Goal: Transaction & Acquisition: Purchase product/service

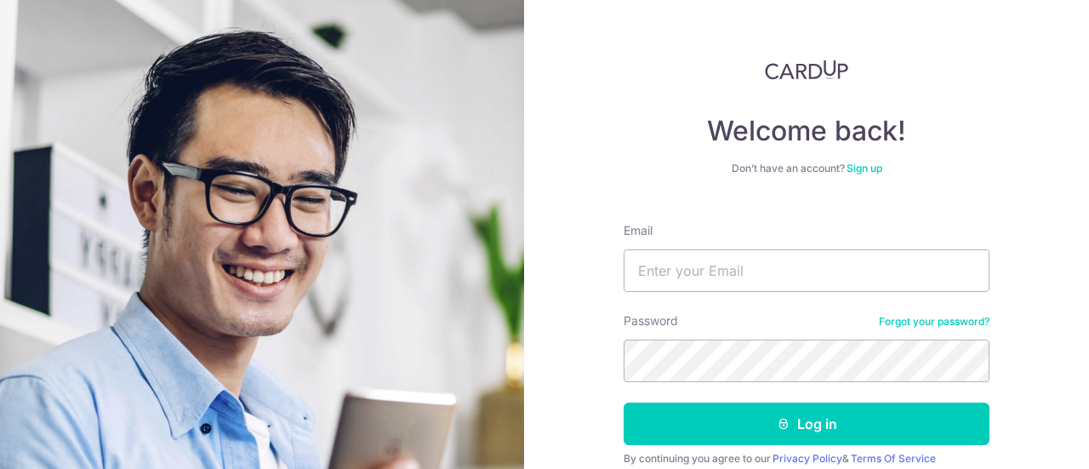
click at [1051, 360] on div "Welcome back! Don’t have an account? Sign up Email Password Forgot your passwor…" at bounding box center [806, 234] width 565 height 469
click at [774, 271] on input "Email" at bounding box center [807, 270] width 366 height 43
paste input "jenny.tee@chongfong.com"
type input "jenny.tee@chongfong.com"
drag, startPoint x: 1063, startPoint y: 374, endPoint x: 1027, endPoint y: 375, distance: 35.7
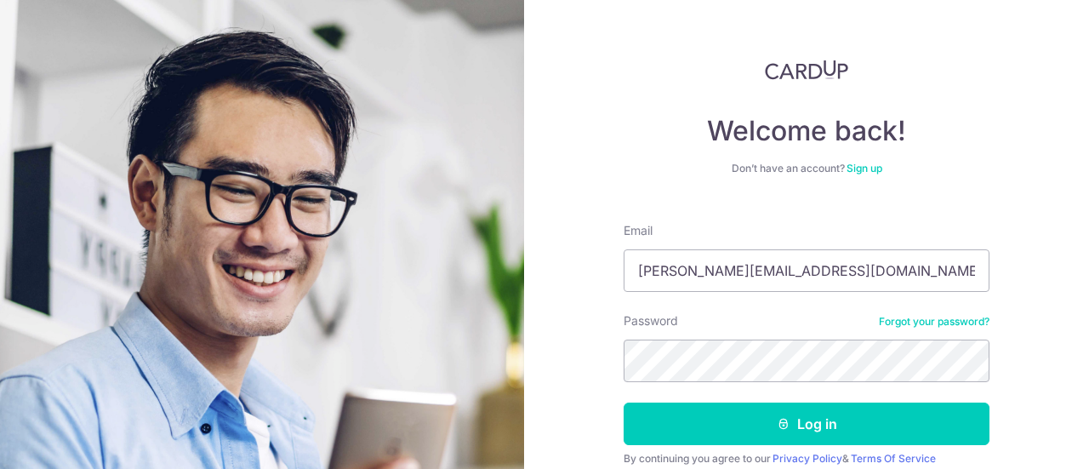
click at [1063, 374] on div "Welcome back! Don’t have an account? Sign up Email jenny.tee@chongfong.com Pass…" at bounding box center [806, 234] width 565 height 469
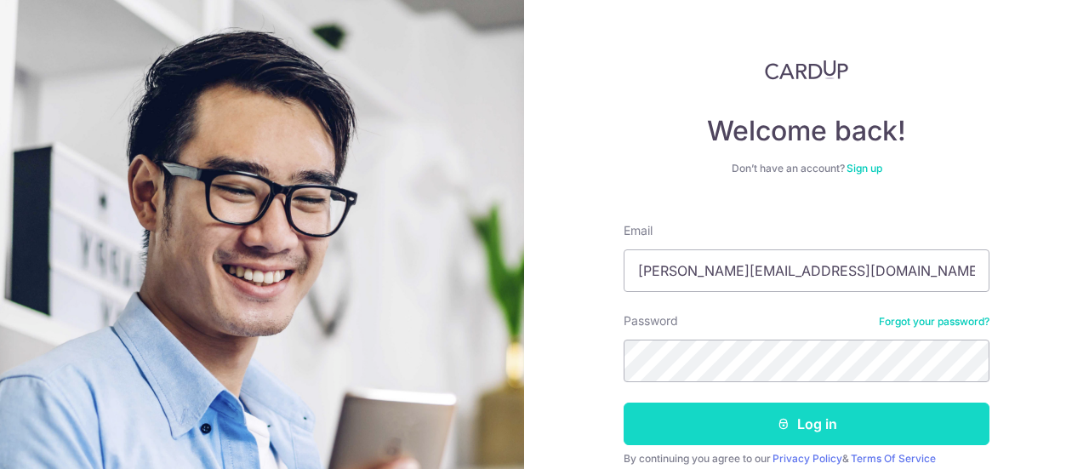
click at [797, 420] on button "Log in" at bounding box center [807, 423] width 366 height 43
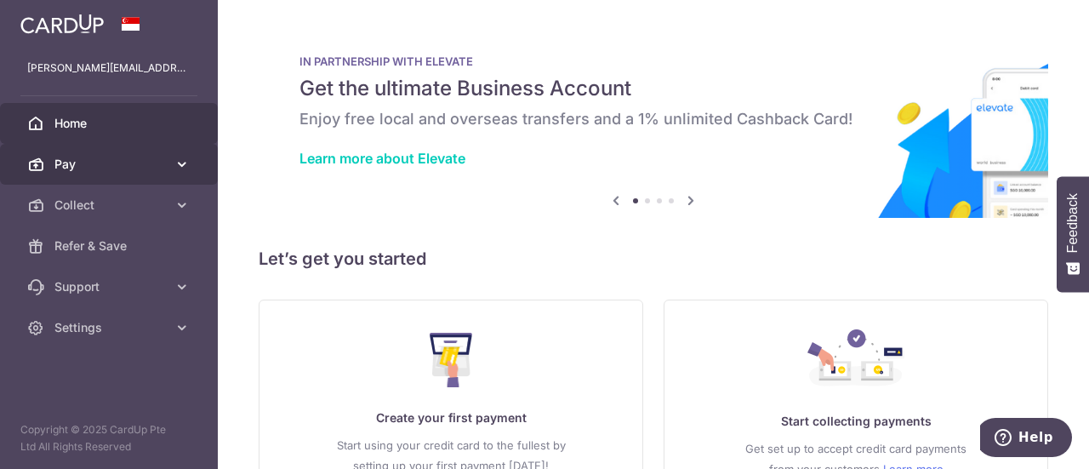
click at [178, 164] on icon at bounding box center [182, 164] width 17 height 17
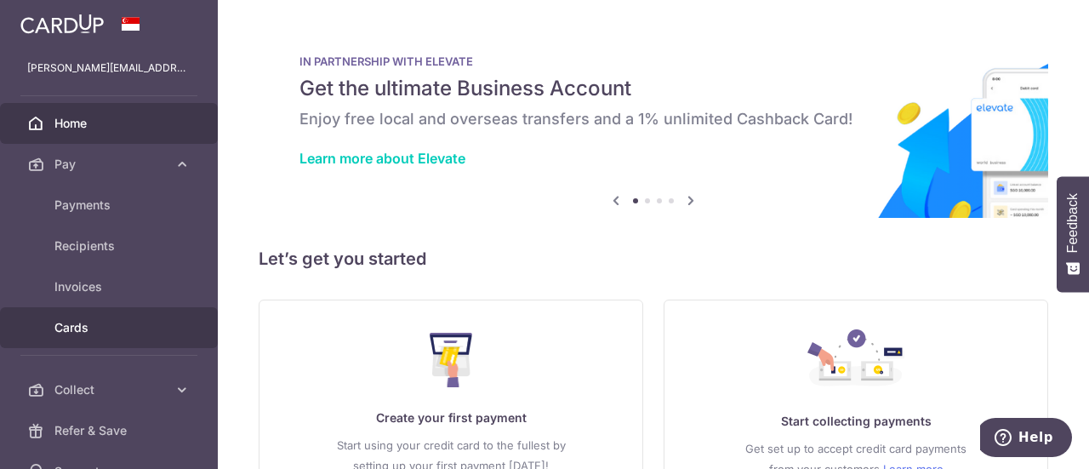
click at [98, 328] on span "Cards" at bounding box center [110, 327] width 112 height 17
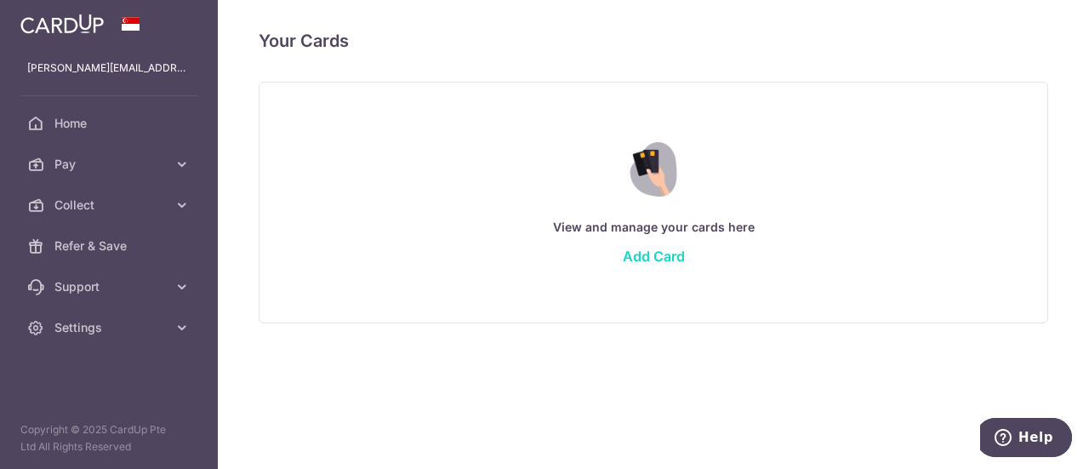
click at [657, 257] on link "Add Card" at bounding box center [654, 256] width 62 height 17
click at [659, 254] on link "Add Card" at bounding box center [654, 256] width 62 height 17
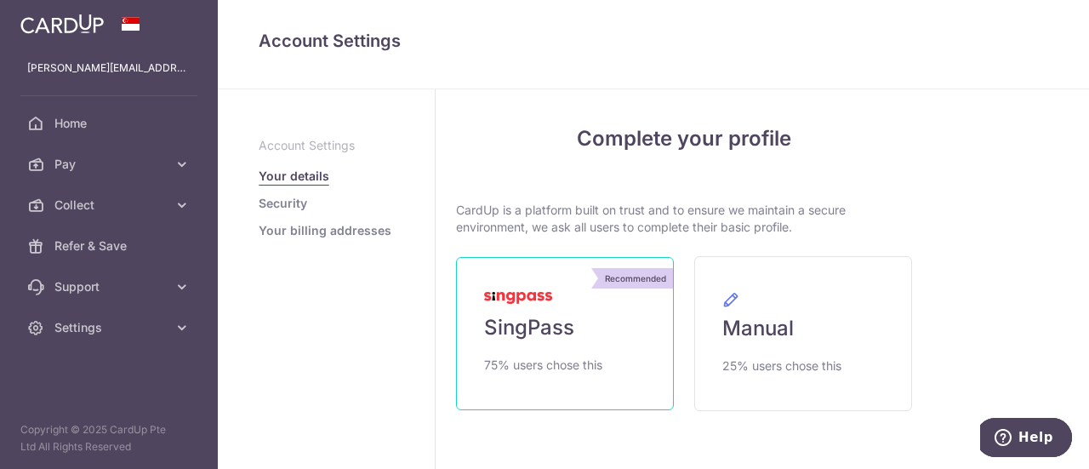
click at [613, 354] on link "Recommended SingPass 75% users chose this" at bounding box center [565, 333] width 218 height 153
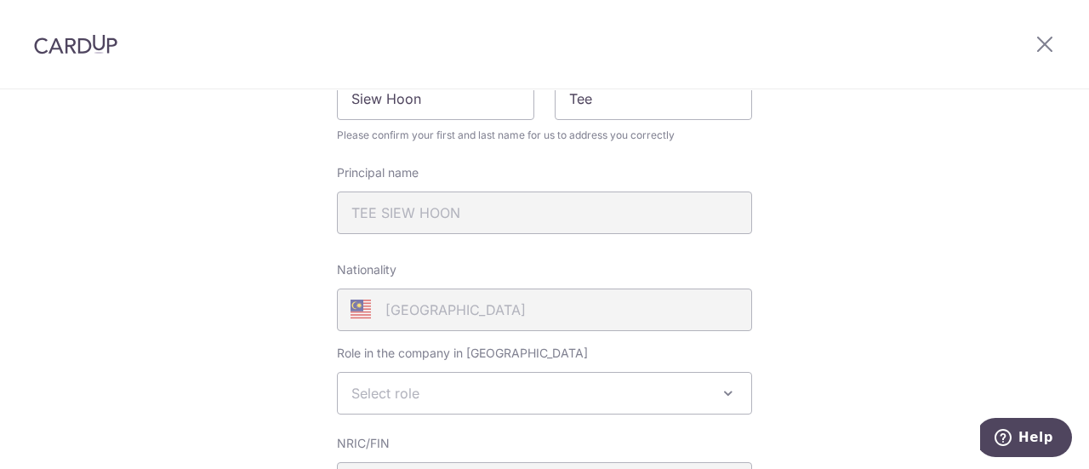
scroll to position [340, 0]
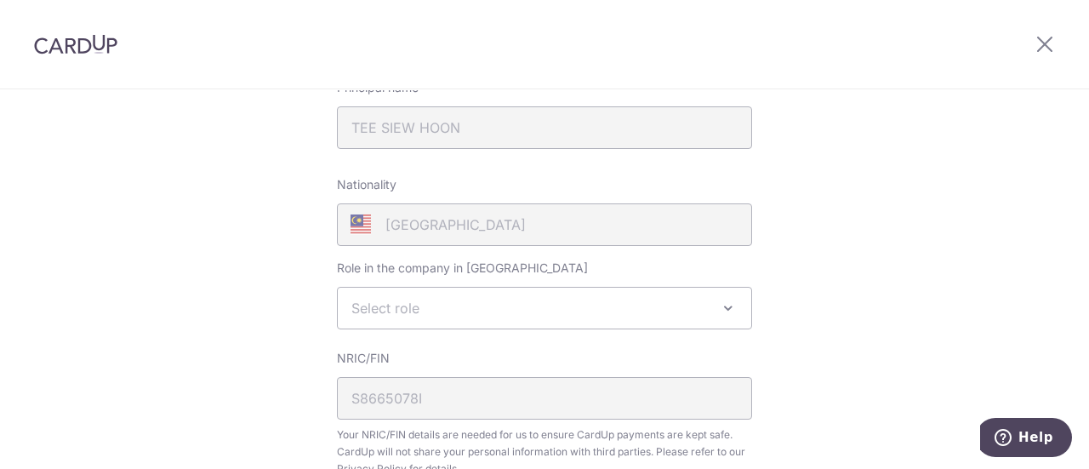
click at [659, 317] on span "Select role" at bounding box center [545, 308] width 414 height 41
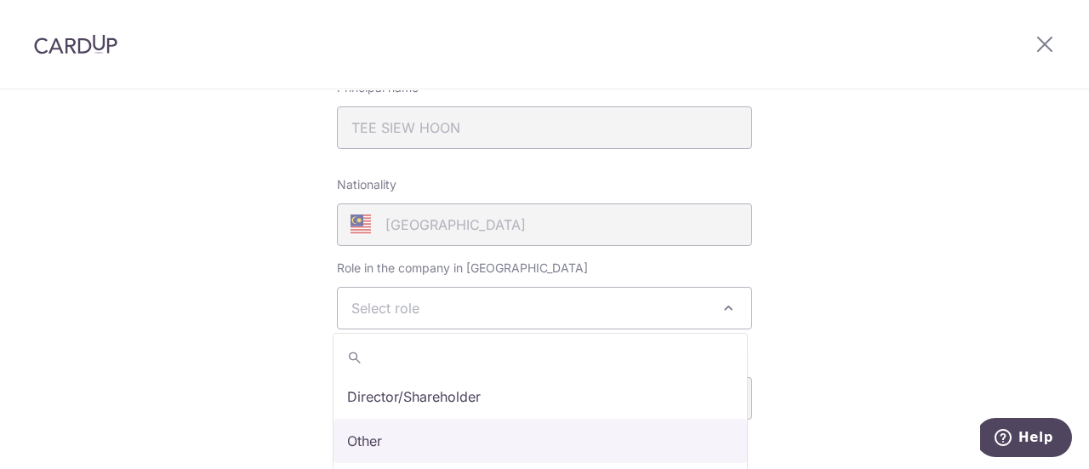
select select "other"
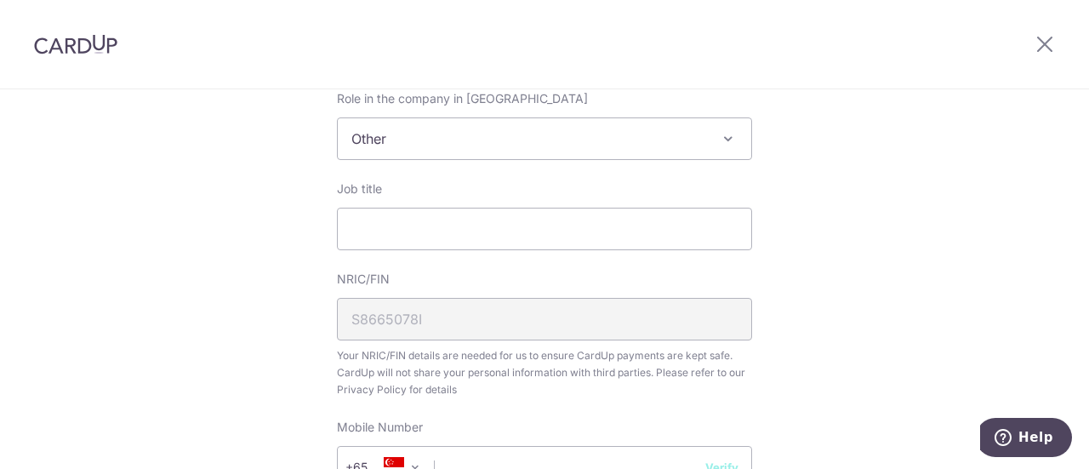
scroll to position [511, 0]
click at [522, 226] on input "Job title" at bounding box center [544, 228] width 415 height 43
type input "a"
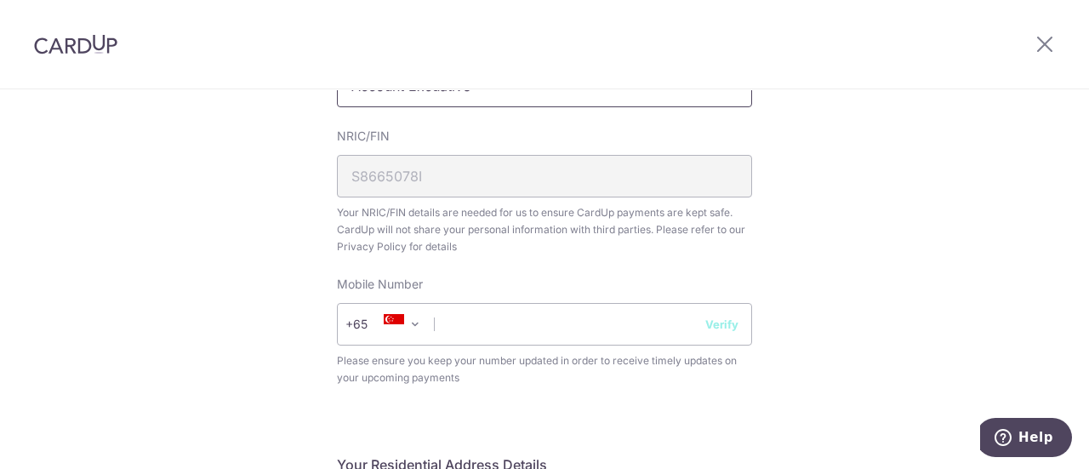
scroll to position [681, 0]
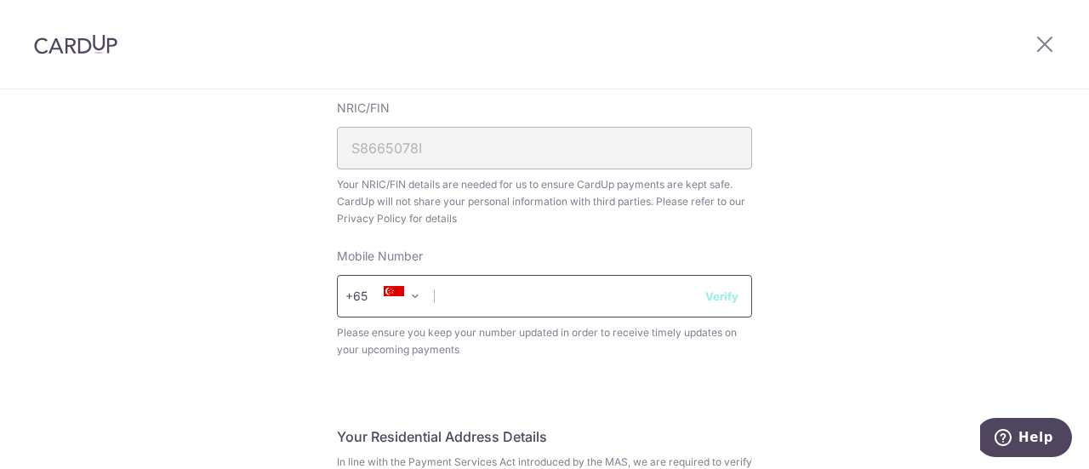
type input "Account Excuative"
click at [488, 307] on input "text" at bounding box center [544, 296] width 415 height 43
type input "97757189"
click at [795, 300] on div "Review your details Your Details Please provide your full name as per your NRIC…" at bounding box center [544, 251] width 1089 height 1684
click at [730, 300] on button "Verify" at bounding box center [721, 296] width 33 height 17
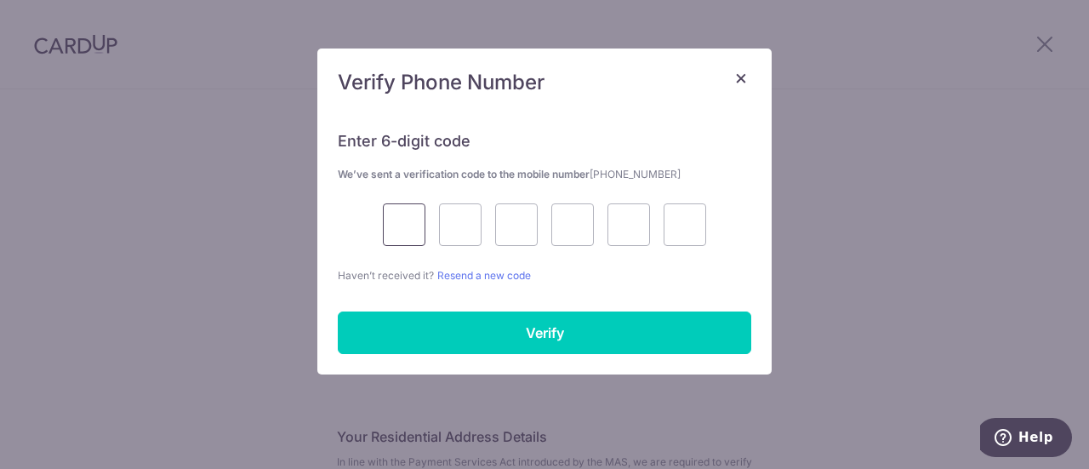
drag, startPoint x: 402, startPoint y: 226, endPoint x: 368, endPoint y: 191, distance: 49.3
click at [403, 226] on input "text" at bounding box center [404, 224] width 43 height 43
type input "2"
type input "3"
type input "8"
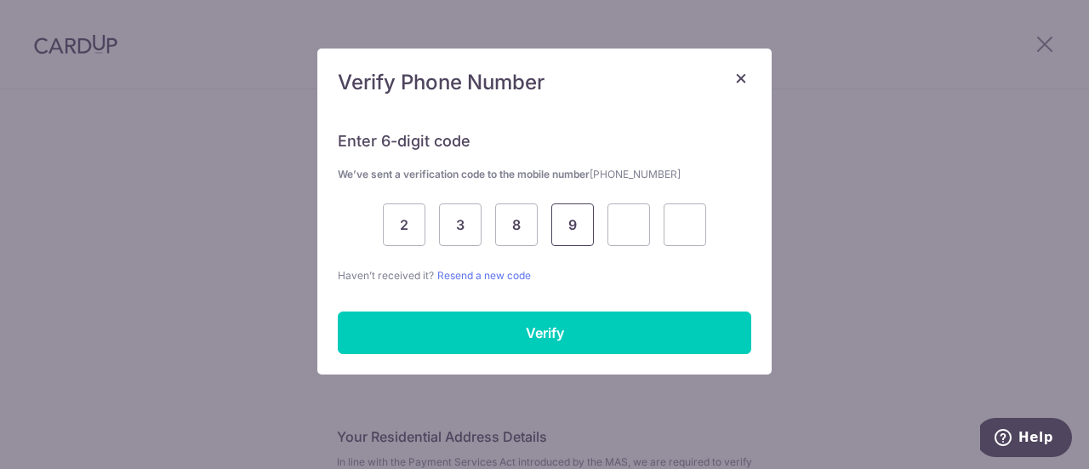
type input "9"
type input "0"
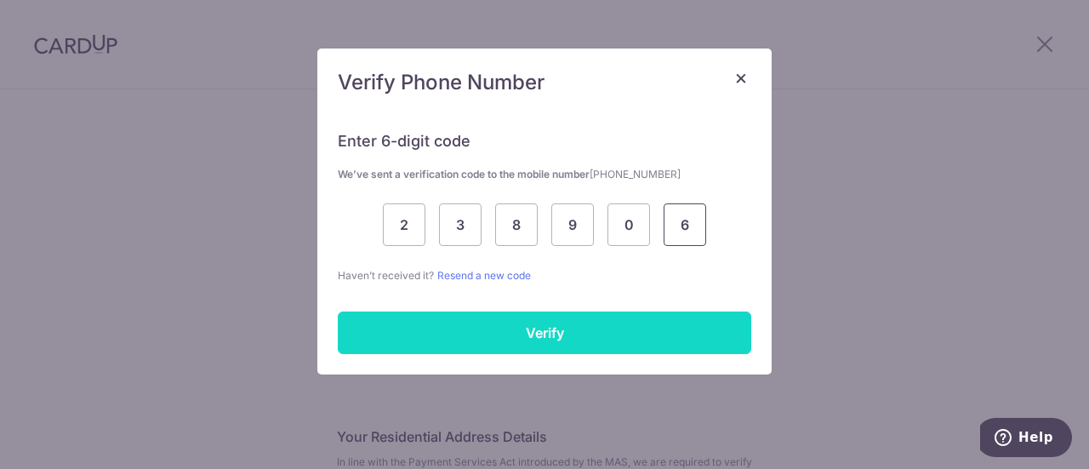
type input "6"
click at [440, 325] on input "Verify" at bounding box center [545, 332] width 414 height 43
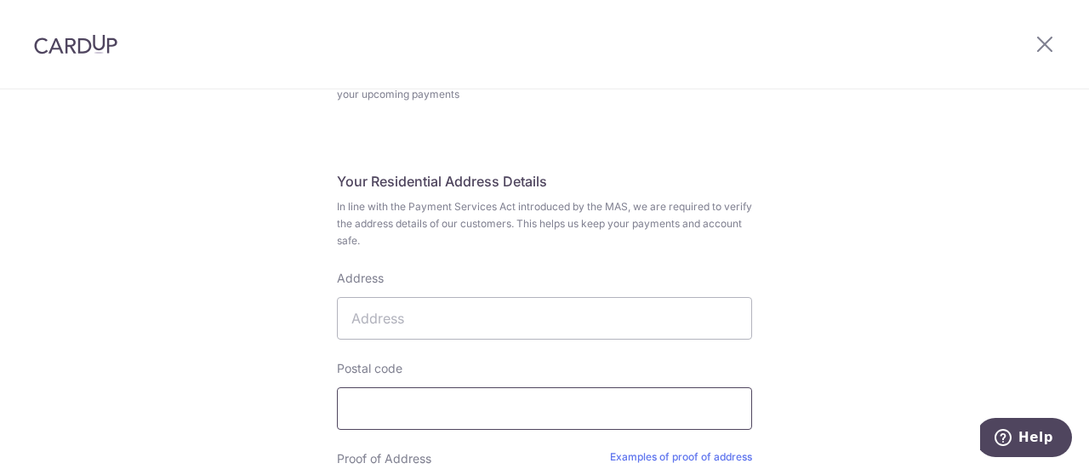
scroll to position [1106, 0]
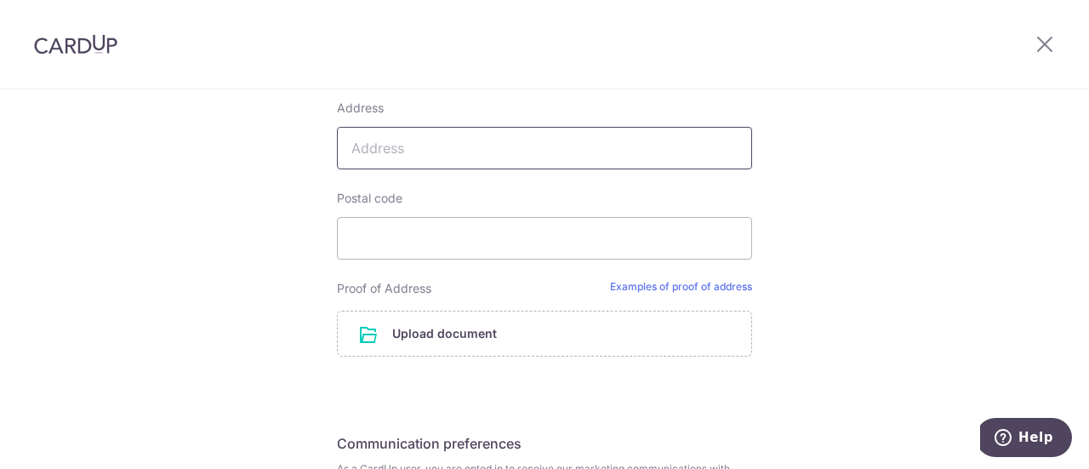
click at [440, 156] on input "Address" at bounding box center [544, 148] width 415 height 43
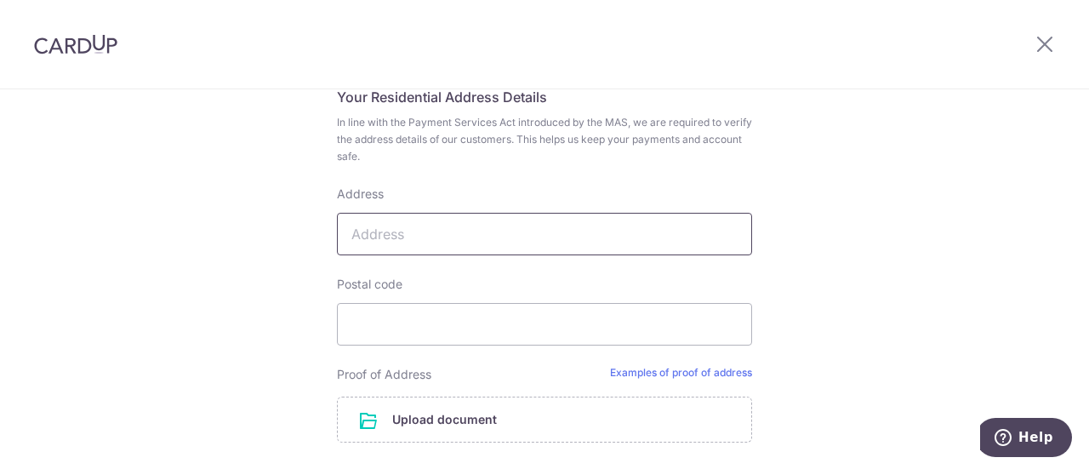
scroll to position [1021, 0]
type input "b"
type input "B"
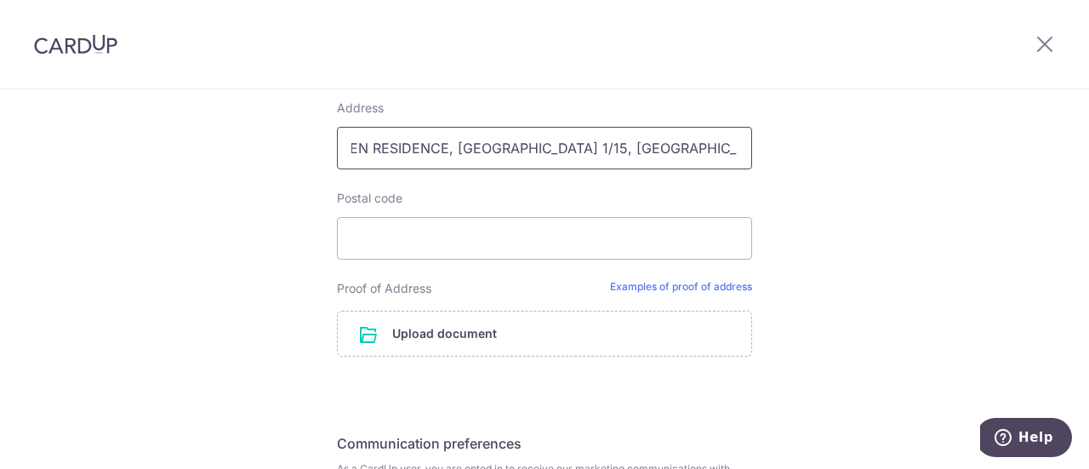
scroll to position [0, 134]
type input "B-13A-13, THE GARDEN RESIDENCE, [GEOGRAPHIC_DATA] 1/15, [GEOGRAPHIC_DATA],"
click at [348, 241] on input "Postal code" at bounding box center [544, 238] width 415 height 43
type input "81300"
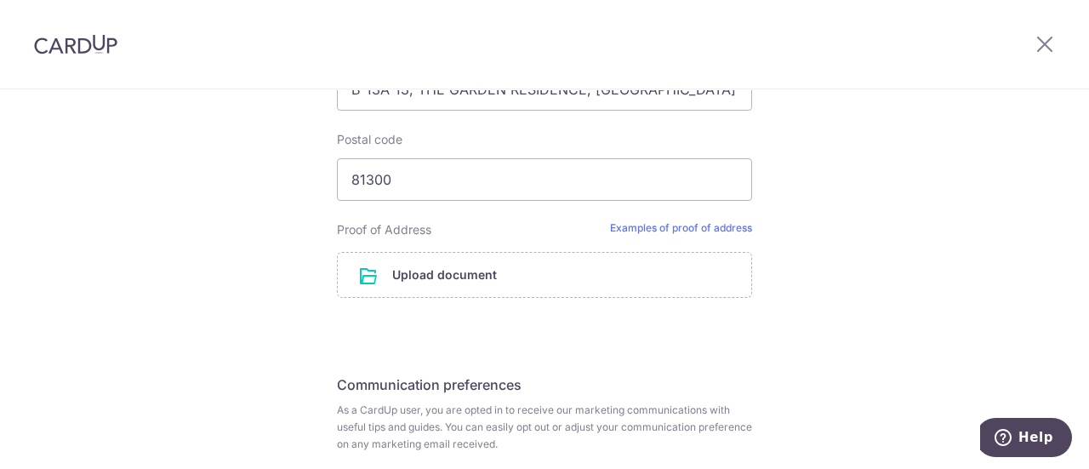
scroll to position [1191, 0]
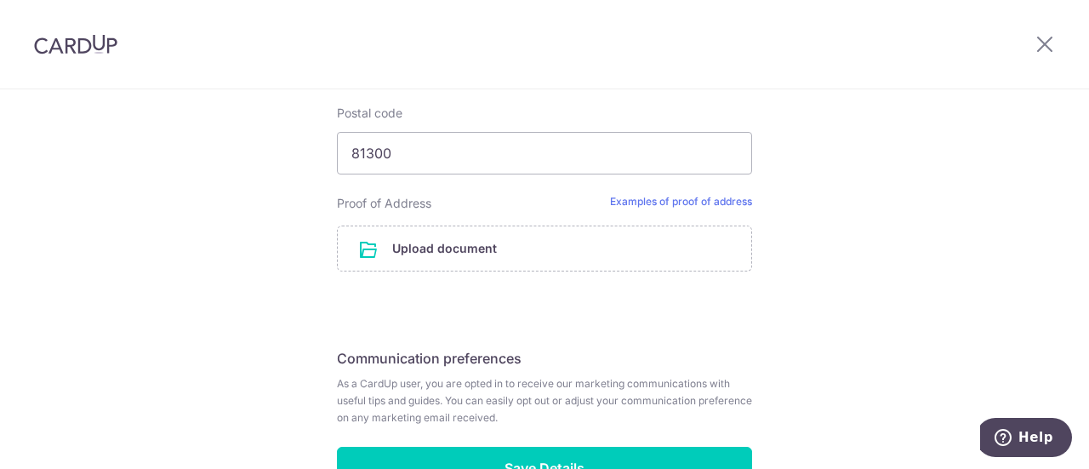
click at [401, 249] on input "file" at bounding box center [545, 248] width 414 height 44
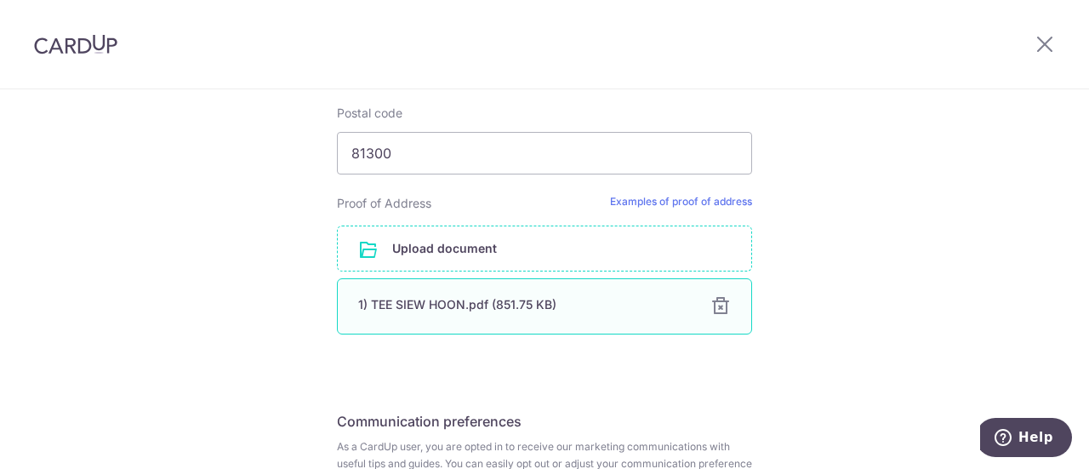
scroll to position [1367, 0]
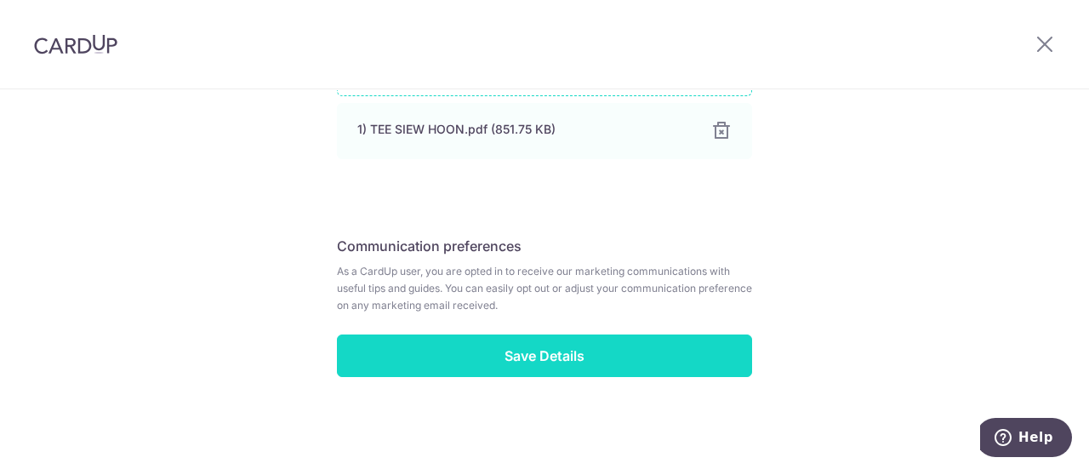
click at [582, 362] on input "Save Details" at bounding box center [544, 355] width 415 height 43
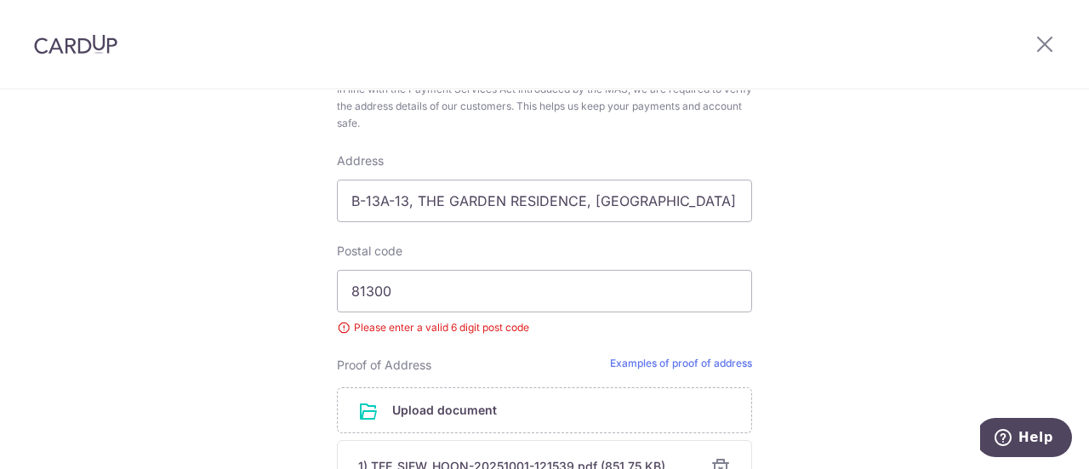
scroll to position [1027, 0]
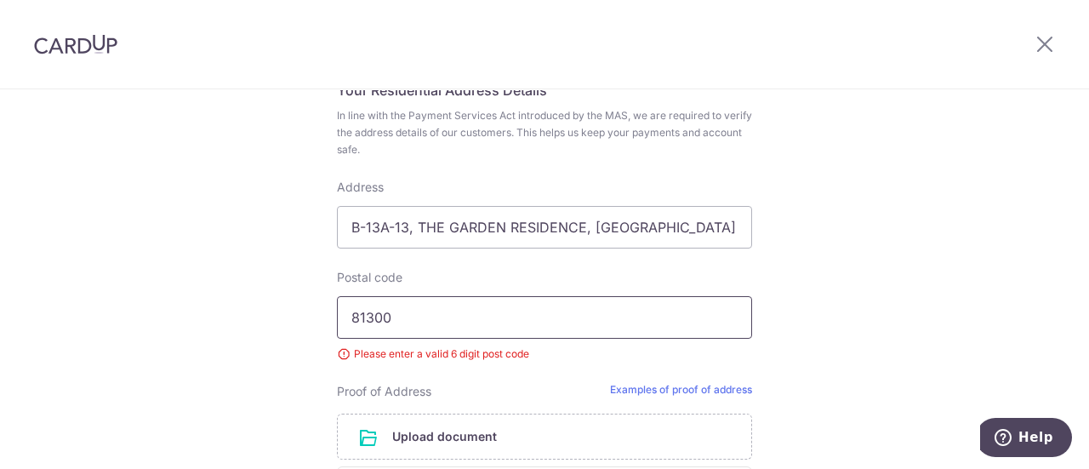
drag, startPoint x: 408, startPoint y: 316, endPoint x: 348, endPoint y: 312, distance: 60.5
click at [348, 312] on input "81300" at bounding box center [544, 317] width 415 height 43
click at [396, 237] on input "B-13A-13, THE GARDEN RESIDENCE, JLN MUTIARA 1/15, TAMAN MUTIARA MAS," at bounding box center [544, 227] width 415 height 43
drag, startPoint x: 347, startPoint y: 227, endPoint x: 762, endPoint y: 266, distance: 417.1
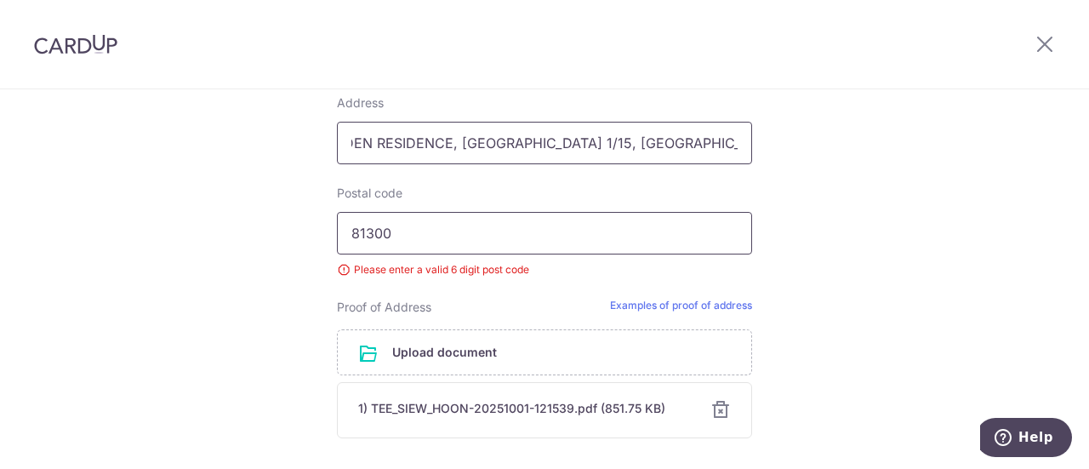
scroll to position [1282, 0]
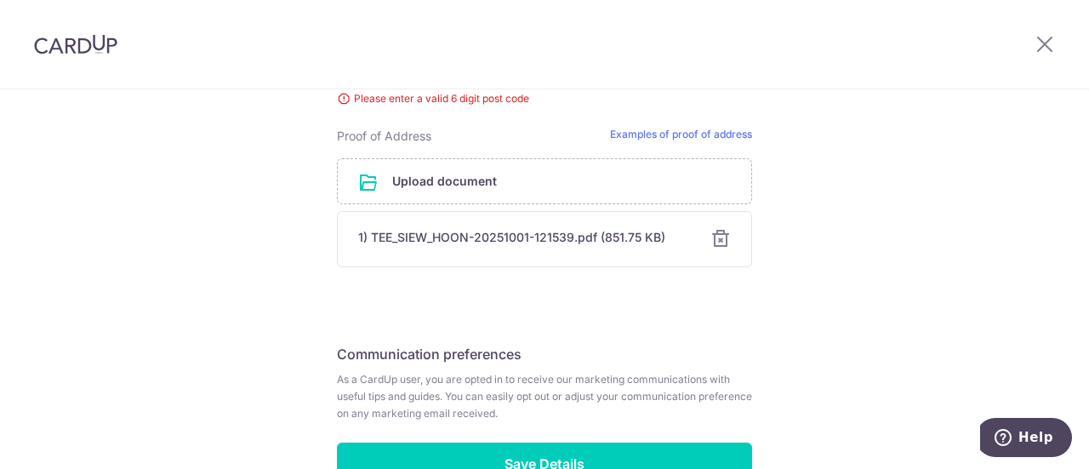
click at [720, 243] on div at bounding box center [721, 239] width 20 height 20
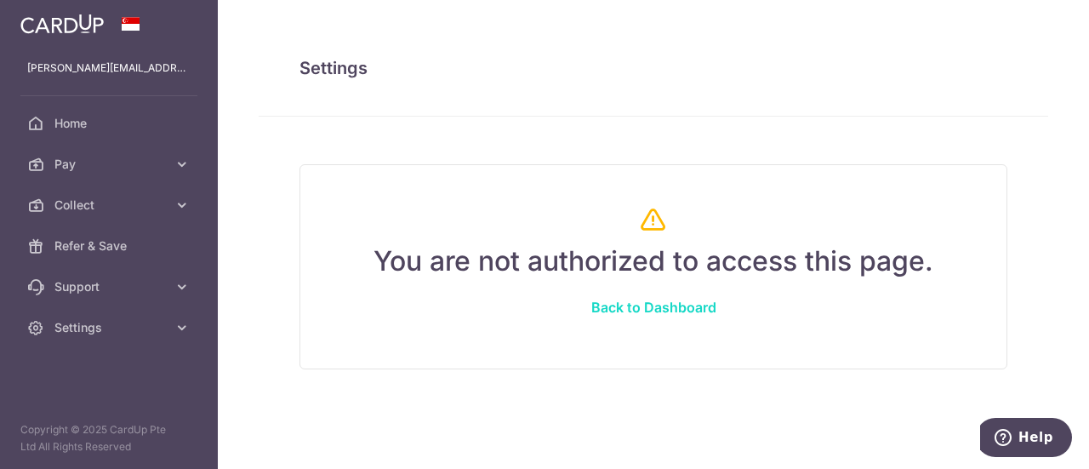
click at [637, 306] on link "Back to Dashboard" at bounding box center [654, 307] width 207 height 41
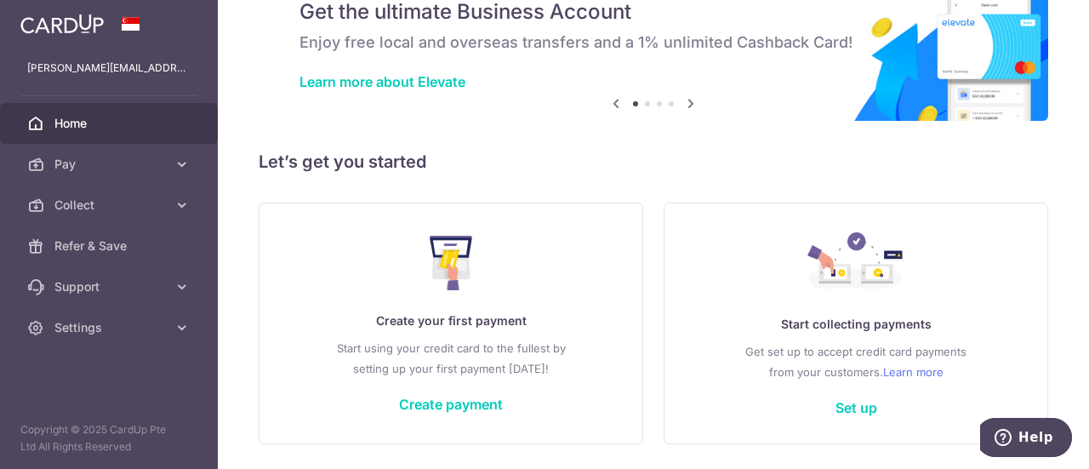
scroll to position [131, 0]
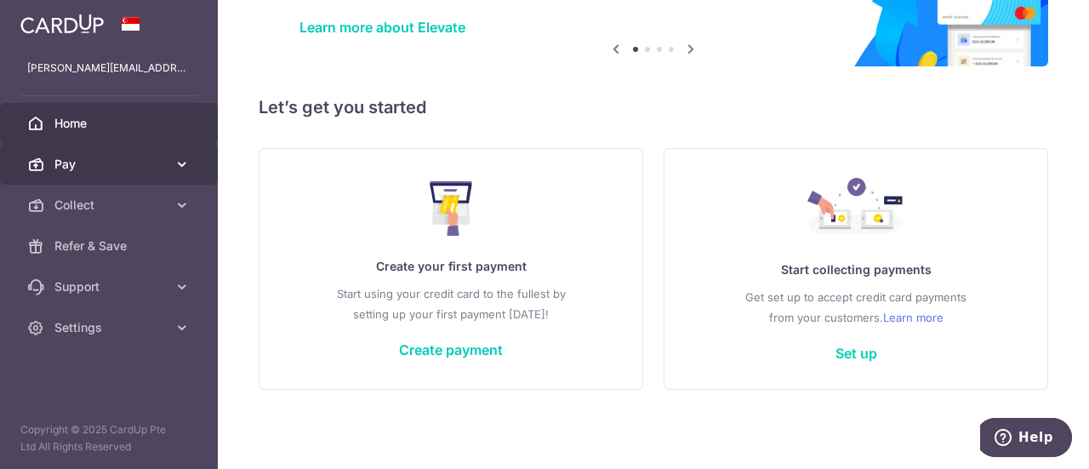
click at [66, 161] on span "Pay" at bounding box center [110, 164] width 112 height 17
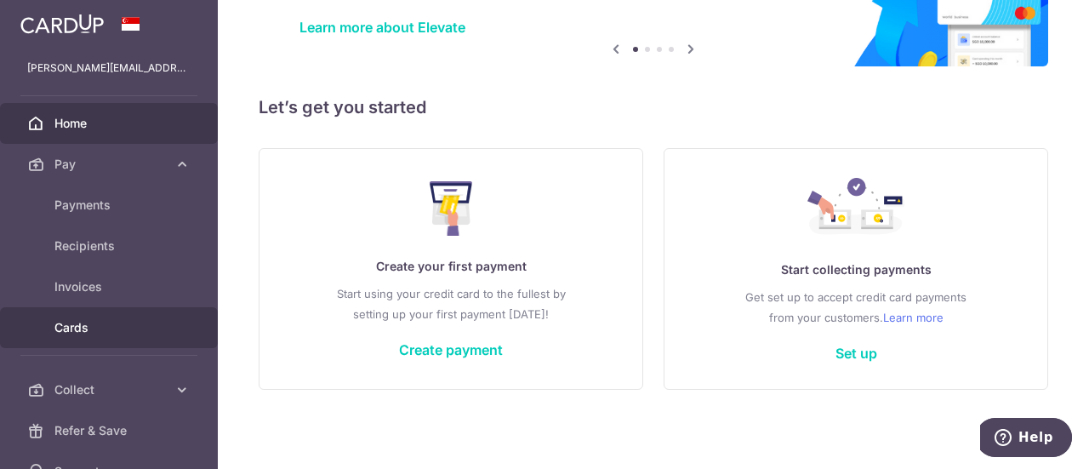
click at [81, 328] on span "Cards" at bounding box center [110, 327] width 112 height 17
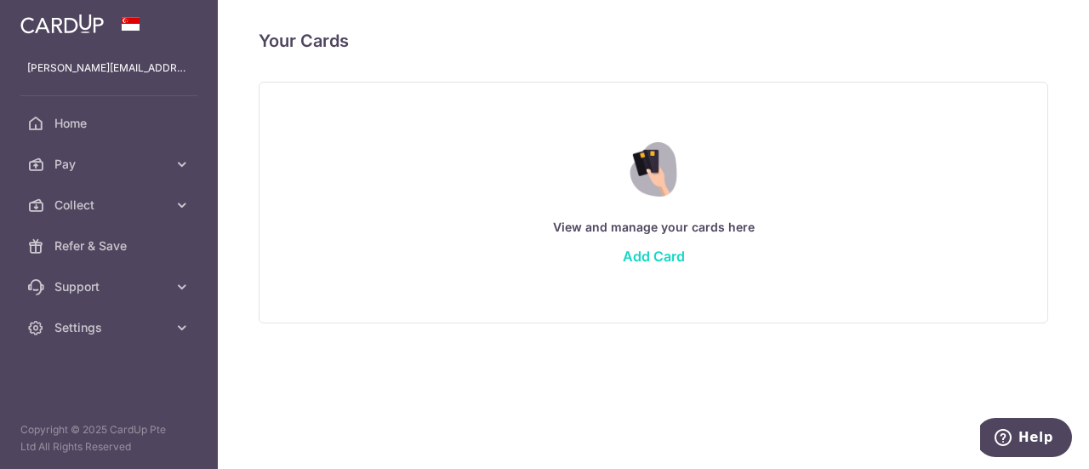
click at [650, 252] on link "Add Card" at bounding box center [654, 256] width 62 height 17
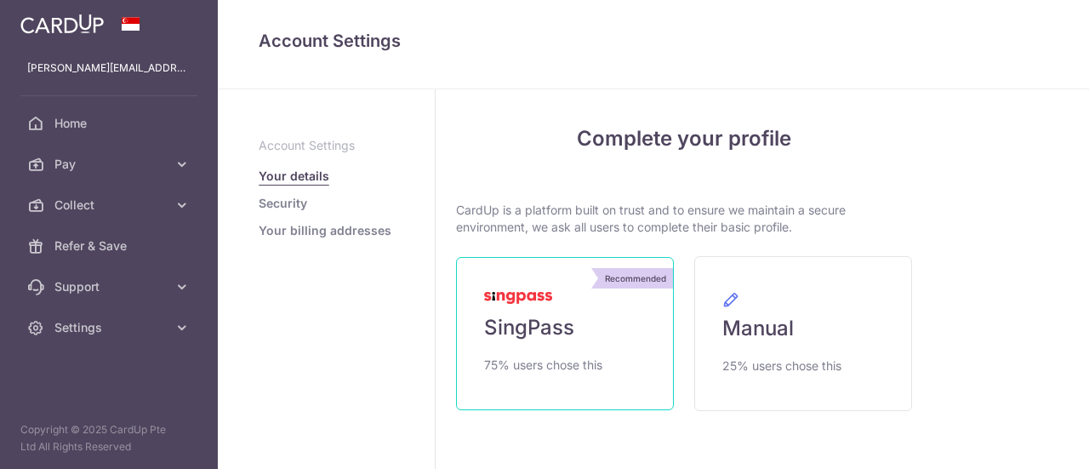
click at [535, 337] on span "SingPass" at bounding box center [529, 327] width 90 height 27
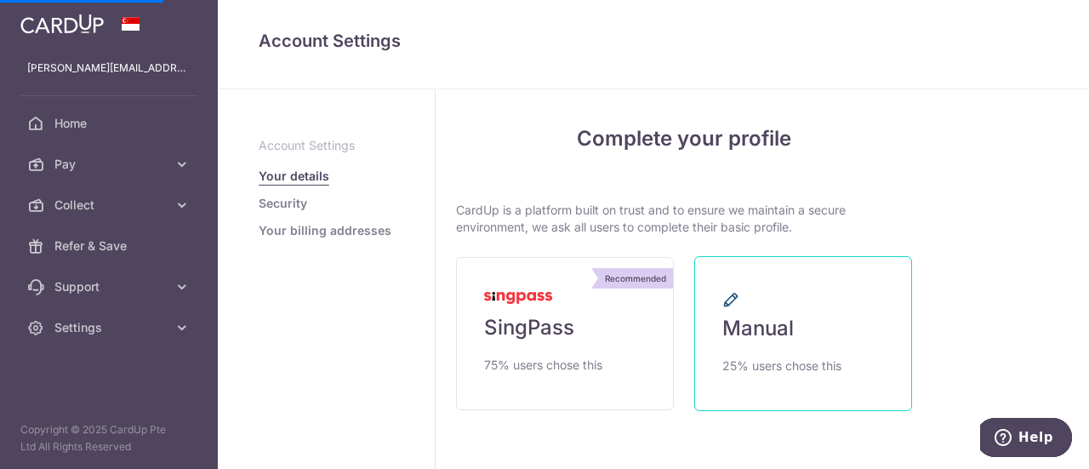
scroll to position [68, 0]
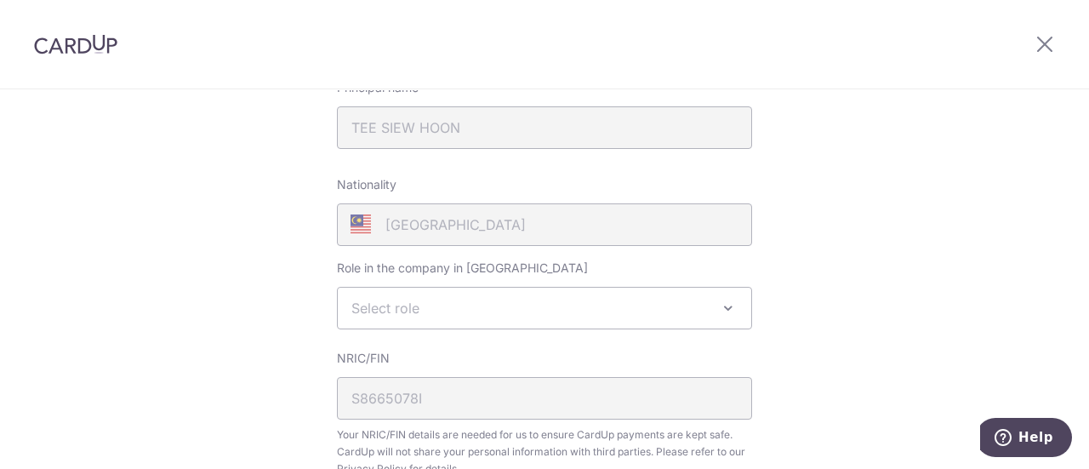
scroll to position [425, 0]
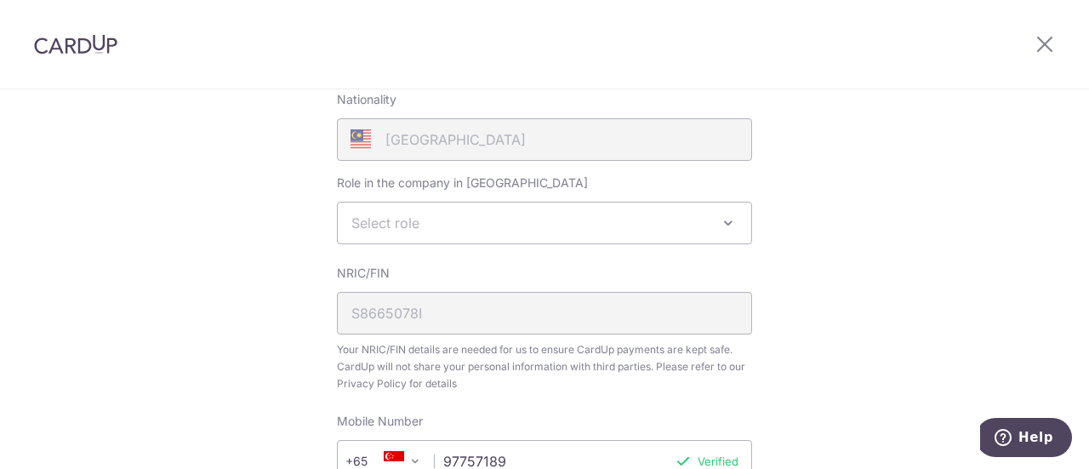
click at [462, 220] on span "Select role" at bounding box center [545, 223] width 414 height 41
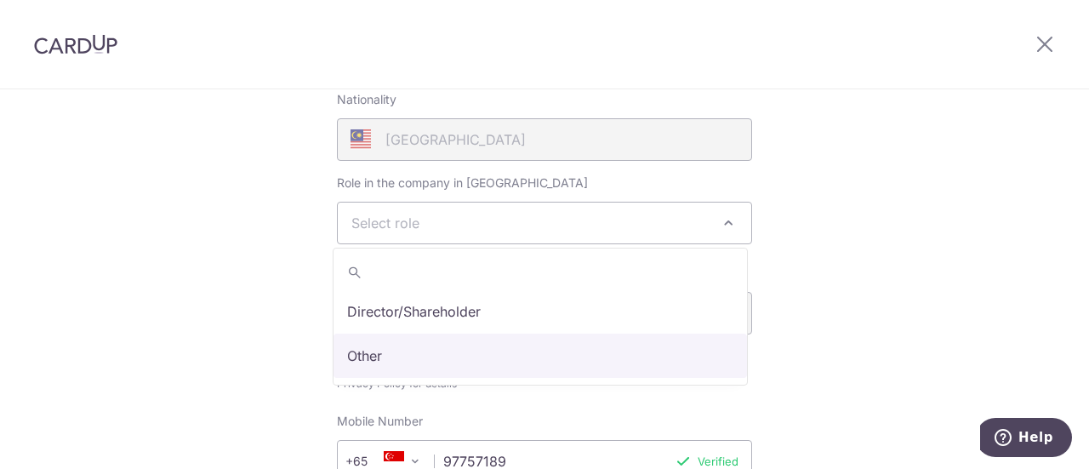
select select "other"
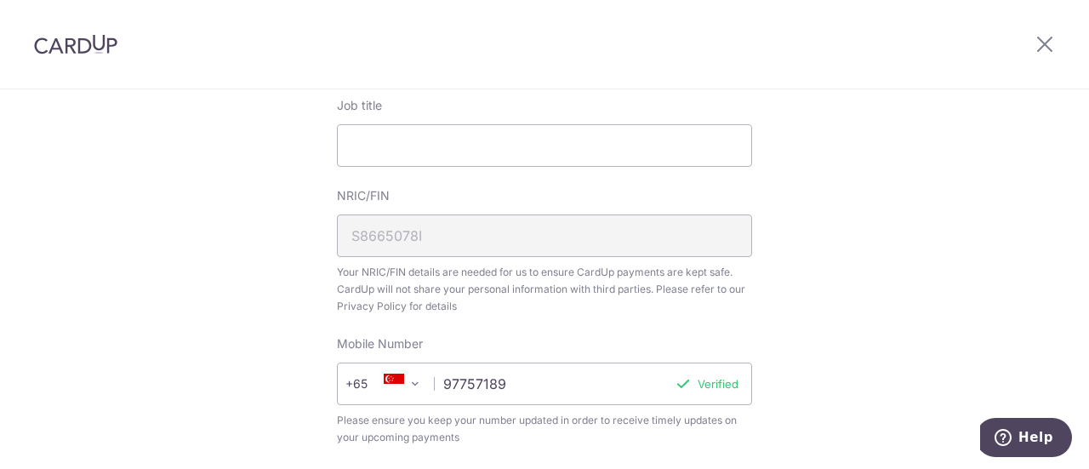
scroll to position [596, 0]
click at [415, 127] on input "Job title" at bounding box center [544, 143] width 415 height 43
type input "Account Excuative"
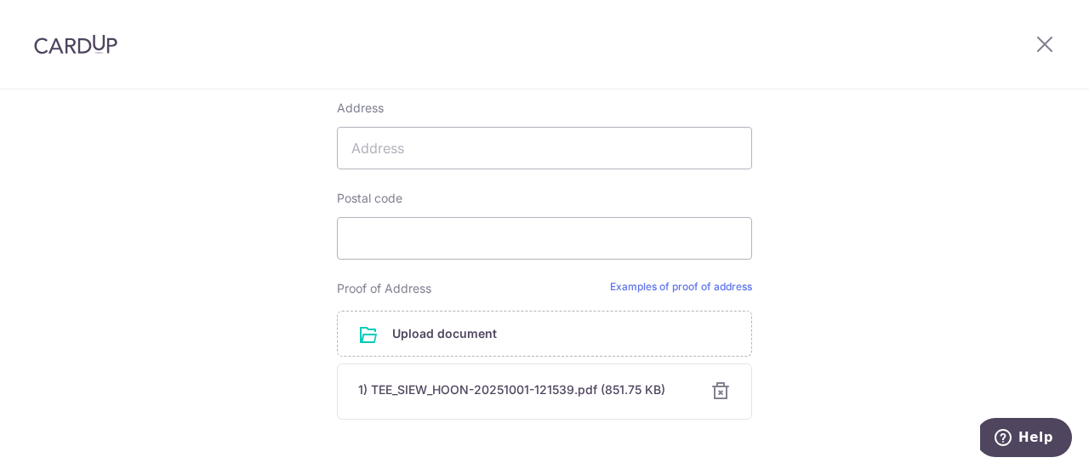
scroll to position [1191, 0]
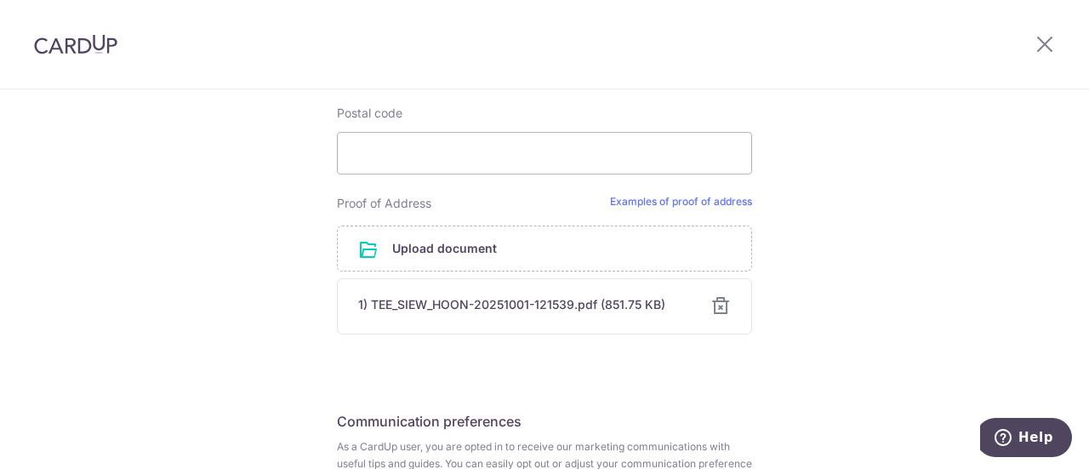
click at [716, 307] on div at bounding box center [721, 306] width 20 height 20
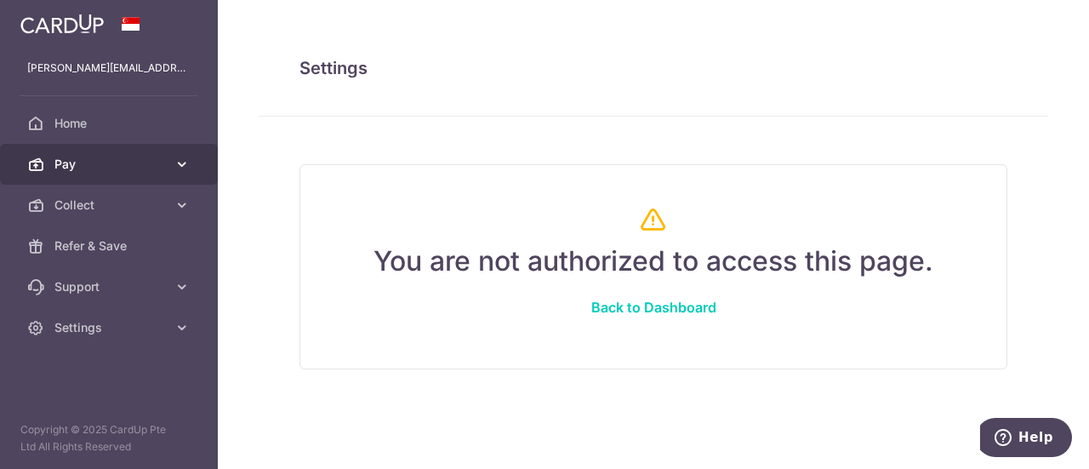
click at [73, 165] on span "Pay" at bounding box center [110, 164] width 112 height 17
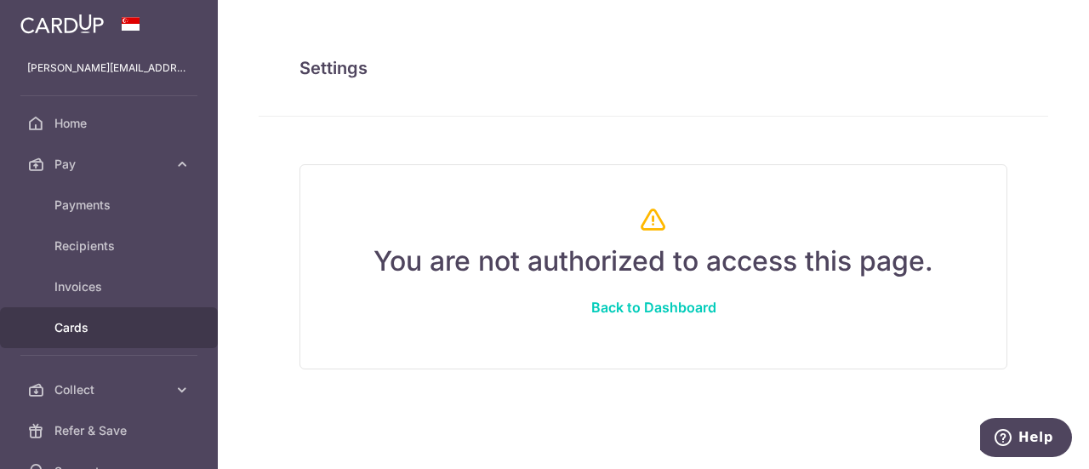
click at [81, 328] on span "Cards" at bounding box center [110, 327] width 112 height 17
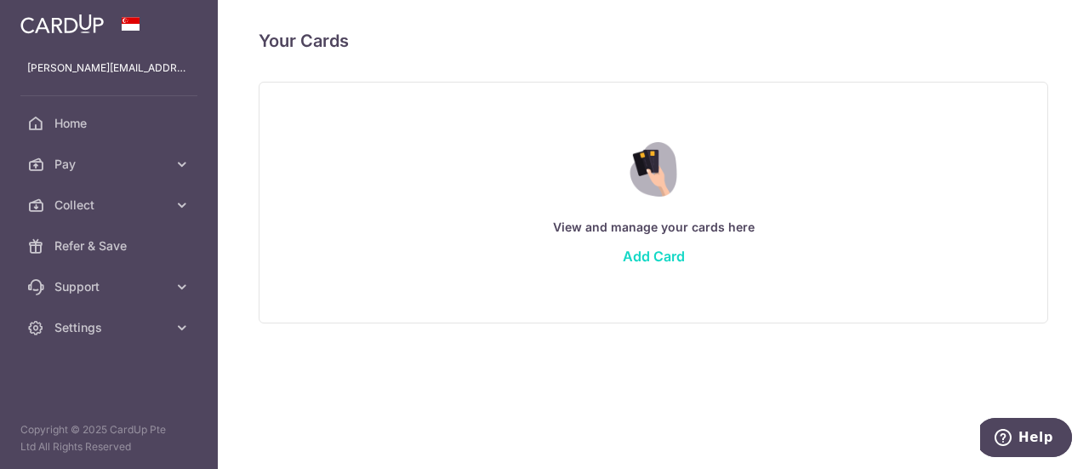
click at [660, 256] on link "Add Card" at bounding box center [654, 256] width 62 height 17
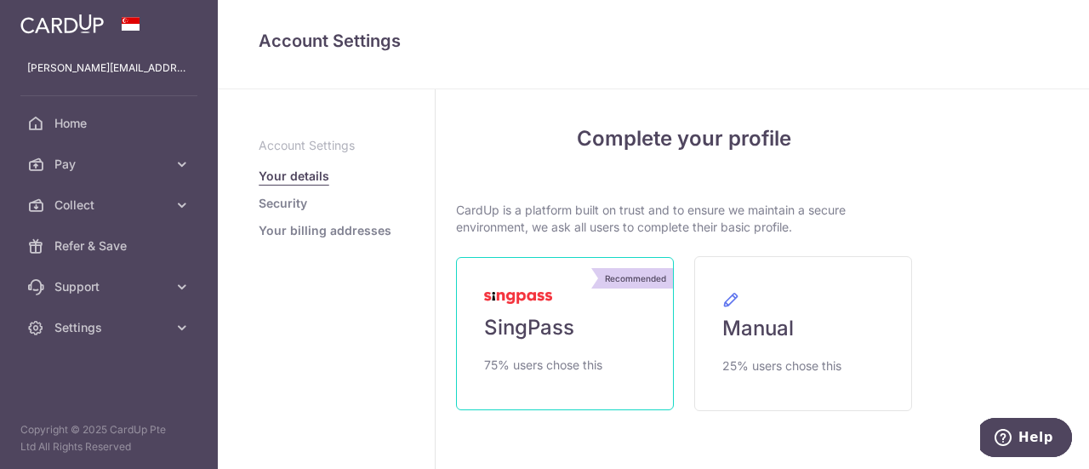
click at [562, 353] on link "Recommended SingPass 75% users chose this" at bounding box center [565, 333] width 218 height 153
click at [596, 363] on span "75% users chose this" at bounding box center [543, 365] width 118 height 20
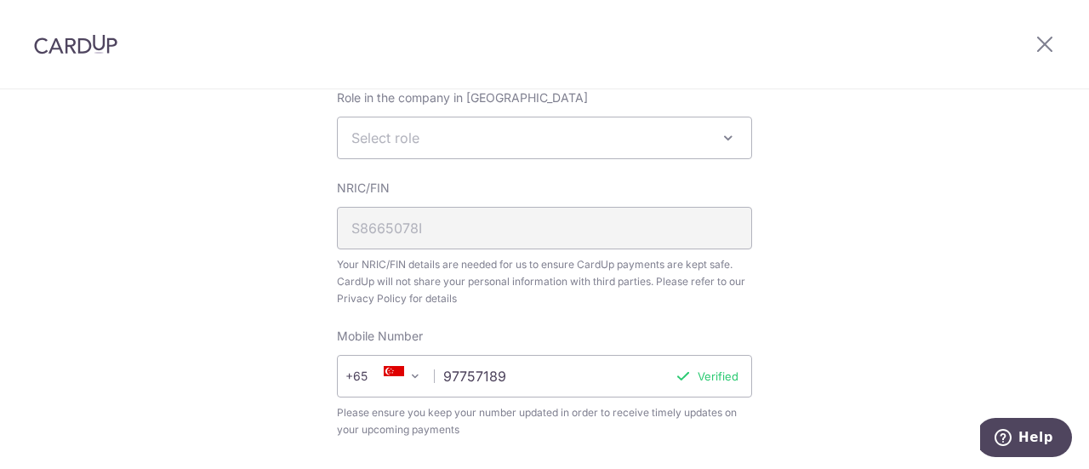
scroll to position [425, 0]
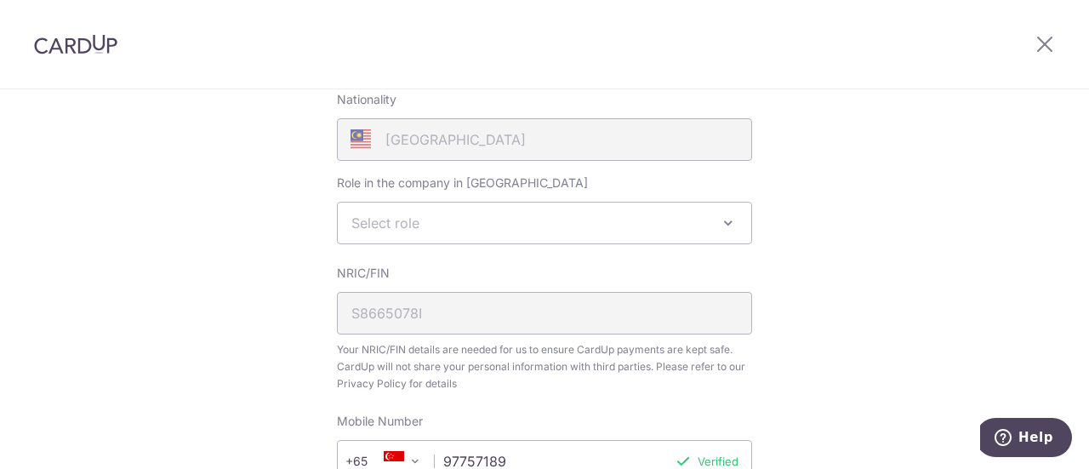
click at [438, 224] on span "Select role" at bounding box center [545, 223] width 414 height 41
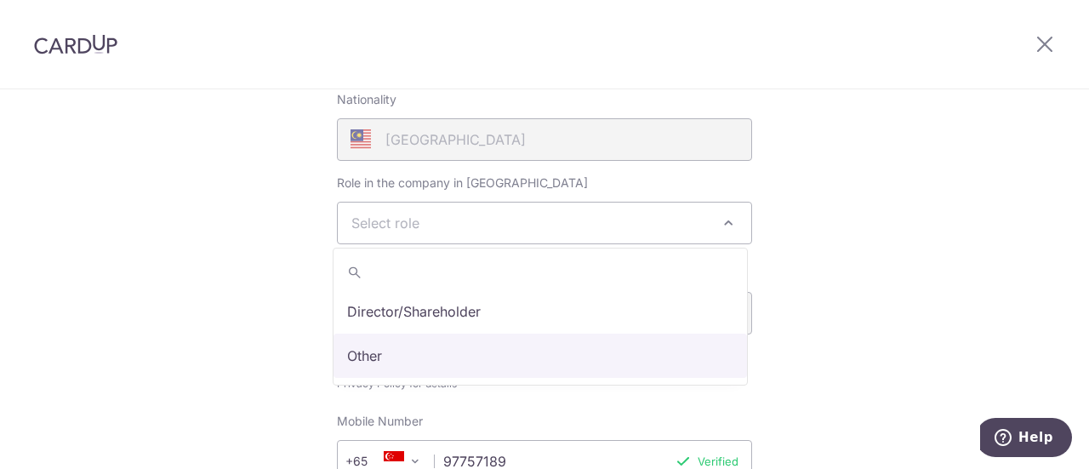
select select "other"
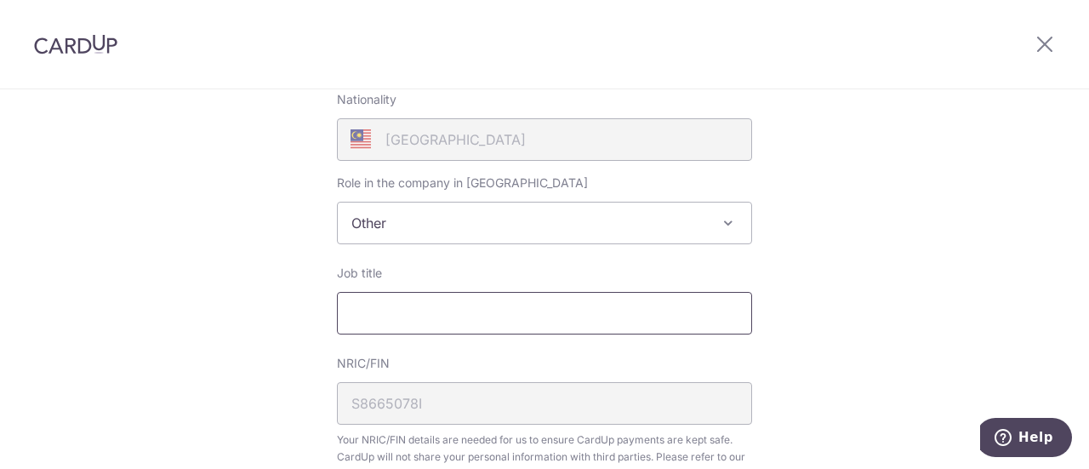
click at [448, 299] on input "Job title" at bounding box center [544, 313] width 415 height 43
click at [441, 301] on input "Account Excuative" at bounding box center [544, 313] width 415 height 43
click at [441, 316] on input "Account Excuative" at bounding box center [544, 313] width 415 height 43
click at [435, 316] on input "Account Excuative" at bounding box center [544, 313] width 415 height 43
type input "Account Executive"
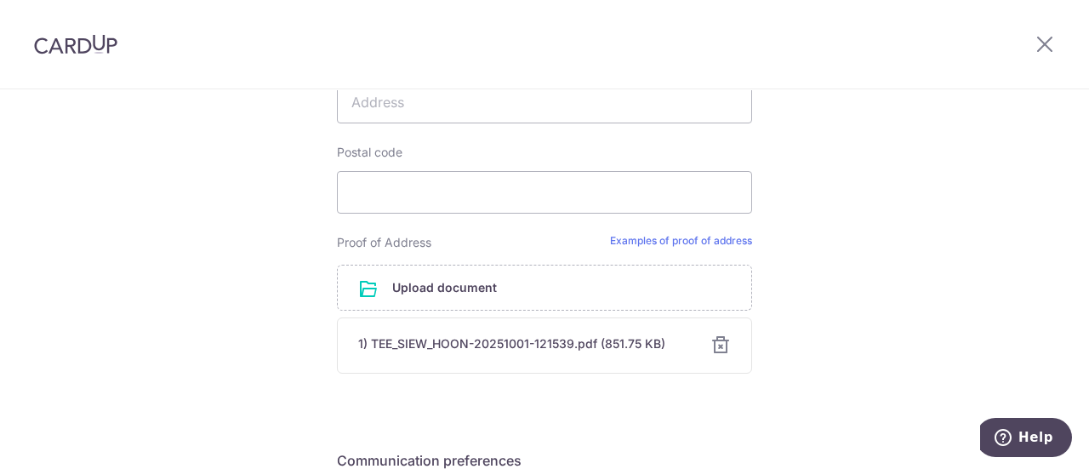
scroll to position [1191, 0]
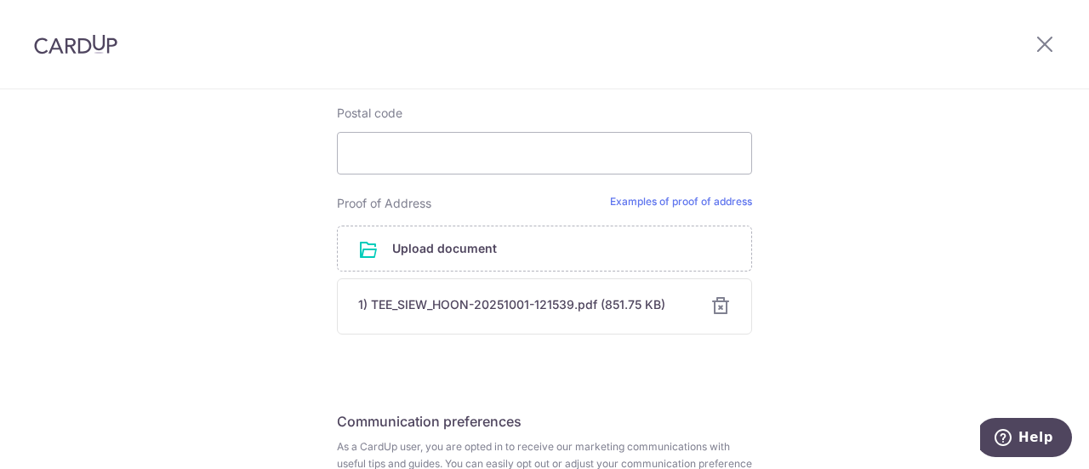
click at [716, 312] on div at bounding box center [721, 306] width 20 height 20
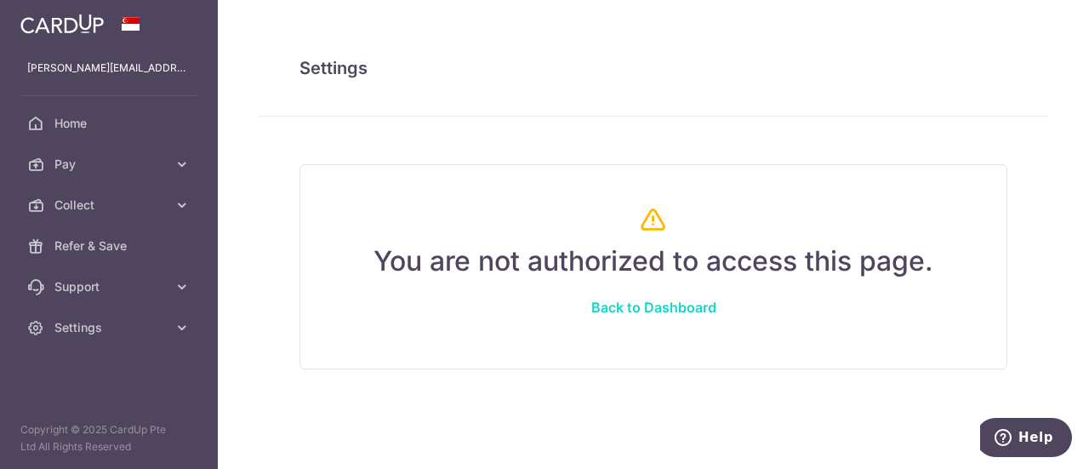
click at [676, 312] on link "Back to Dashboard" at bounding box center [654, 307] width 207 height 41
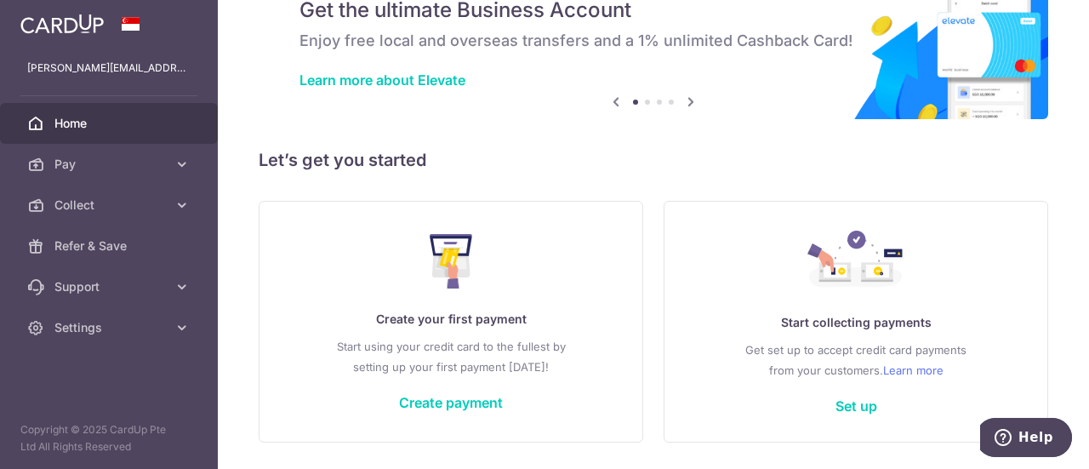
scroll to position [131, 0]
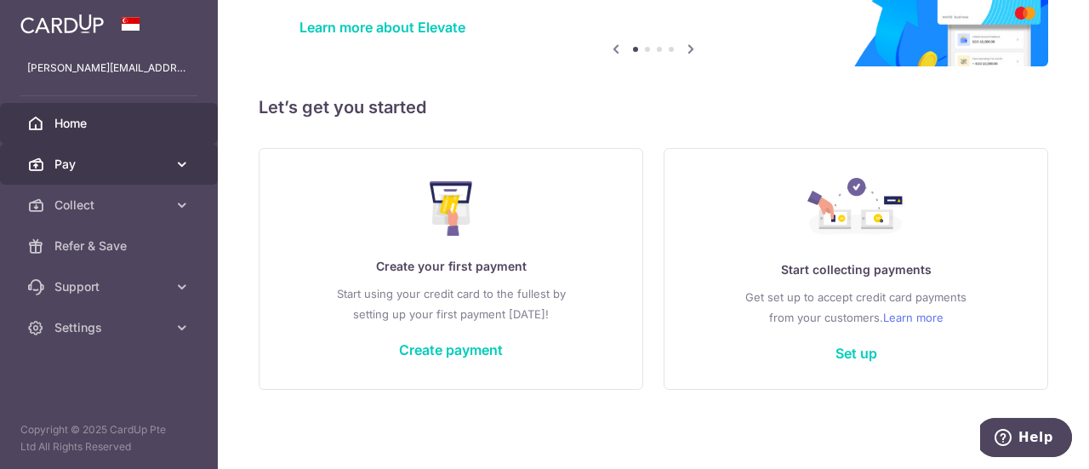
click at [66, 163] on span "Pay" at bounding box center [110, 164] width 112 height 17
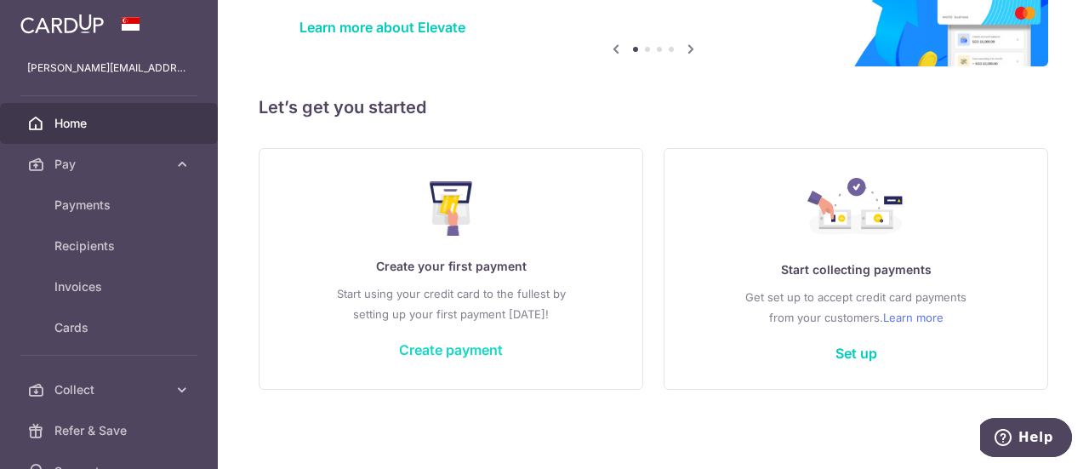
click at [435, 350] on link "Create payment" at bounding box center [451, 349] width 104 height 17
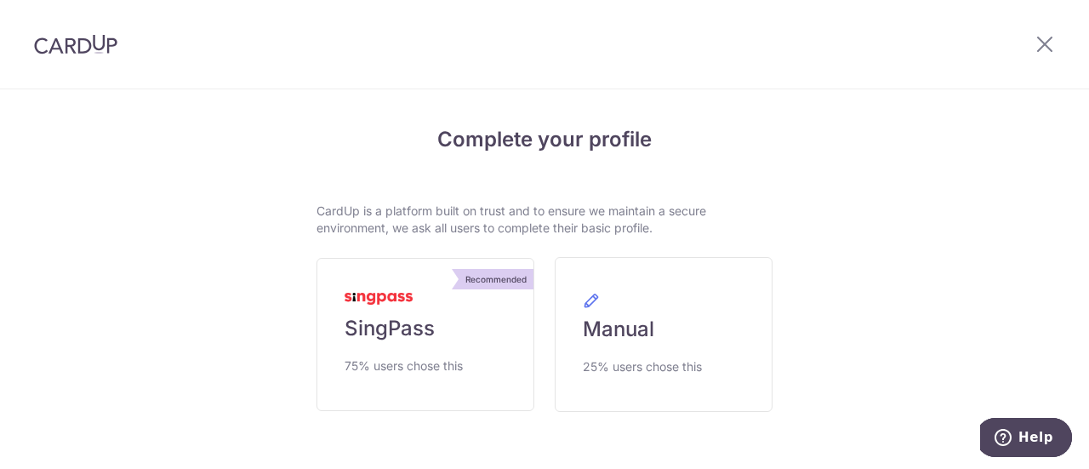
click at [435, 350] on link "Recommended SingPass 75% users chose this" at bounding box center [426, 334] width 218 height 153
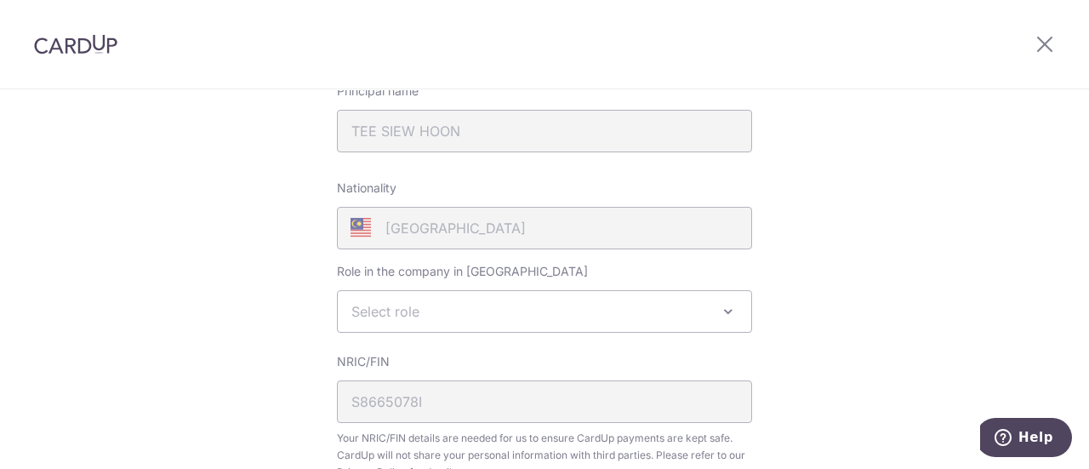
scroll to position [425, 0]
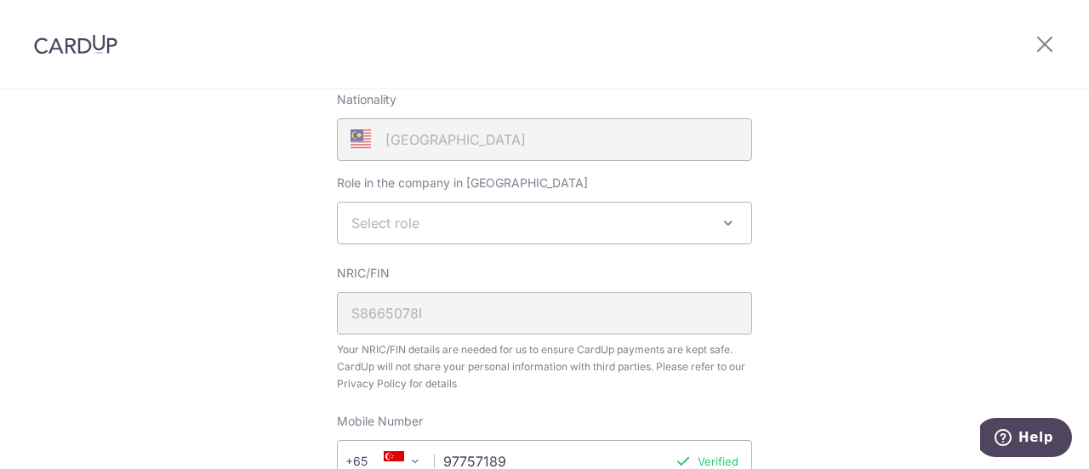
click at [533, 234] on span "Select role" at bounding box center [545, 223] width 414 height 41
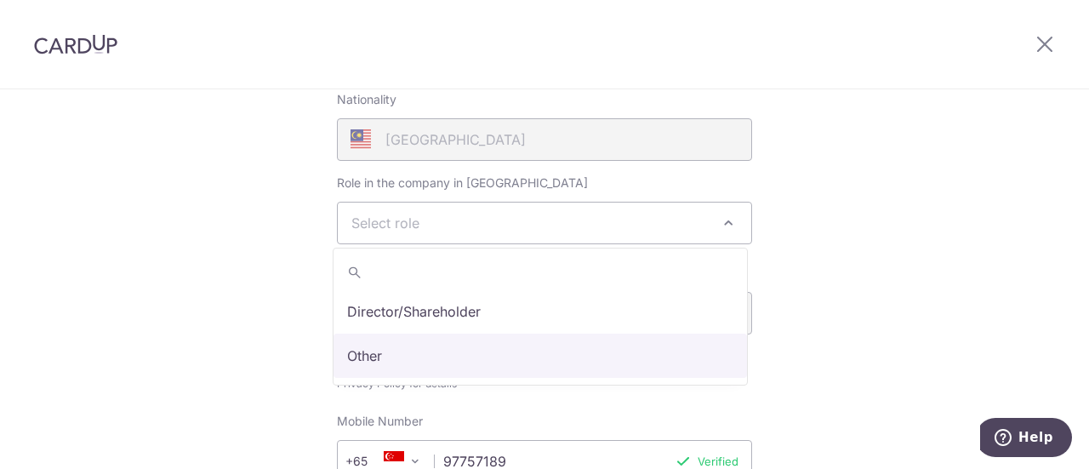
select select "other"
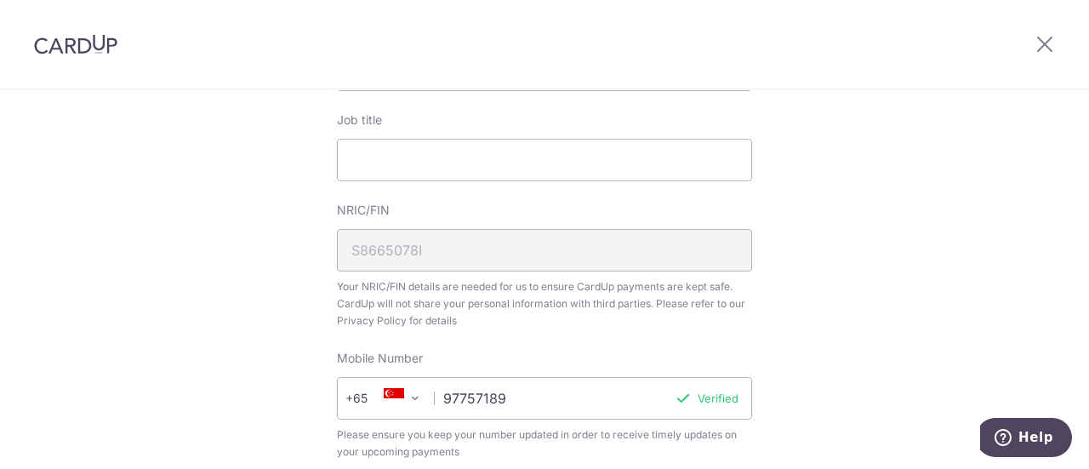
scroll to position [596, 0]
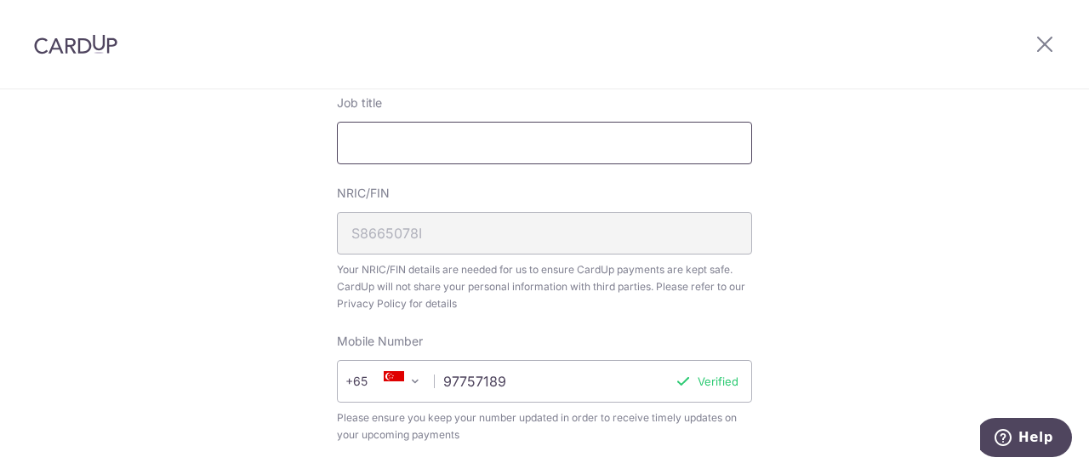
click at [427, 133] on input "Job title" at bounding box center [544, 143] width 415 height 43
type input "Account Executive"
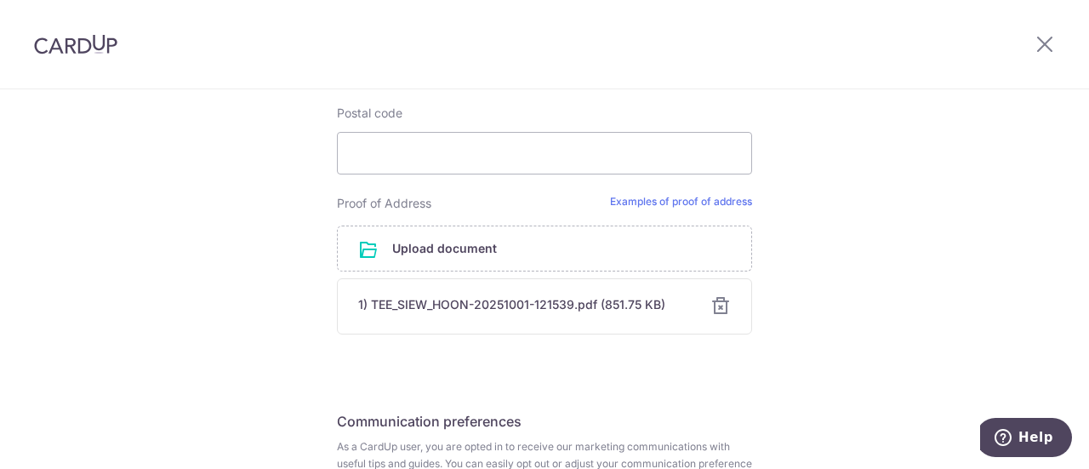
scroll to position [1106, 0]
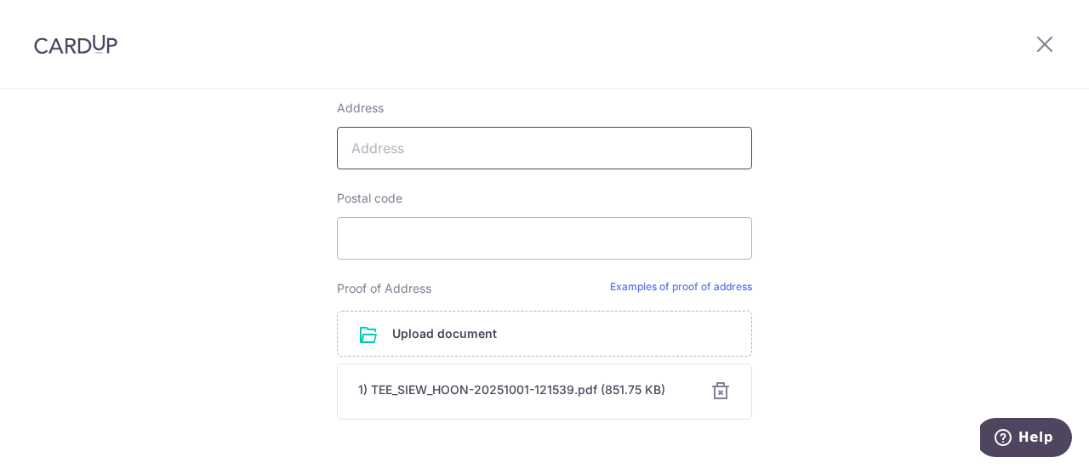
click at [424, 143] on input "Address" at bounding box center [544, 148] width 415 height 43
click at [431, 151] on input "Address" at bounding box center [544, 148] width 415 height 43
type input "[STREET_ADDRESS],"
click at [405, 229] on input "Postal code" at bounding box center [544, 238] width 415 height 43
type input "3"
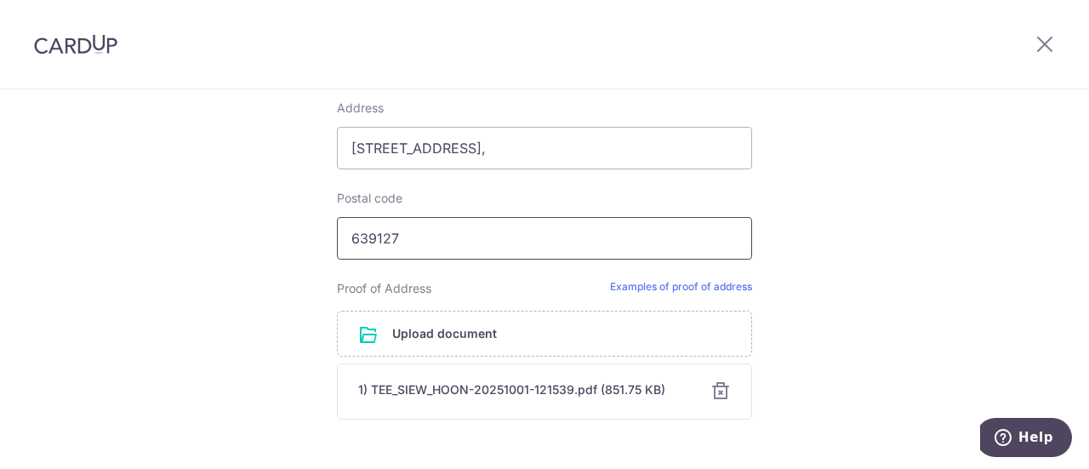
type input "639127"
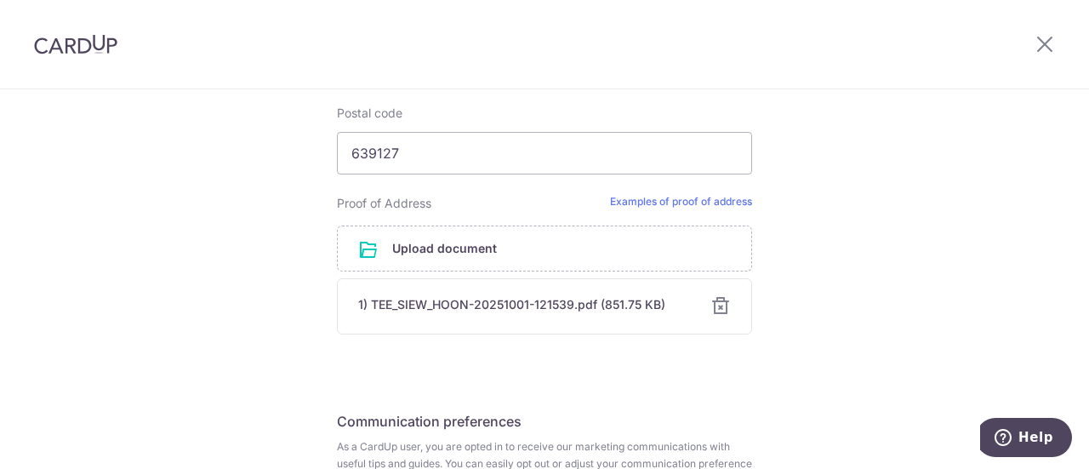
scroll to position [1367, 0]
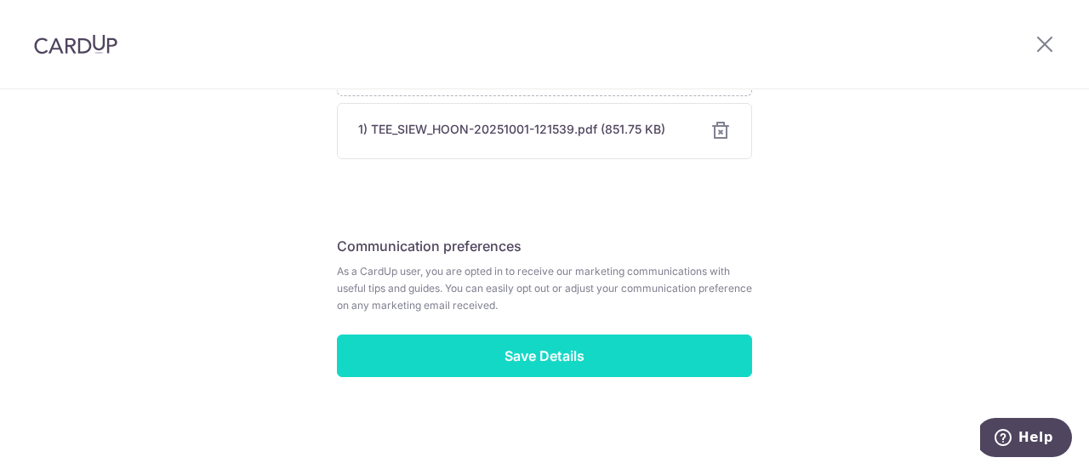
click at [599, 364] on input "Save Details" at bounding box center [544, 355] width 415 height 43
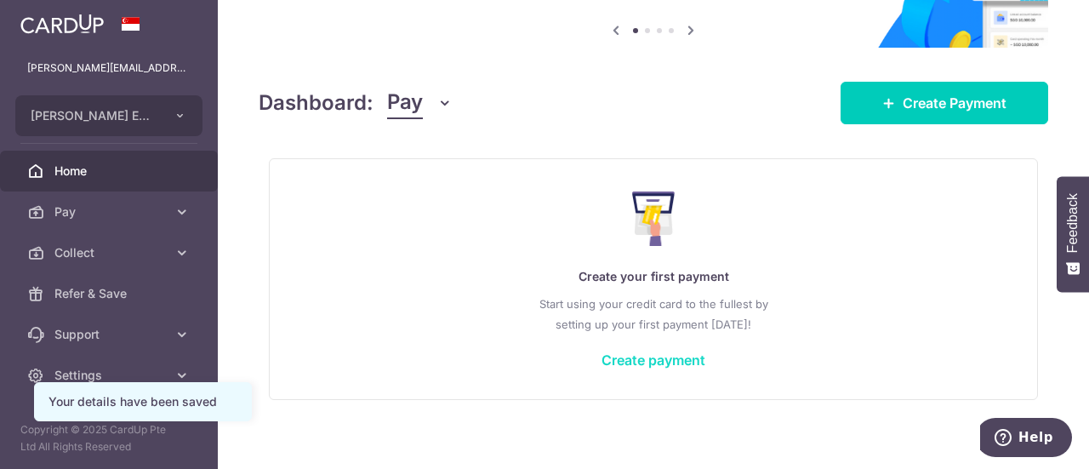
click at [676, 358] on link "Create payment" at bounding box center [654, 359] width 104 height 17
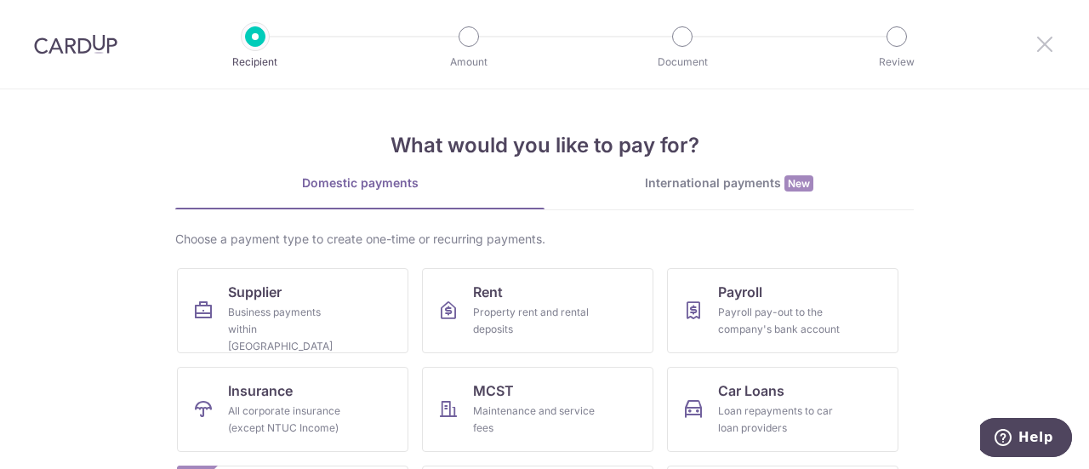
click at [1049, 49] on icon at bounding box center [1045, 43] width 20 height 21
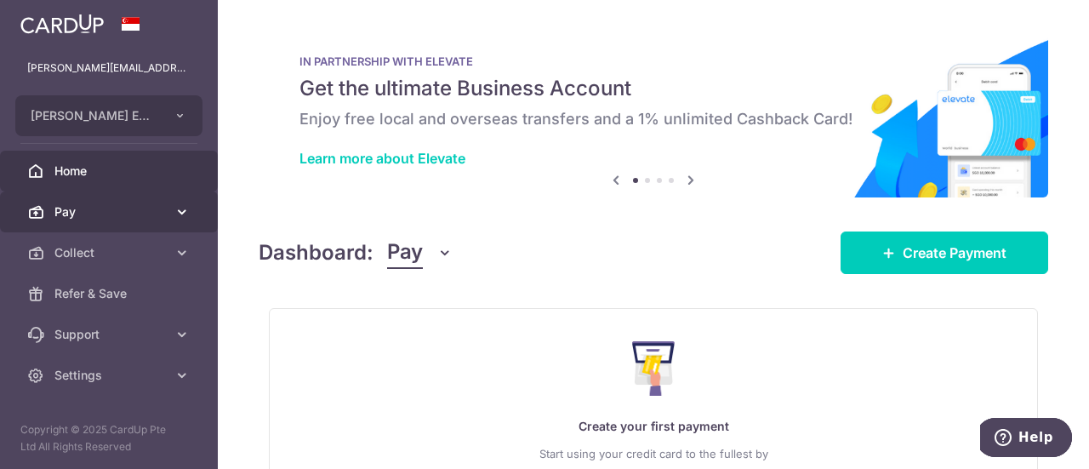
click at [57, 216] on span "Pay" at bounding box center [110, 211] width 112 height 17
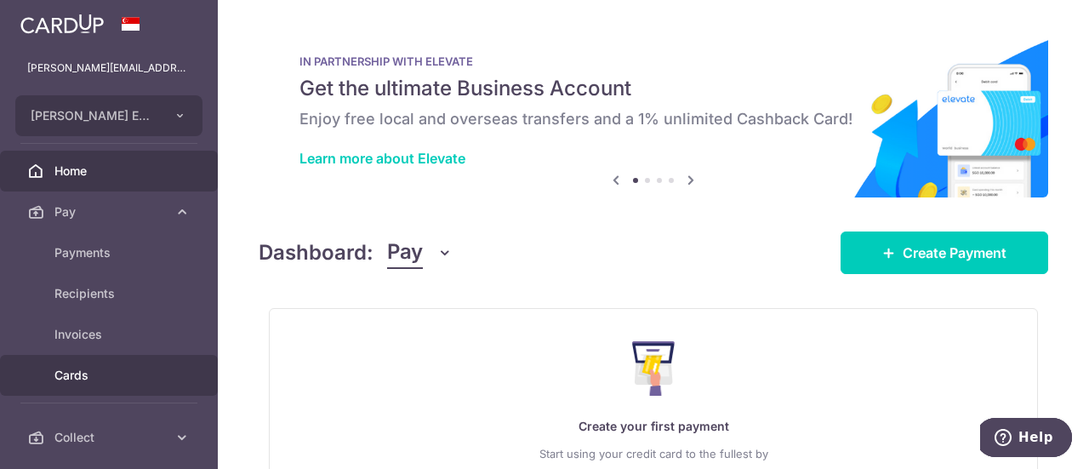
click at [82, 374] on span "Cards" at bounding box center [110, 375] width 112 height 17
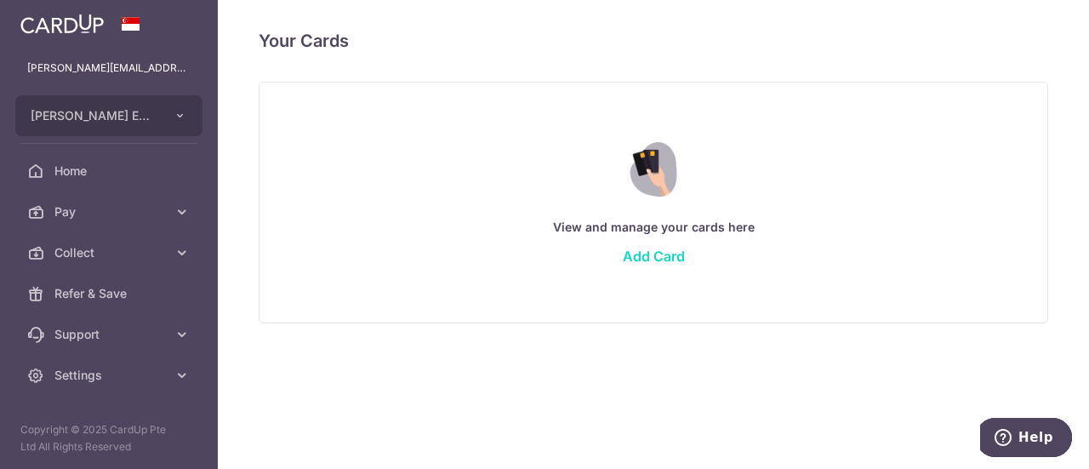
click at [663, 254] on link "Add Card" at bounding box center [654, 256] width 62 height 17
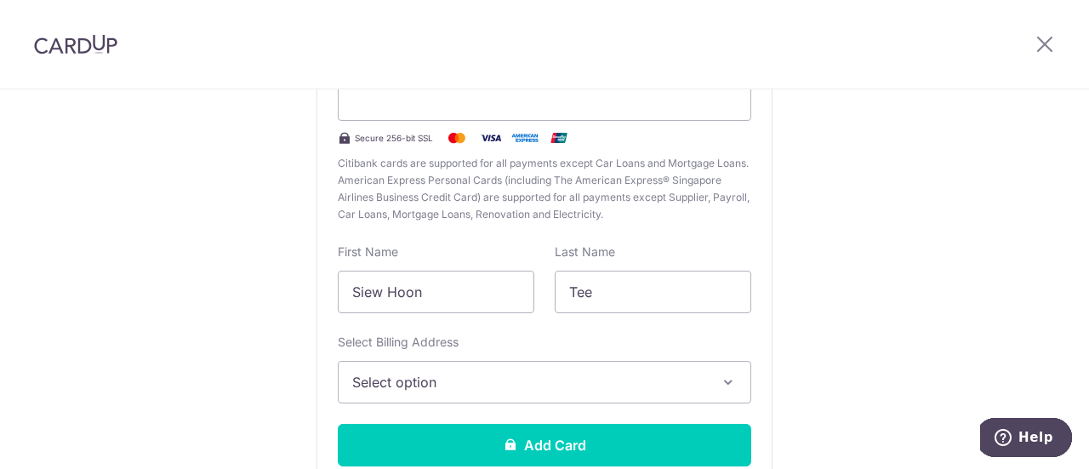
scroll to position [255, 0]
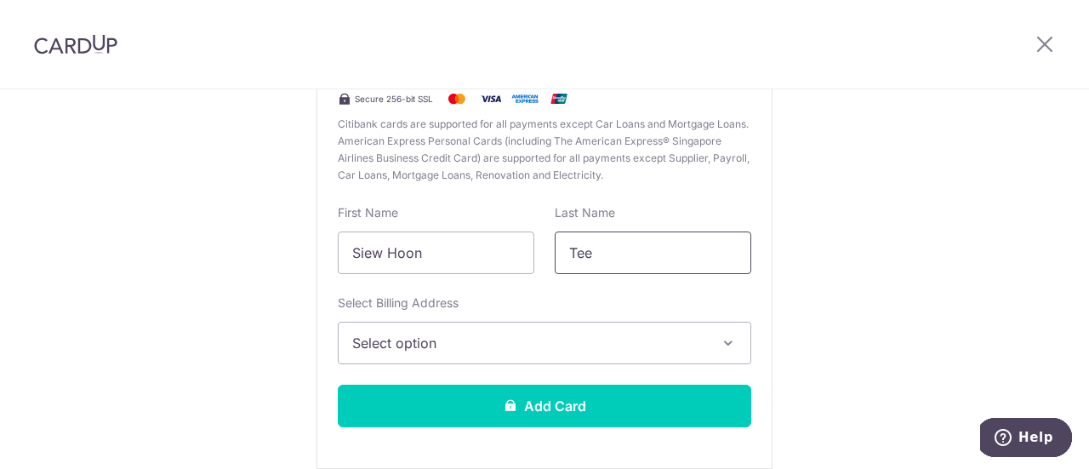
drag, startPoint x: 608, startPoint y: 255, endPoint x: 560, endPoint y: 248, distance: 48.1
click at [560, 248] on input "Tee" at bounding box center [653, 252] width 197 height 43
type input "NG"
drag, startPoint x: 452, startPoint y: 256, endPoint x: 324, endPoint y: 239, distance: 128.8
click at [328, 239] on div "First Name [PERSON_NAME]" at bounding box center [436, 239] width 217 height 70
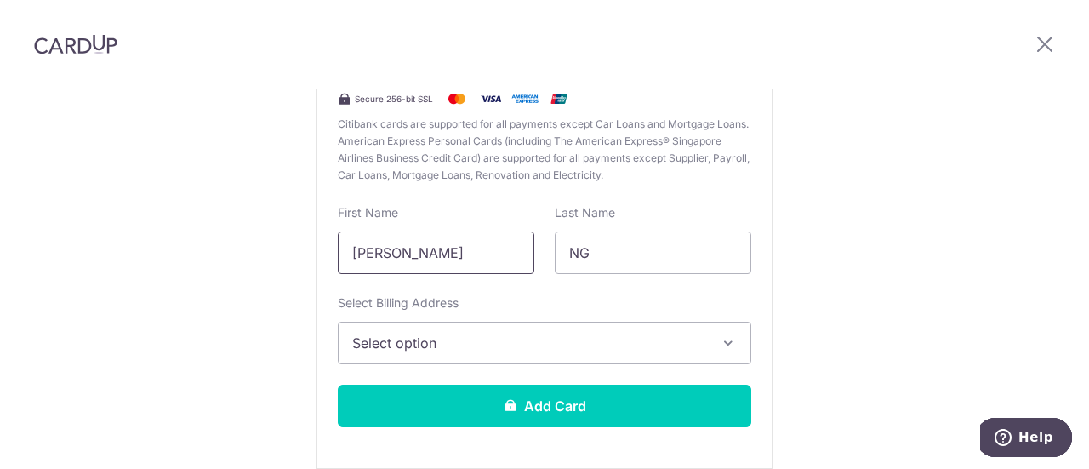
type input "[PERSON_NAME]"
click at [424, 341] on span "Select option" at bounding box center [529, 343] width 354 height 20
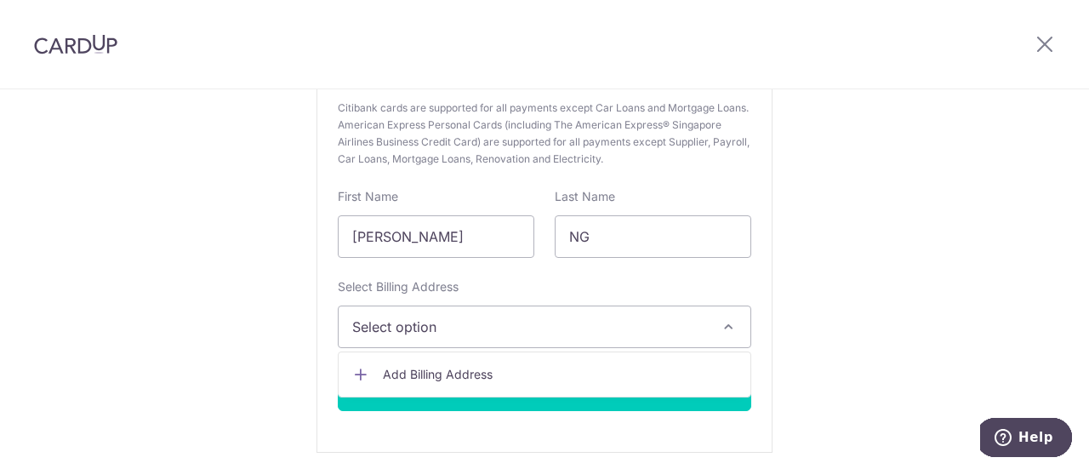
scroll to position [333, 0]
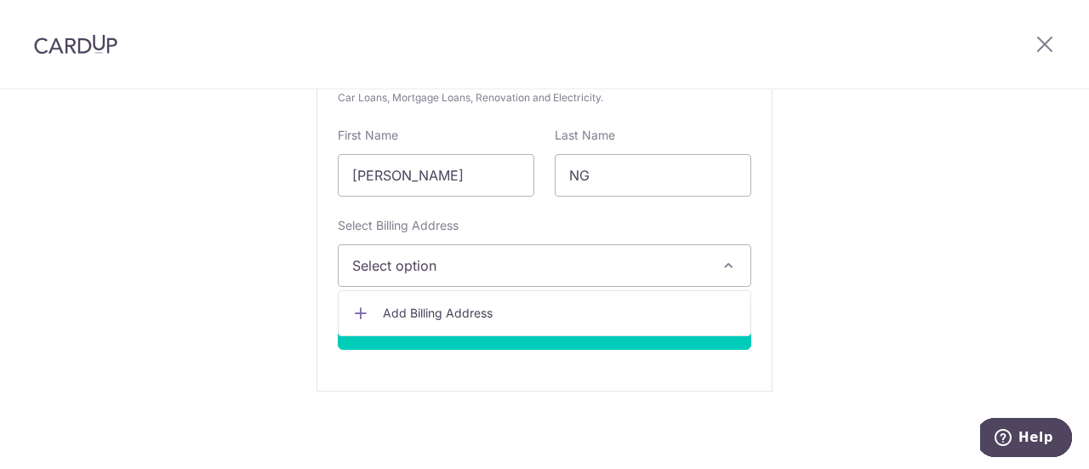
click at [393, 265] on span "Select option" at bounding box center [529, 265] width 354 height 20
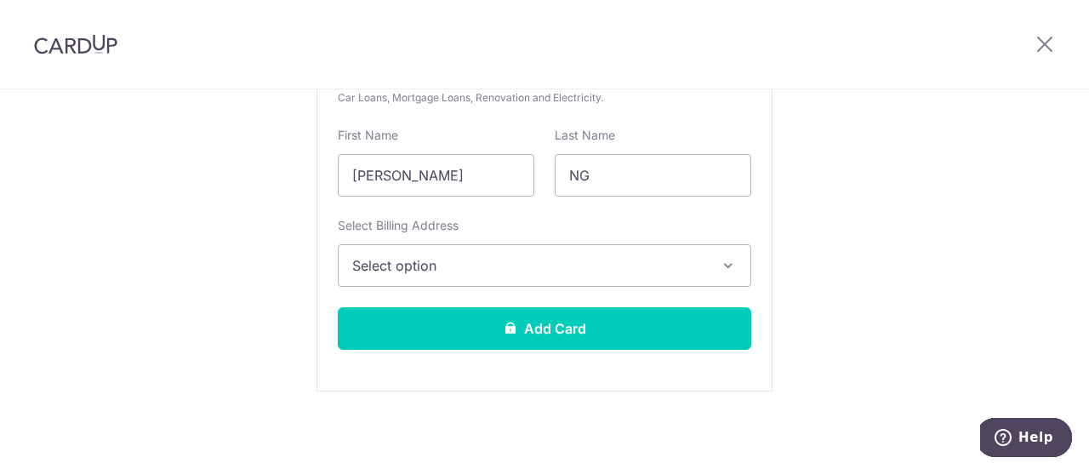
click at [417, 270] on span "Select option" at bounding box center [529, 265] width 354 height 20
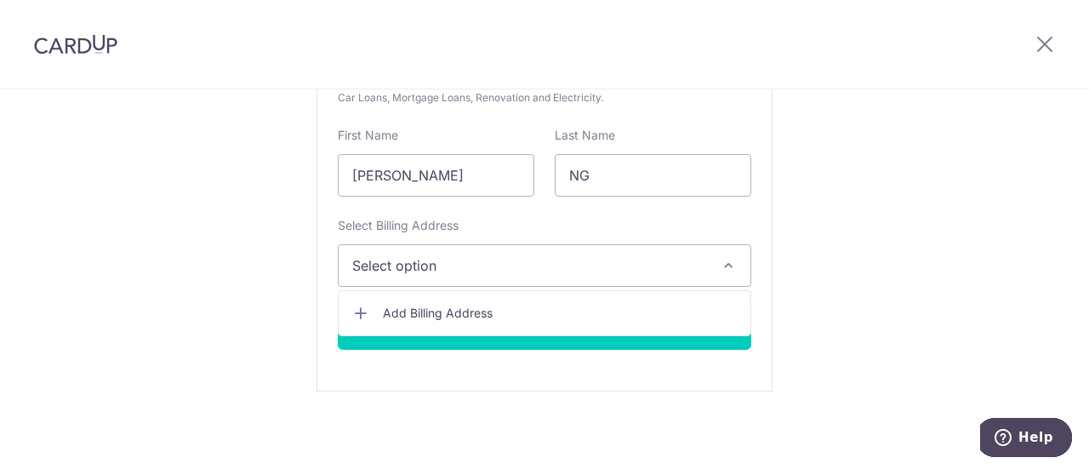
click at [404, 316] on span "Add Billing Address" at bounding box center [560, 313] width 354 height 17
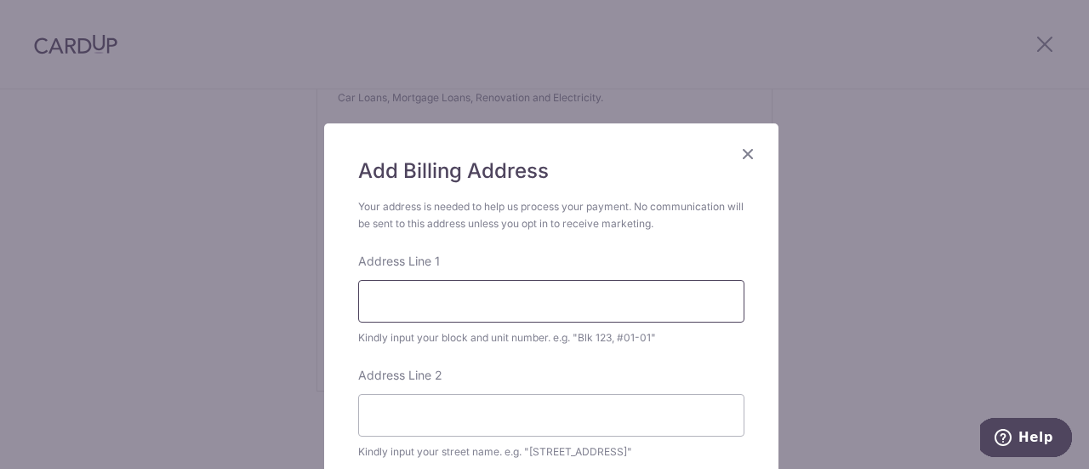
scroll to position [170, 0]
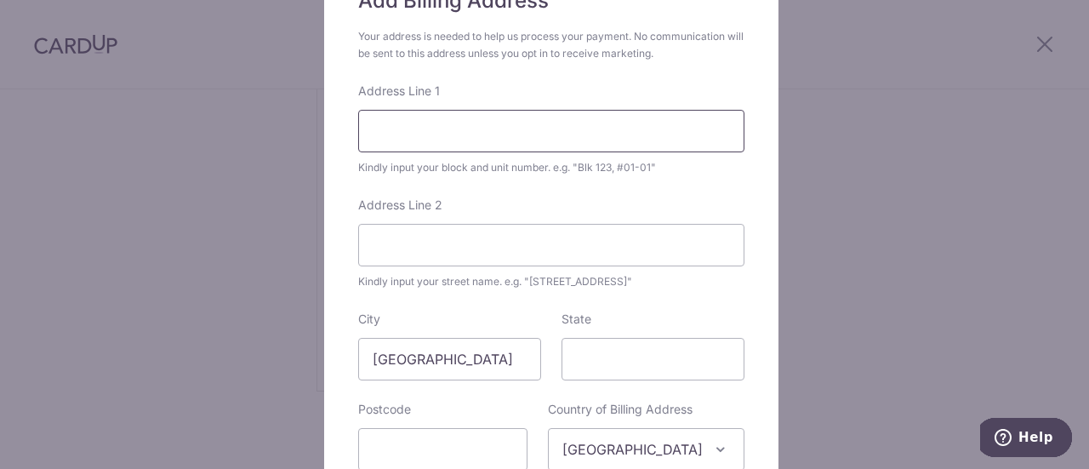
click at [418, 128] on input "Address Line 1" at bounding box center [551, 131] width 386 height 43
type input "89, LORONG K,"
click at [380, 253] on input "Address Line 2" at bounding box center [551, 245] width 386 height 43
type input "TELOK KURAU,"
click at [591, 374] on input "State" at bounding box center [653, 359] width 183 height 43
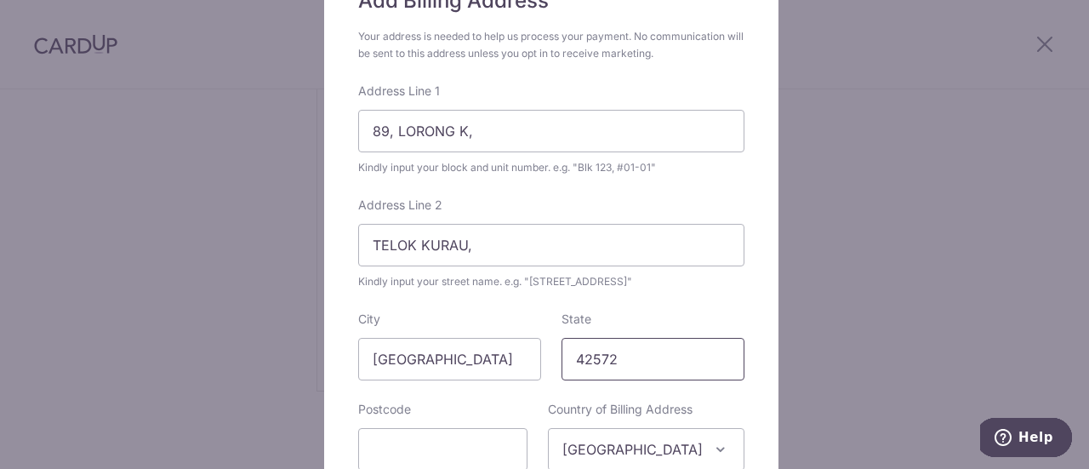
type input "425722"
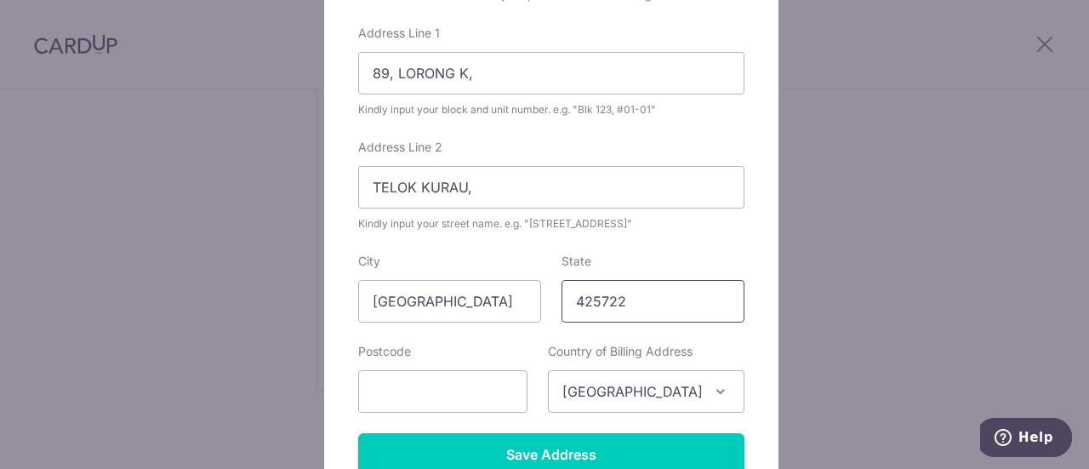
scroll to position [255, 0]
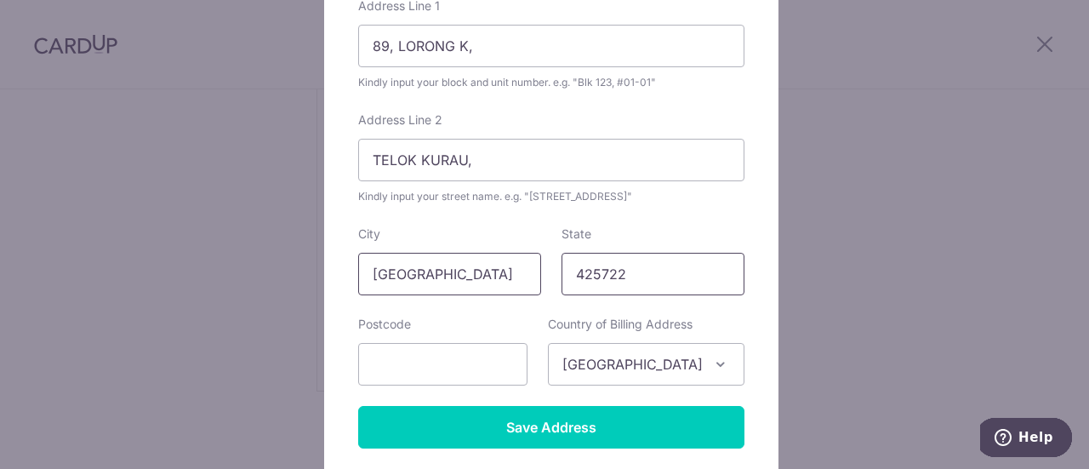
drag, startPoint x: 623, startPoint y: 272, endPoint x: 498, endPoint y: 263, distance: 125.4
click at [495, 260] on div "City [GEOGRAPHIC_DATA] State 425722" at bounding box center [551, 260] width 407 height 70
click at [477, 355] on input "text" at bounding box center [442, 364] width 169 height 43
paste input "425722"
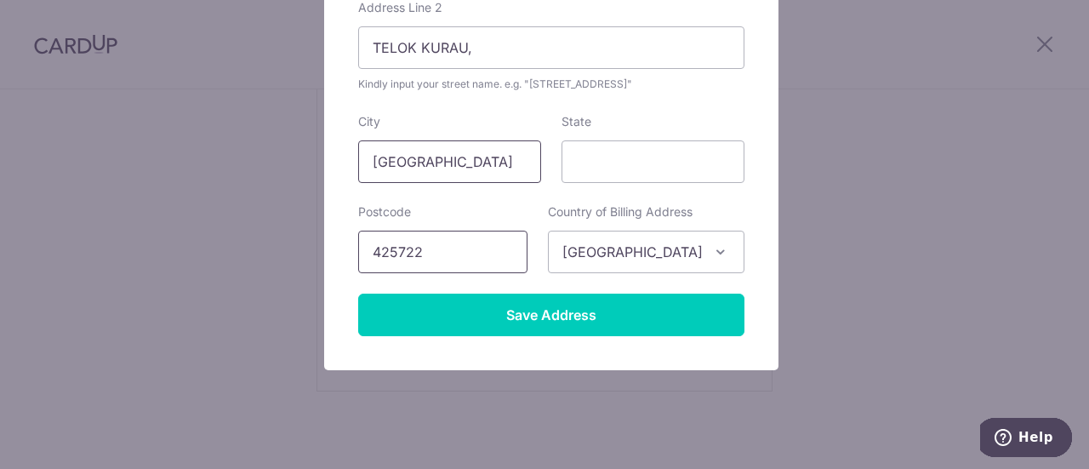
scroll to position [391, 0]
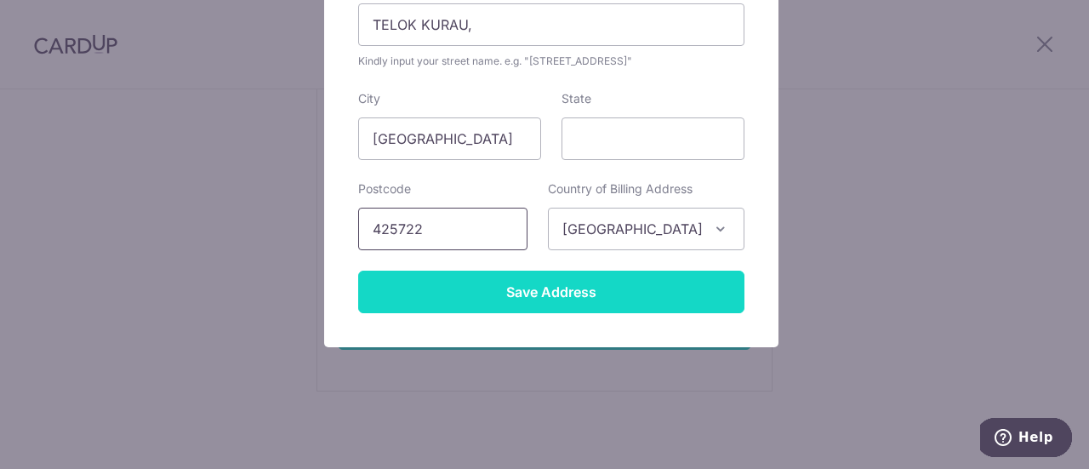
type input "425722"
click at [536, 285] on input "Save Address" at bounding box center [551, 292] width 386 height 43
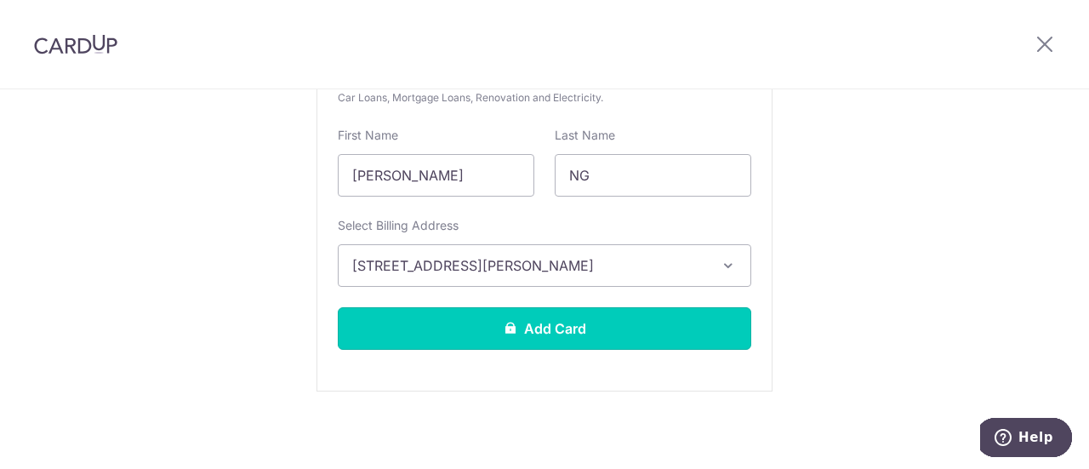
click at [655, 324] on button "Add Card" at bounding box center [545, 328] width 414 height 43
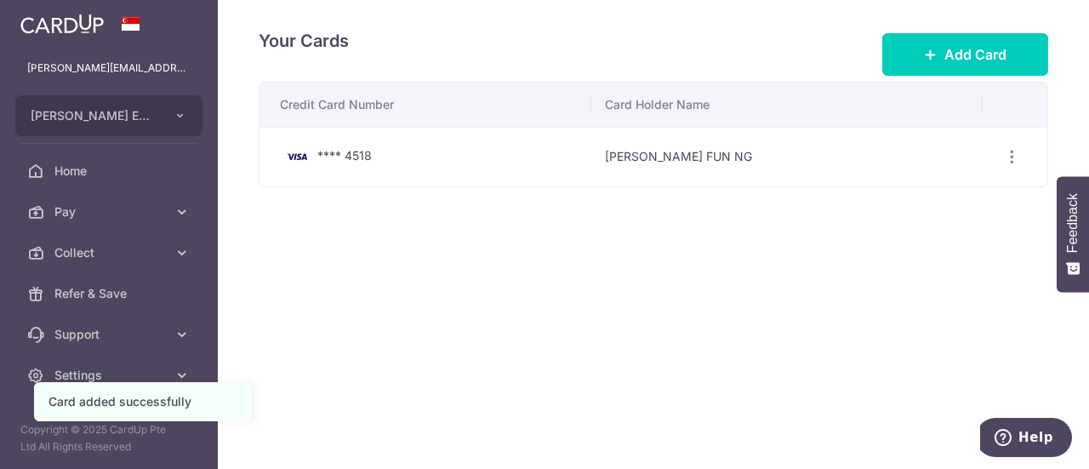
click at [390, 292] on div "Your Cards Add Card Credit Card Number Card Holder Name **** 4518 [PERSON_NAME]…" at bounding box center [653, 234] width 871 height 469
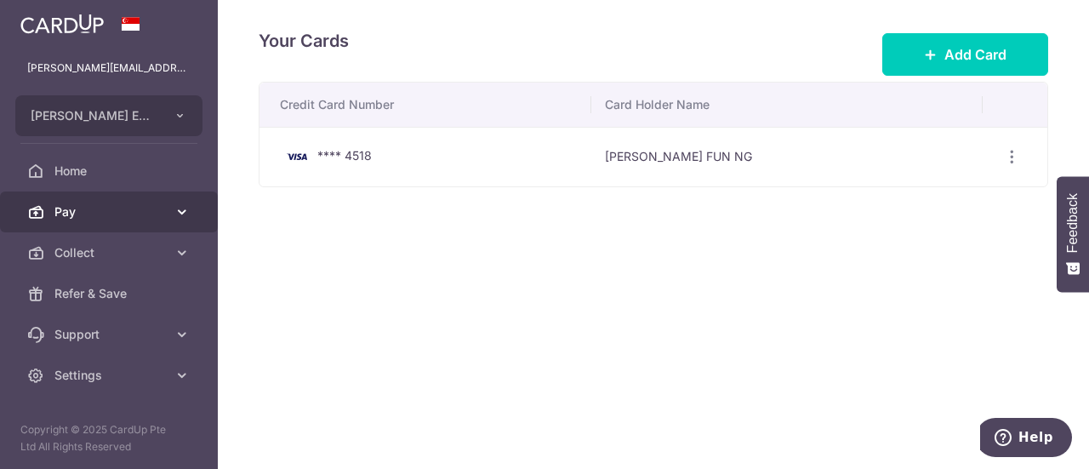
click at [83, 214] on span "Pay" at bounding box center [110, 211] width 112 height 17
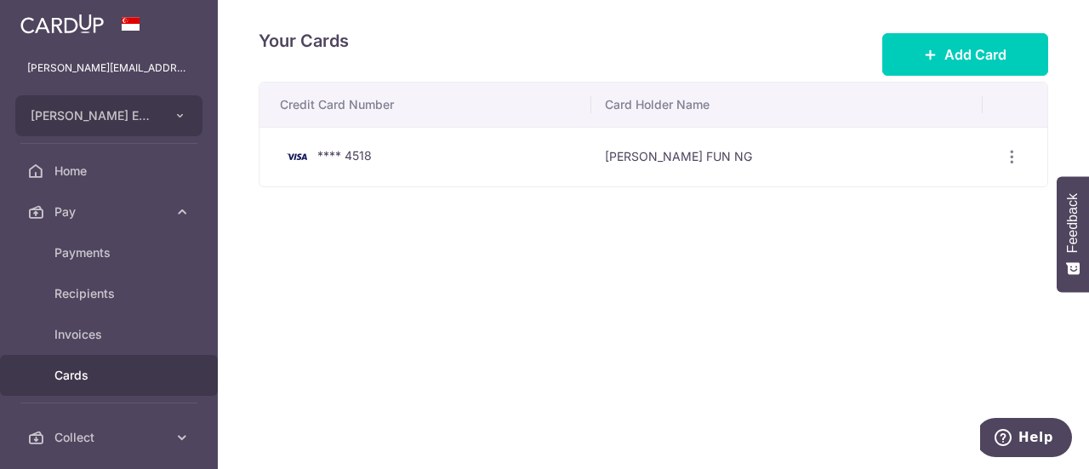
click at [386, 293] on div "Your Cards Add Card Credit Card Number Card Holder Name **** 4518 [PERSON_NAME]…" at bounding box center [653, 234] width 871 height 469
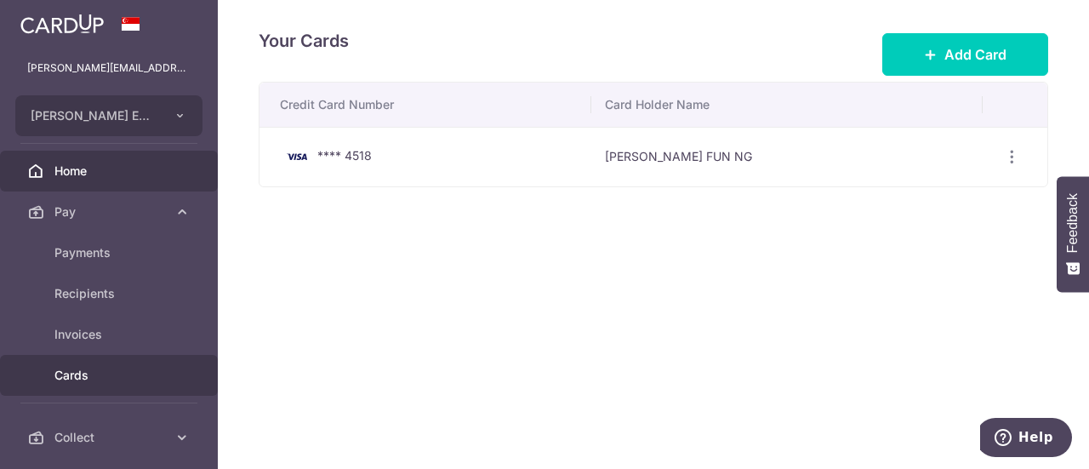
click at [66, 171] on span "Home" at bounding box center [110, 171] width 112 height 17
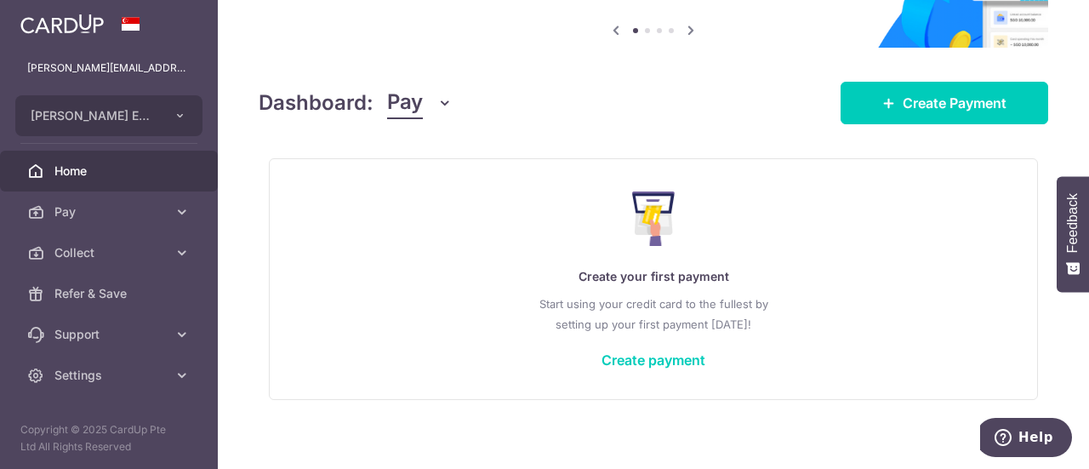
scroll to position [180, 0]
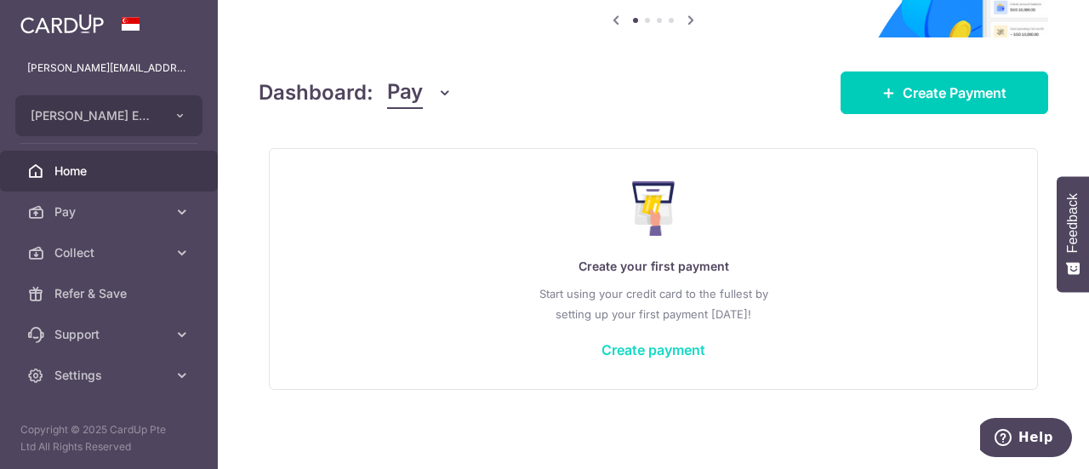
click at [657, 348] on link "Create payment" at bounding box center [654, 349] width 104 height 17
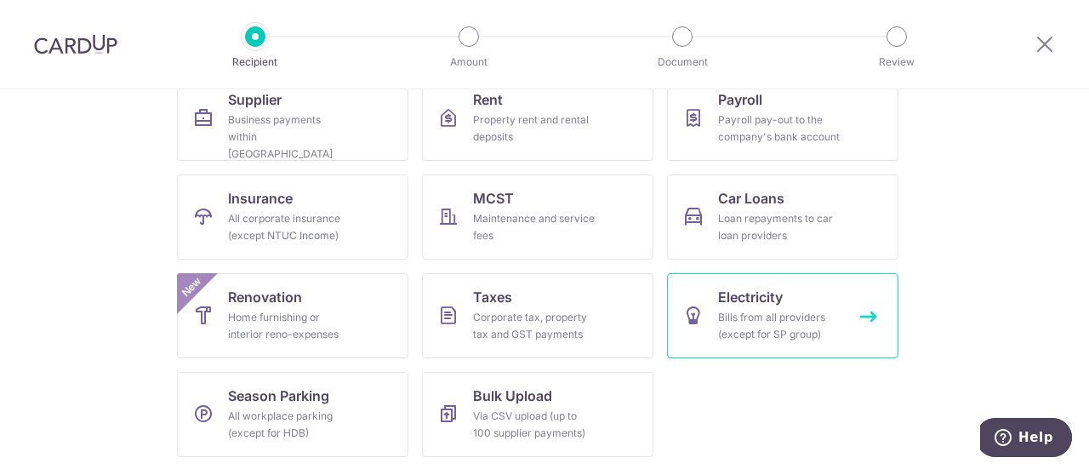
scroll to position [192, 0]
click at [722, 418] on ul "Supplier Business payments within Singapore Rent Property rent and rental depos…" at bounding box center [544, 273] width 735 height 395
click at [1048, 43] on icon at bounding box center [1045, 43] width 20 height 21
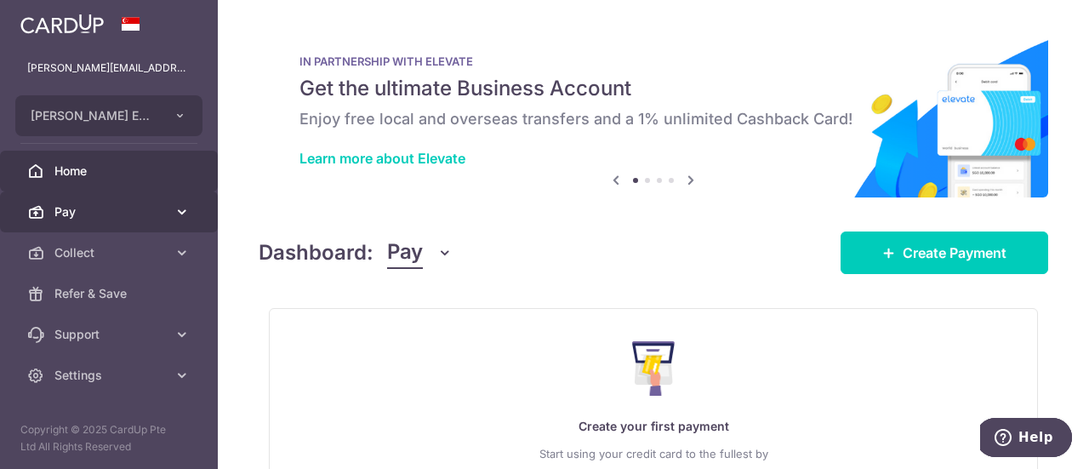
click at [180, 215] on icon at bounding box center [182, 211] width 17 height 17
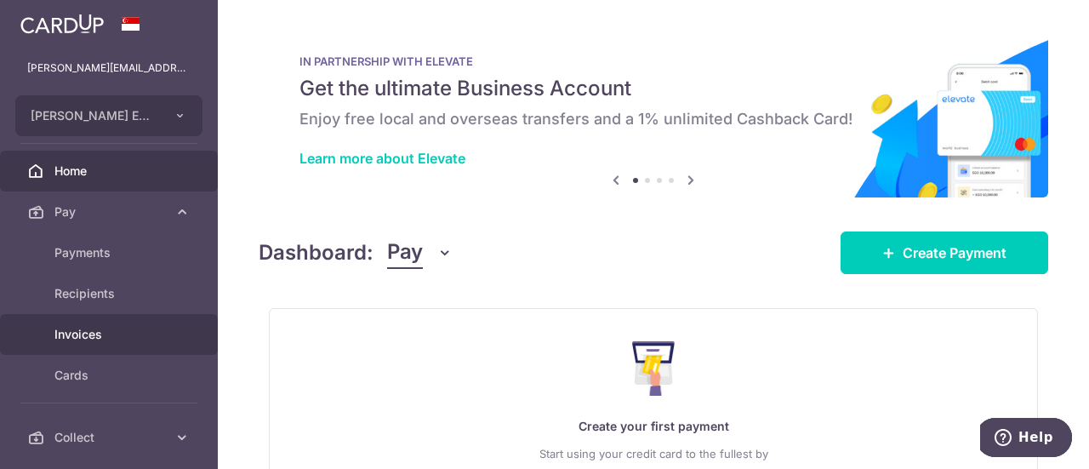
click at [120, 323] on link "Invoices" at bounding box center [109, 334] width 218 height 41
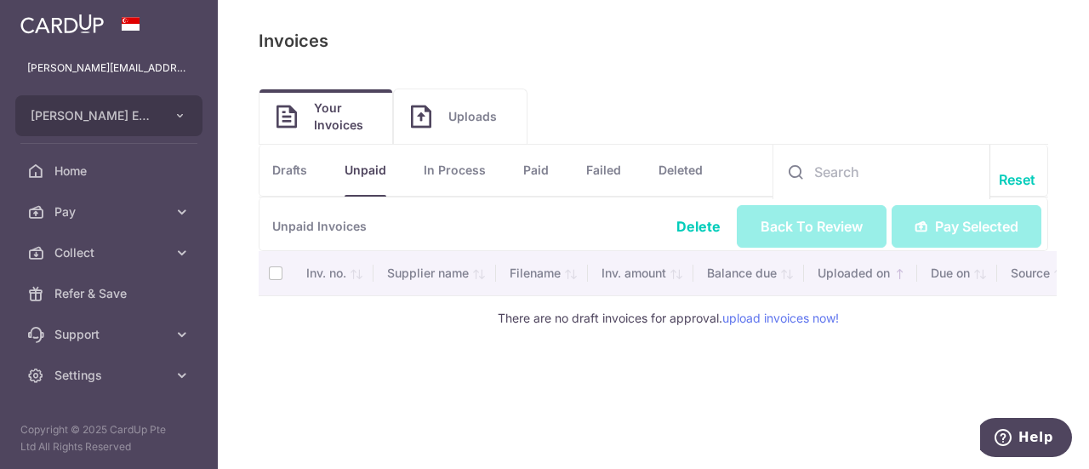
click at [445, 113] on link "Uploads" at bounding box center [460, 116] width 133 height 54
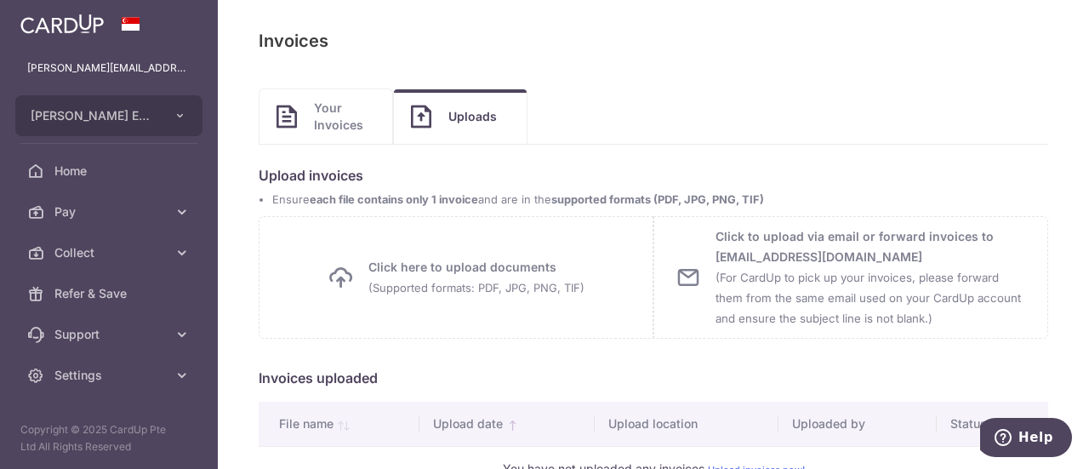
click at [343, 122] on span "Your Invoices" at bounding box center [344, 117] width 61 height 34
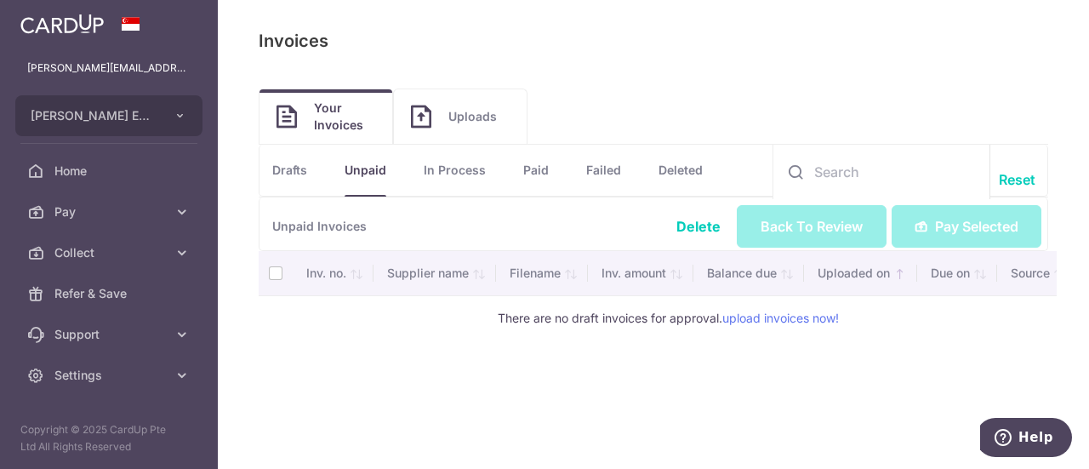
click at [446, 109] on link "Uploads" at bounding box center [460, 116] width 133 height 54
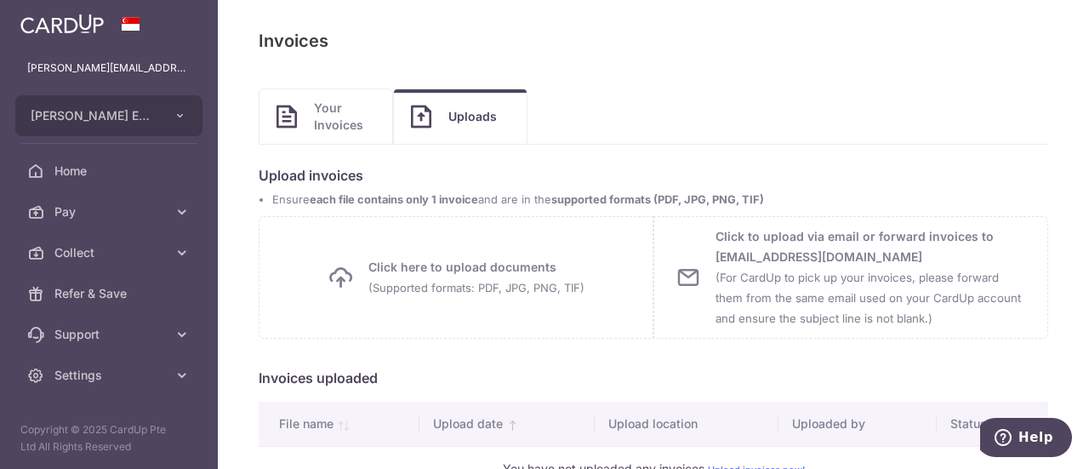
click at [342, 127] on span "Your Invoices" at bounding box center [344, 117] width 61 height 34
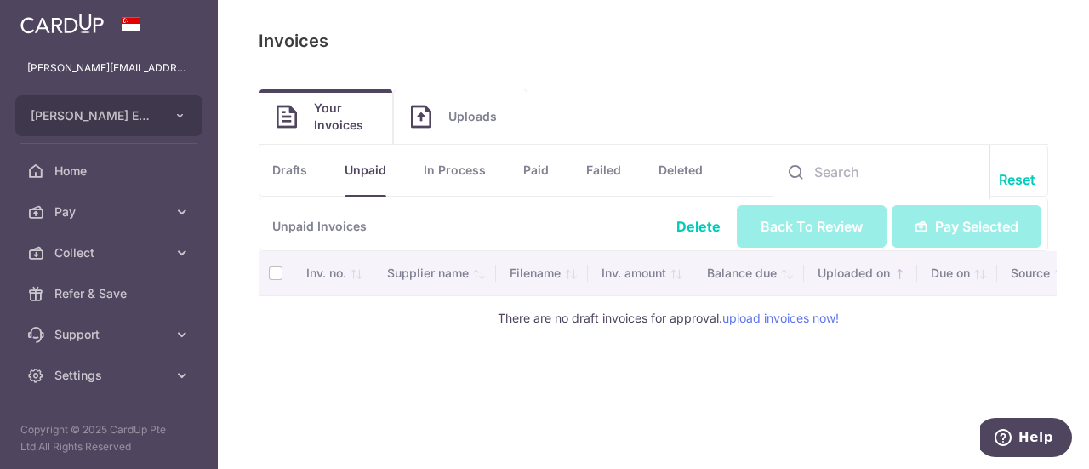
click at [472, 117] on span "Uploads" at bounding box center [478, 116] width 61 height 17
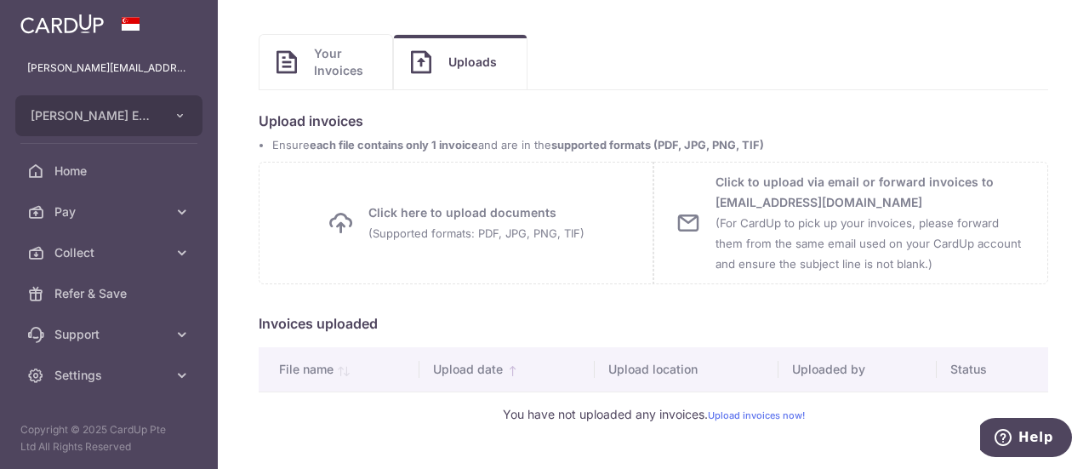
scroll to position [101, 0]
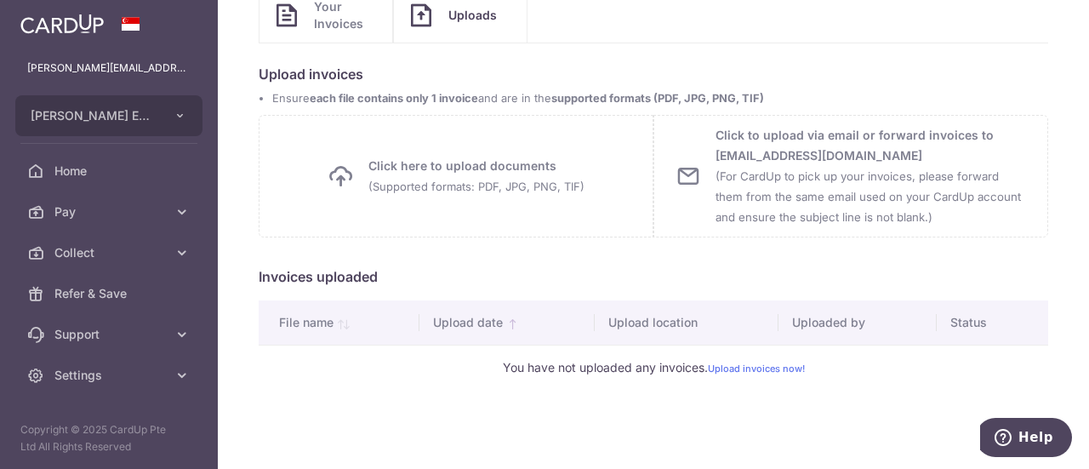
click at [341, 409] on div "Payables: Invoices Invoices Upload Invoices Your Invoices Uploads Unpaid Drafts…" at bounding box center [653, 234] width 871 height 469
click at [990, 79] on p "Upload invoices" at bounding box center [654, 74] width 790 height 20
click at [83, 215] on span "Pay" at bounding box center [110, 211] width 112 height 17
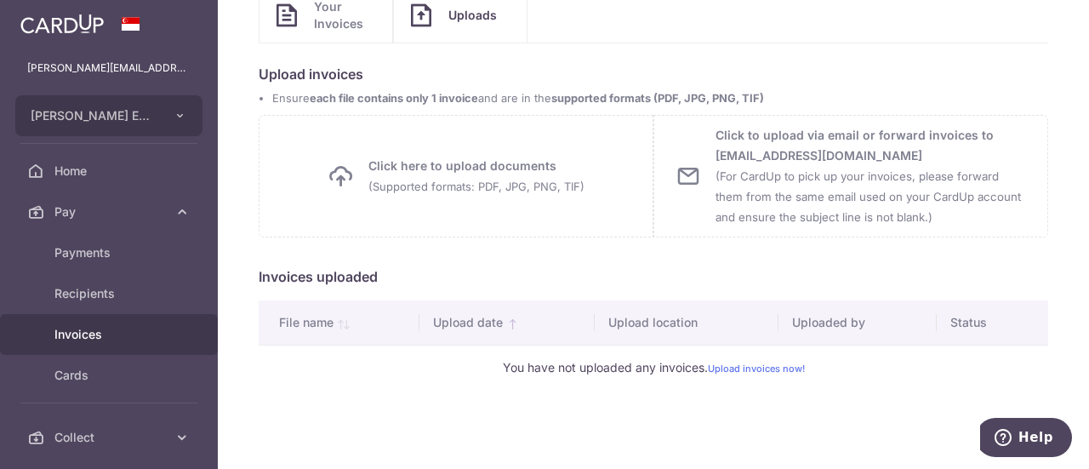
click at [84, 336] on span "Invoices" at bounding box center [110, 334] width 112 height 17
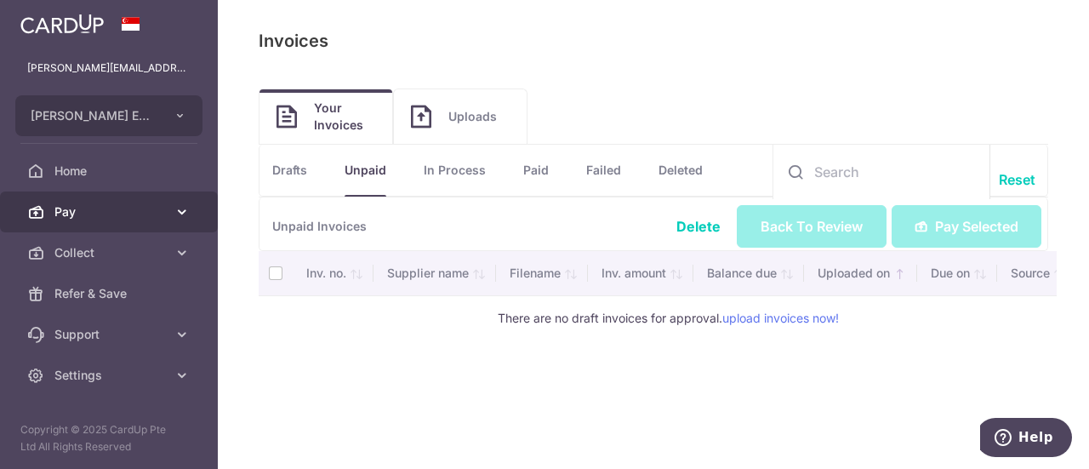
click at [184, 214] on icon at bounding box center [182, 211] width 17 height 17
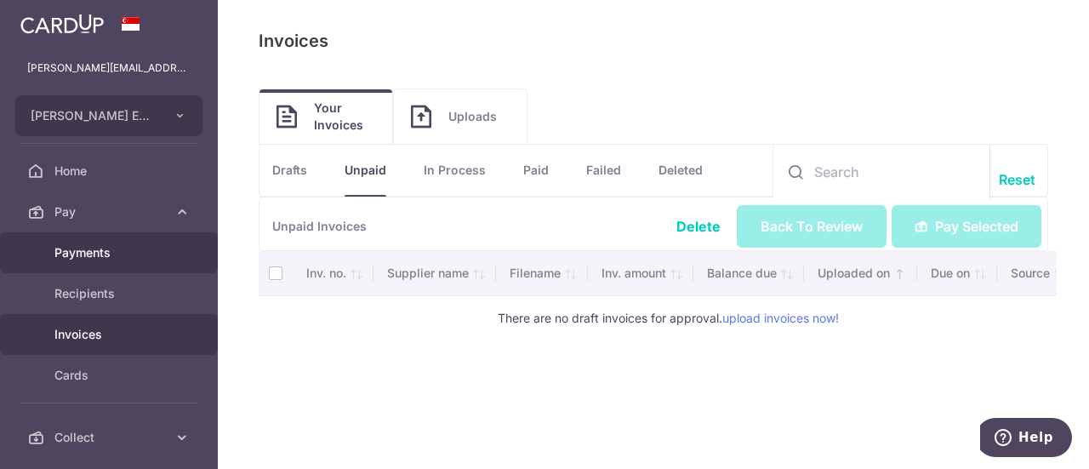
click at [147, 249] on span "Payments" at bounding box center [110, 252] width 112 height 17
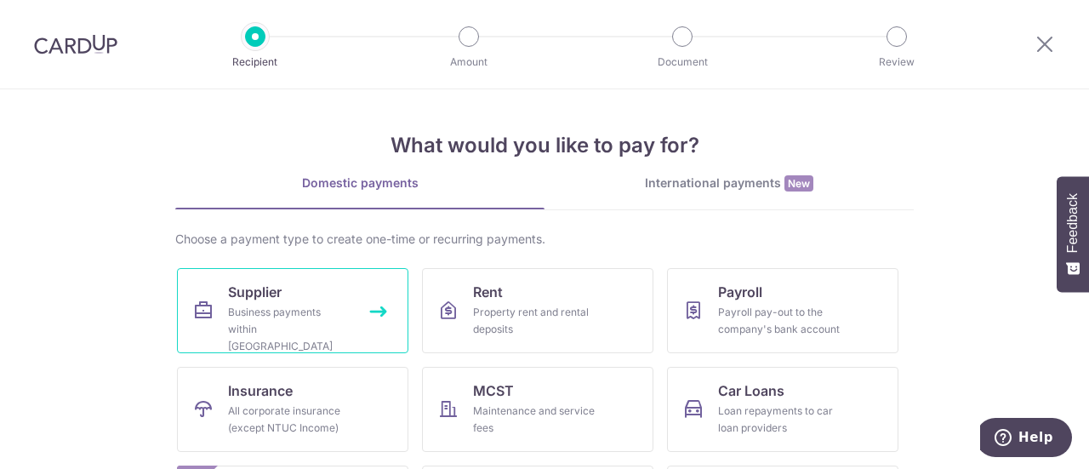
click at [259, 315] on div "Business payments within [GEOGRAPHIC_DATA]" at bounding box center [289, 329] width 123 height 51
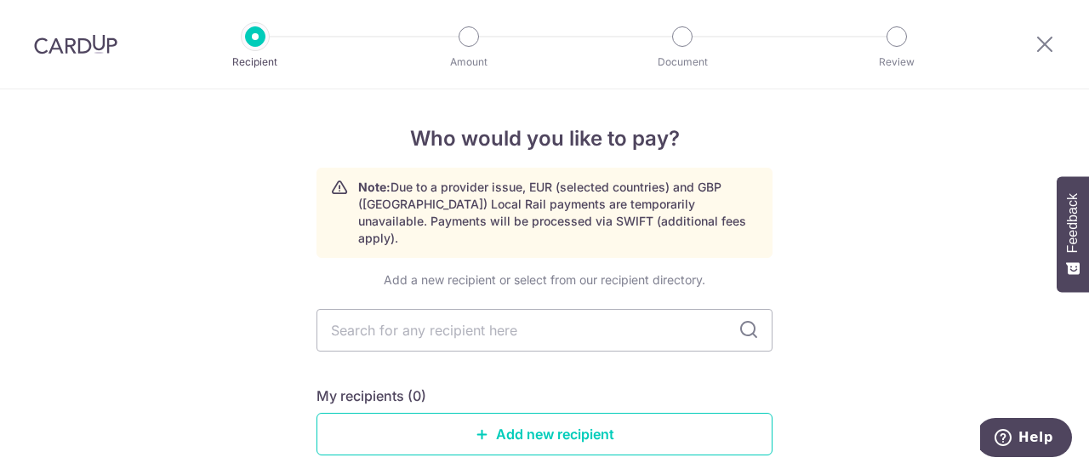
scroll to position [170, 0]
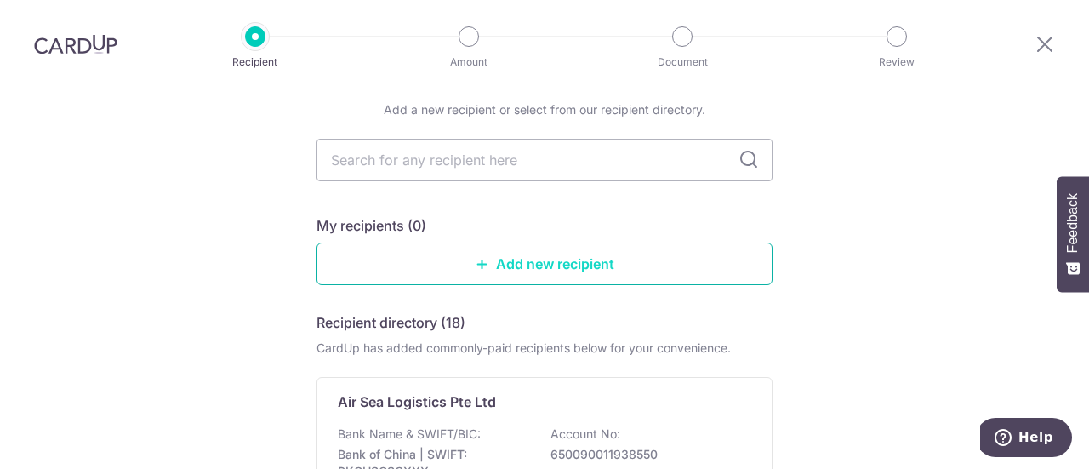
click at [476, 257] on icon at bounding box center [483, 264] width 14 height 14
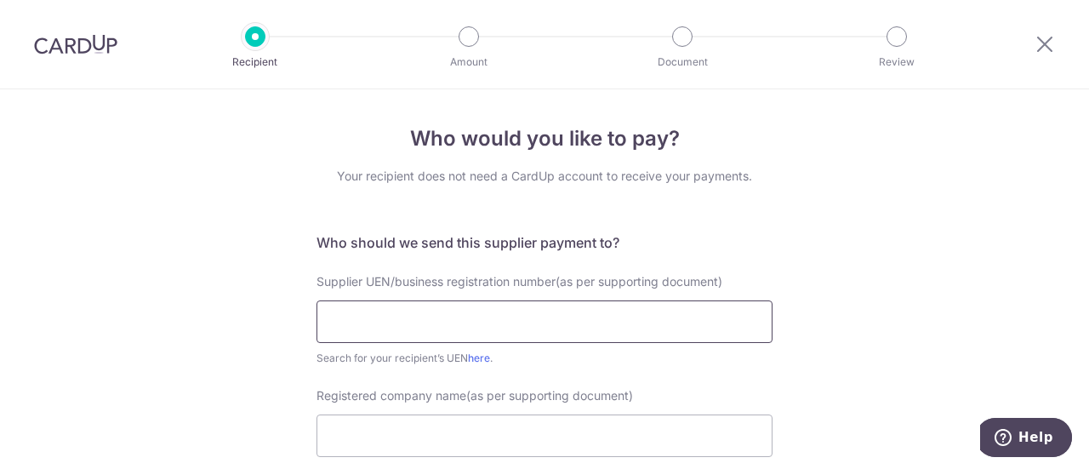
click at [402, 328] on input "text" at bounding box center [545, 321] width 456 height 43
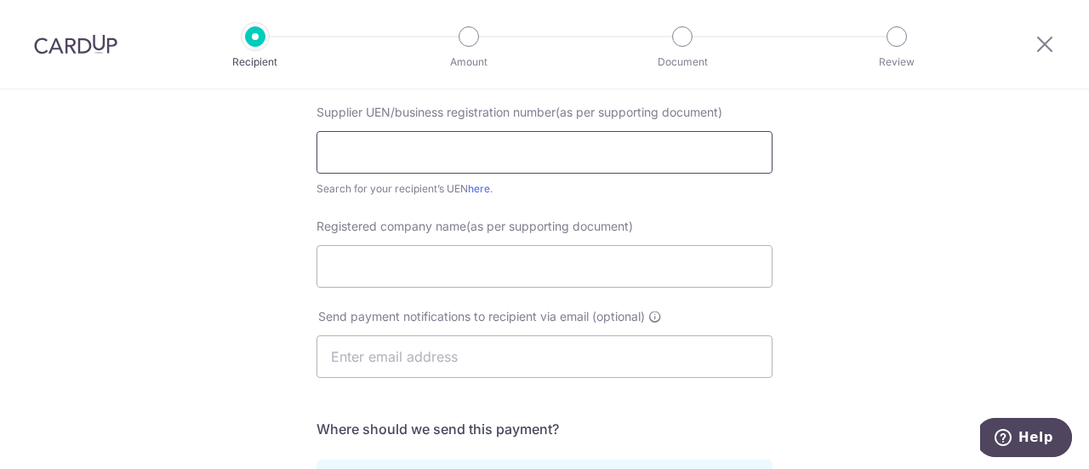
scroll to position [170, 0]
click at [481, 154] on input "text" at bounding box center [545, 151] width 456 height 43
click at [388, 158] on input "text" at bounding box center [545, 151] width 456 height 43
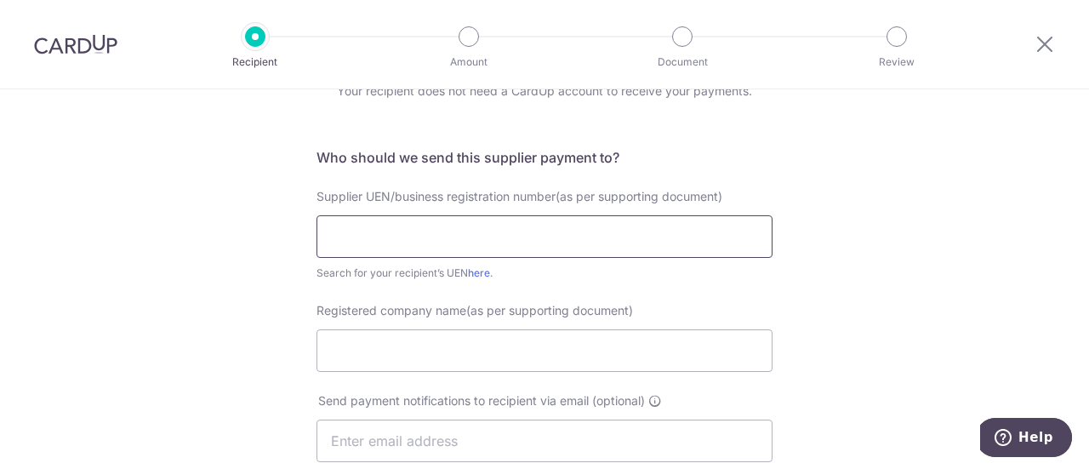
click at [425, 246] on input "text" at bounding box center [545, 236] width 456 height 43
type input "202349508Z"
click at [400, 347] on input "Registered company name(as per supporting document)" at bounding box center [545, 350] width 456 height 43
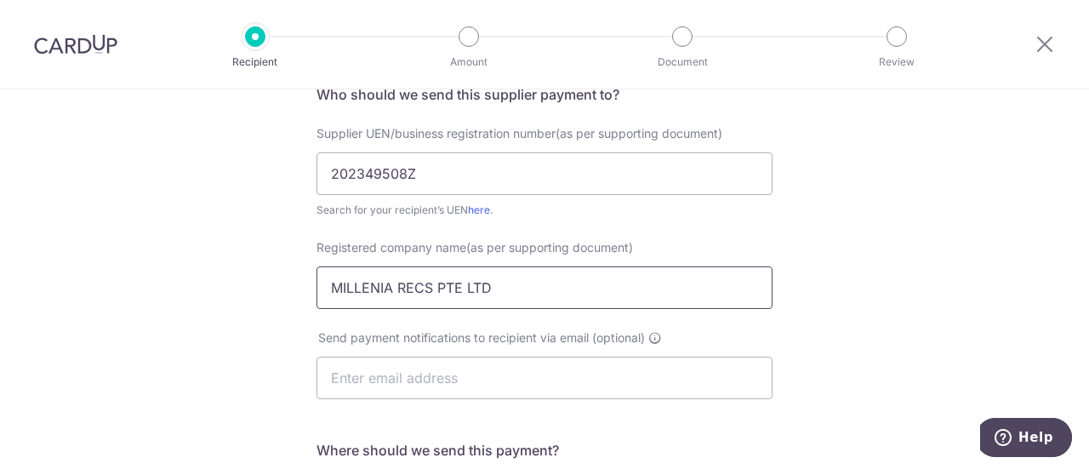
scroll to position [255, 0]
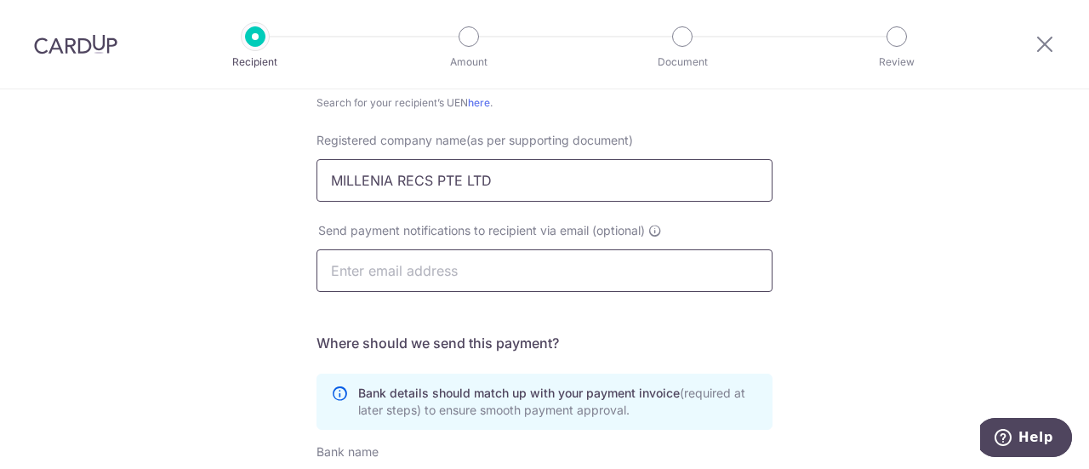
type input "MILLENIA RECS PTE LTD"
click at [414, 263] on input "text" at bounding box center [545, 270] width 456 height 43
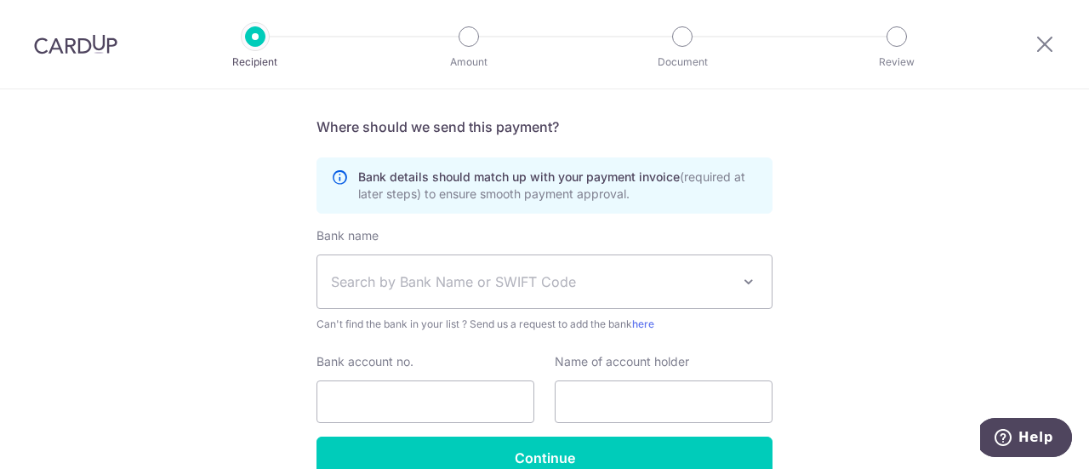
scroll to position [511, 0]
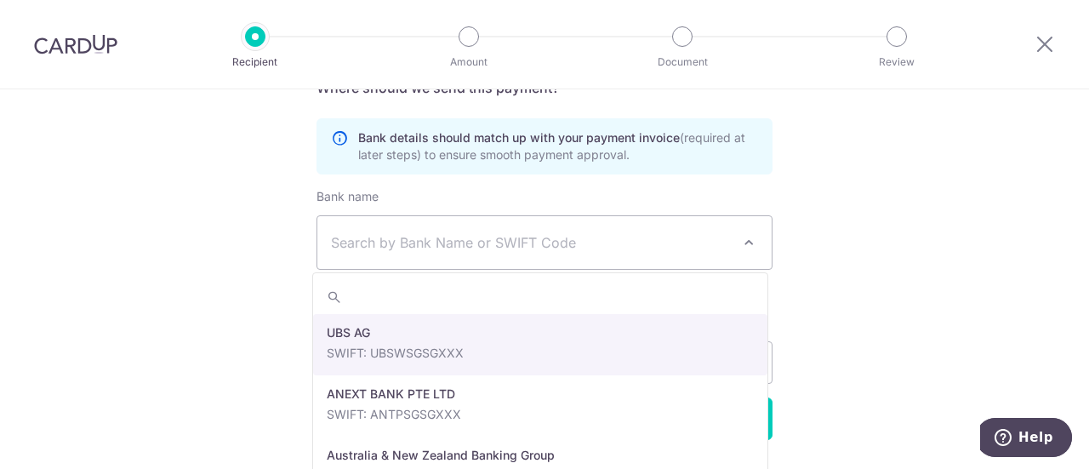
click at [454, 248] on span "Search by Bank Name or SWIFT Code" at bounding box center [531, 242] width 400 height 20
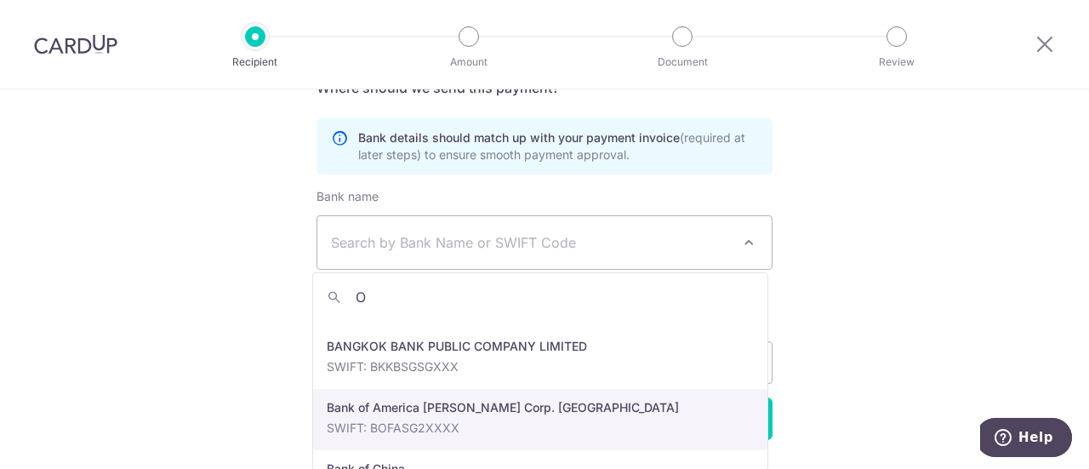
scroll to position [0, 0]
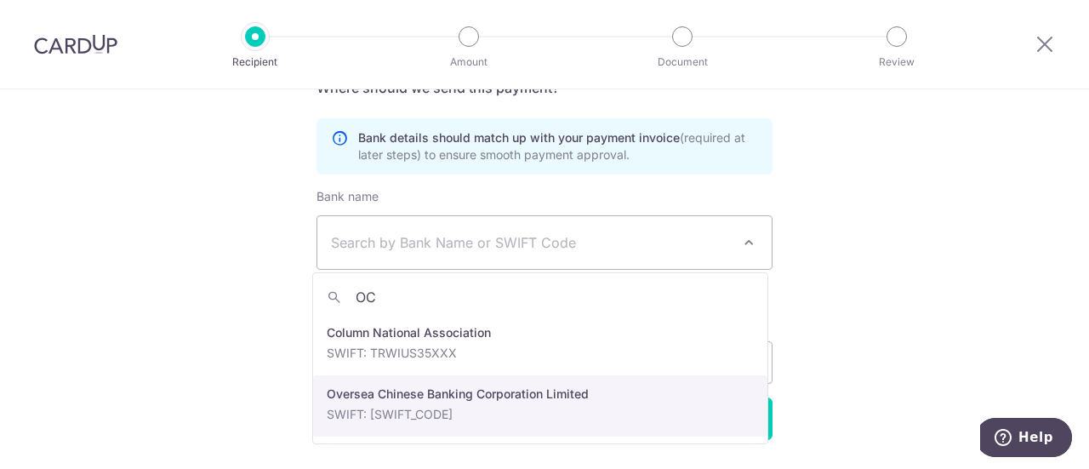
type input "OC"
select select "12"
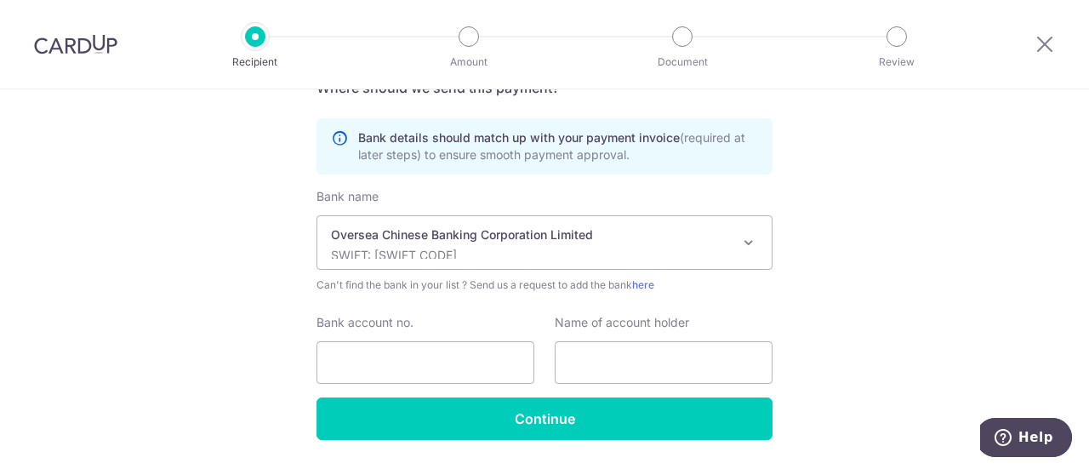
scroll to position [560, 0]
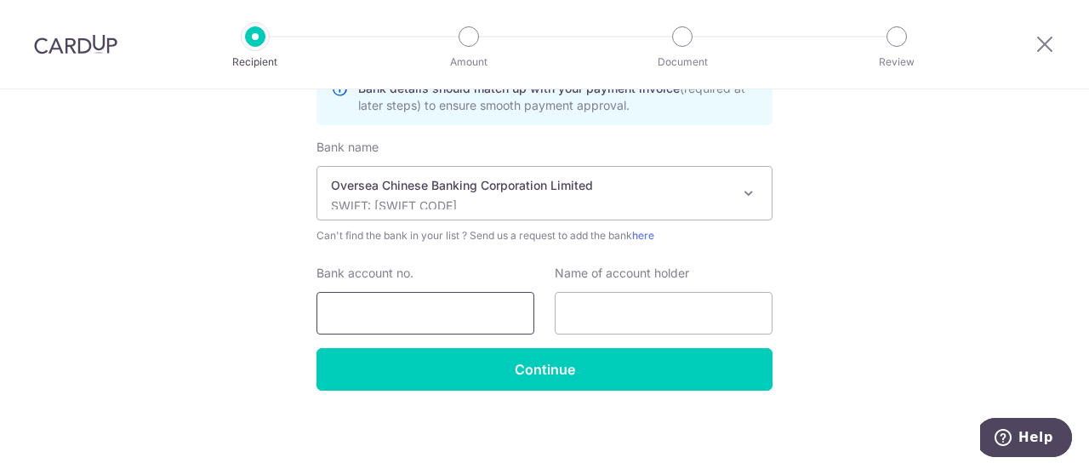
click at [407, 328] on input "Bank account no." at bounding box center [426, 313] width 218 height 43
click at [359, 314] on input "596315028001" at bounding box center [426, 313] width 218 height 43
click at [389, 310] on input "596315028001" at bounding box center [426, 313] width 218 height 43
type input "596315028001"
click at [631, 313] on input "text" at bounding box center [664, 313] width 218 height 43
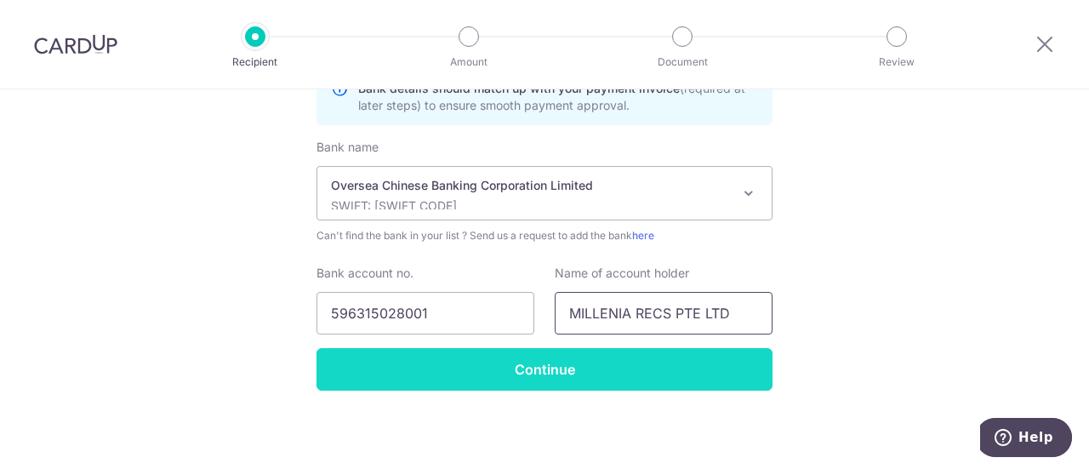
type input "MILLENIA RECS PTE LTD"
click at [619, 380] on input "Continue" at bounding box center [545, 369] width 456 height 43
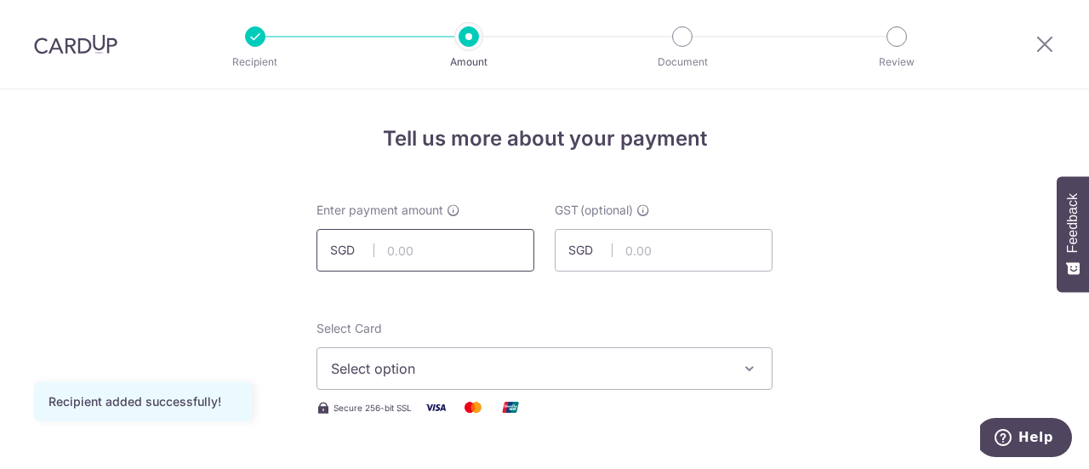
click at [378, 248] on input "text" at bounding box center [426, 250] width 218 height 43
type input "1"
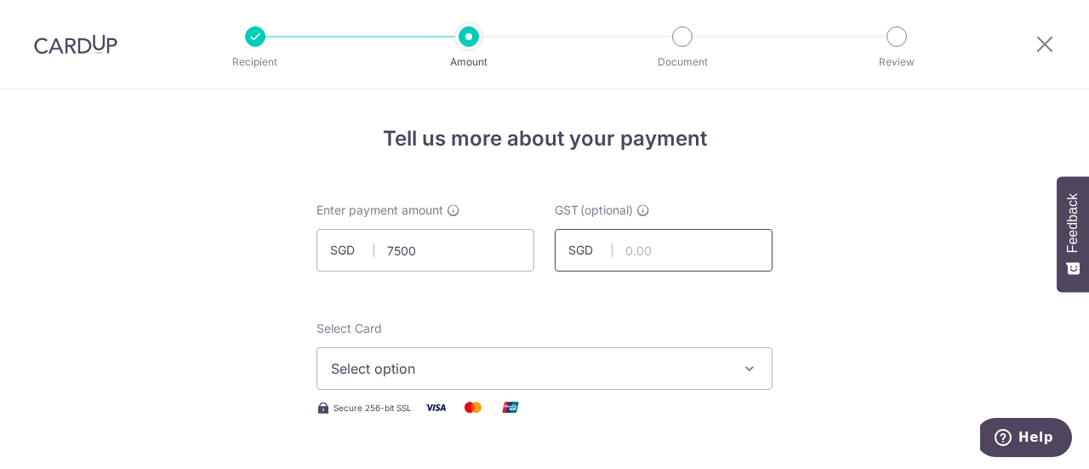
type input "7,500.00"
click at [702, 260] on input "text" at bounding box center [664, 250] width 218 height 43
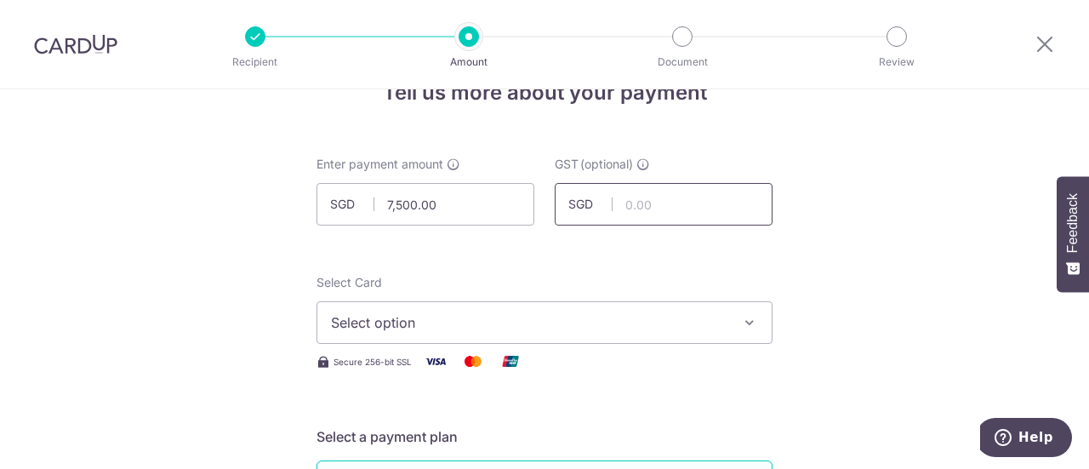
scroll to position [85, 0]
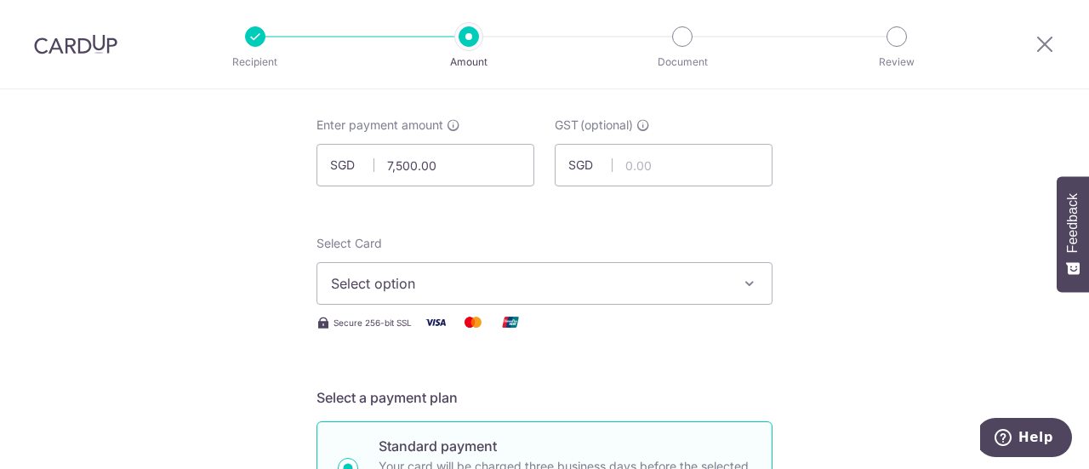
click at [652, 286] on span "Select option" at bounding box center [529, 283] width 397 height 20
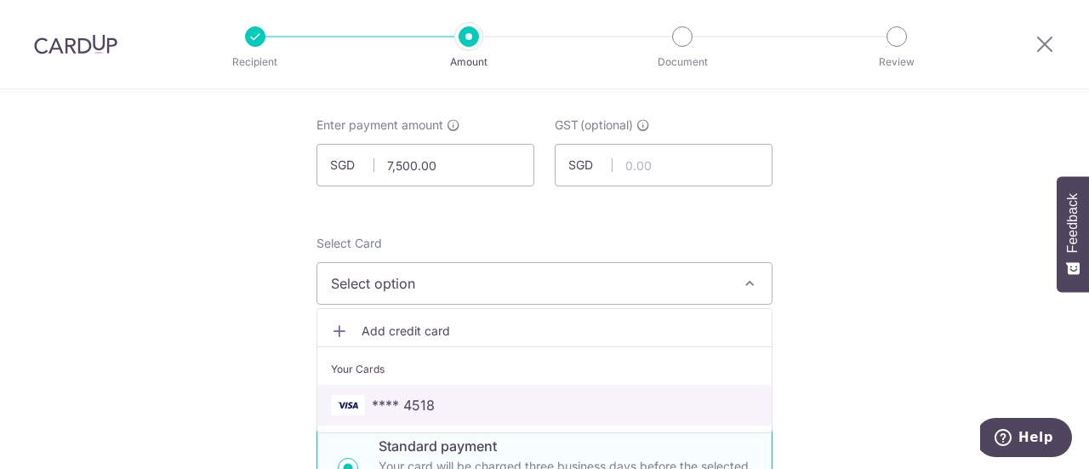
drag, startPoint x: 420, startPoint y: 407, endPoint x: 580, endPoint y: 410, distance: 160.0
click at [420, 407] on span "**** 4518" at bounding box center [403, 405] width 63 height 20
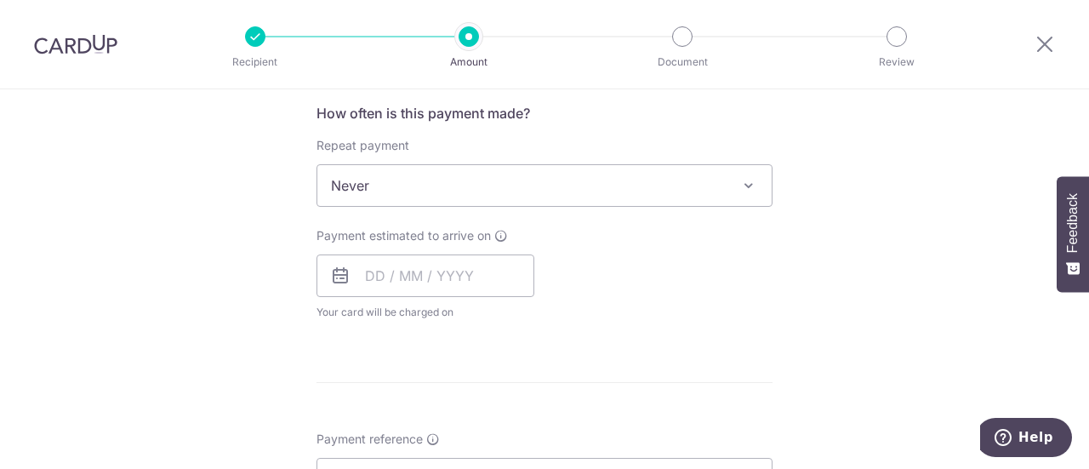
scroll to position [681, 0]
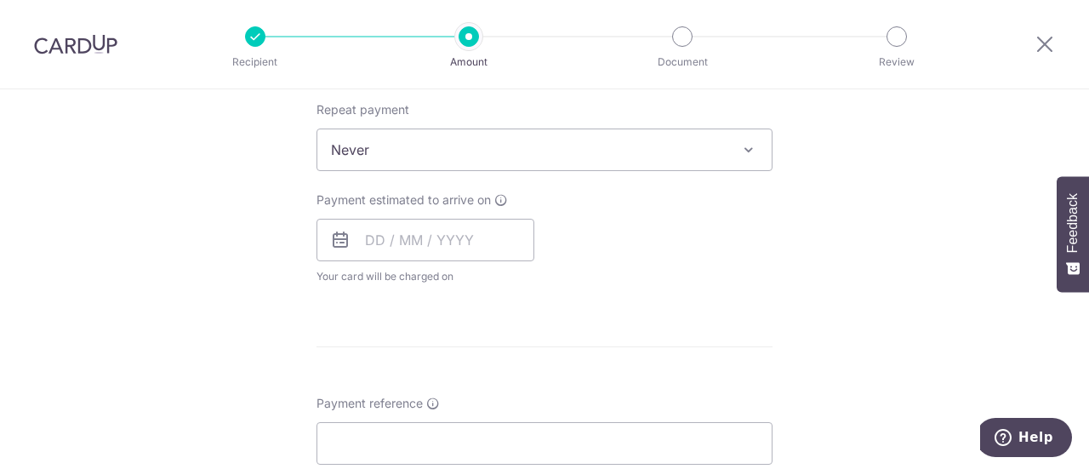
click at [335, 244] on icon at bounding box center [340, 240] width 20 height 20
click at [334, 234] on icon at bounding box center [340, 240] width 20 height 20
click at [368, 241] on input "text" at bounding box center [426, 240] width 218 height 43
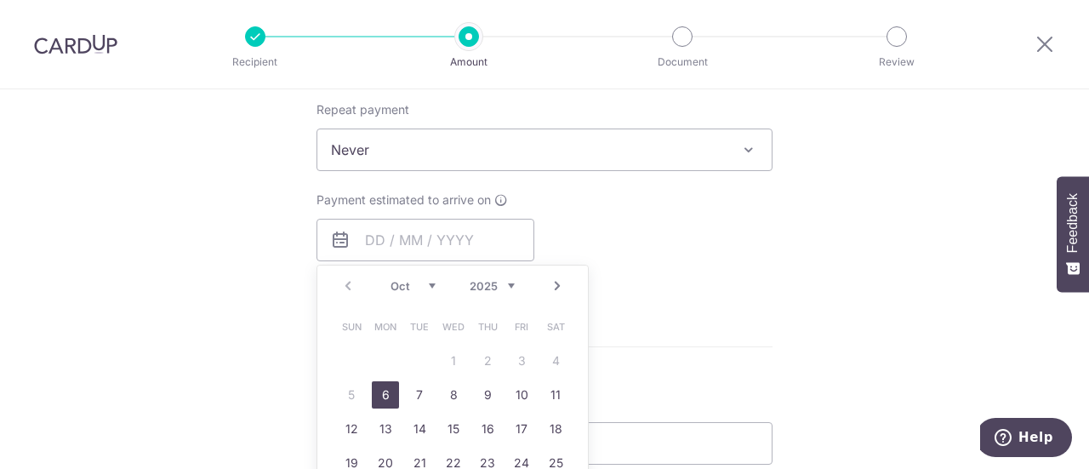
click at [380, 398] on link "6" at bounding box center [385, 394] width 27 height 27
type input "06/10/2025"
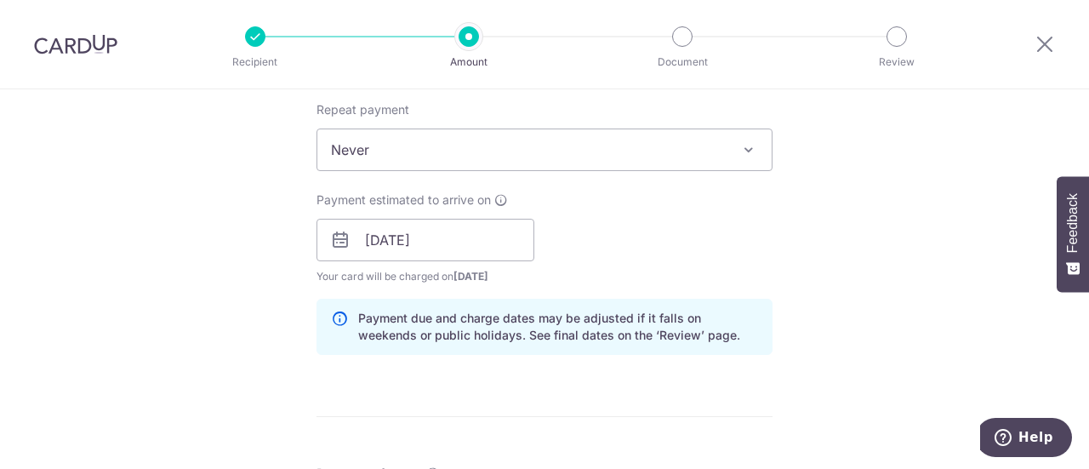
click at [654, 233] on div "Payment estimated to arrive on 06/10/2025 Prev Next Oct Nov Dec 2025 2026 2027 …" at bounding box center [544, 238] width 477 height 94
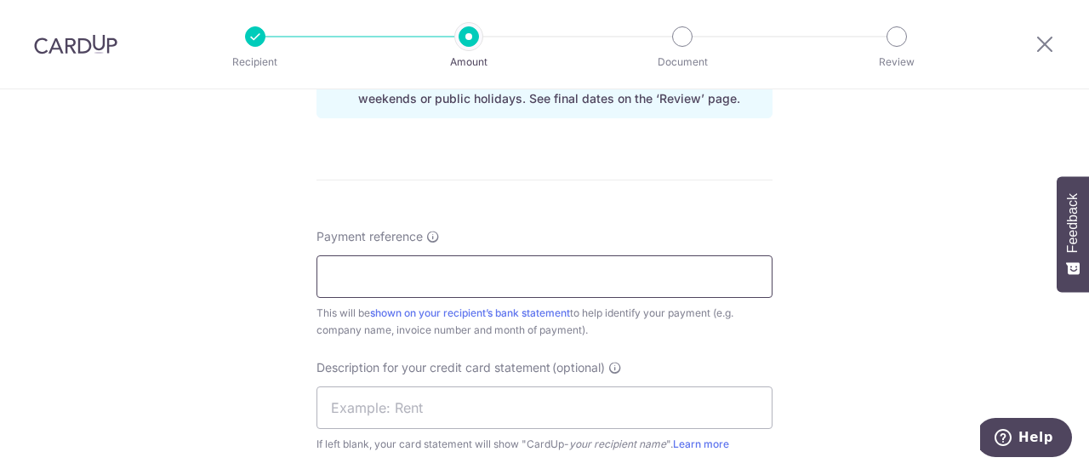
scroll to position [1021, 0]
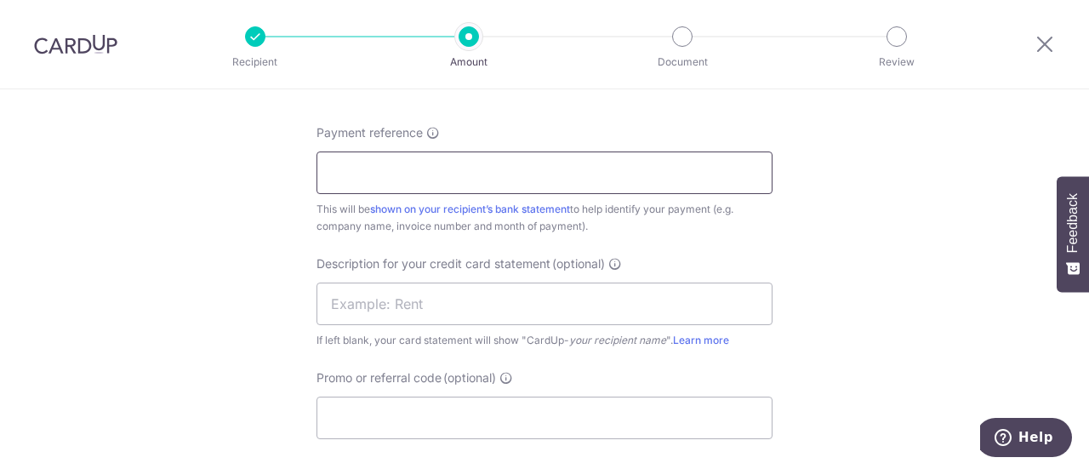
click at [431, 156] on input "Payment reference" at bounding box center [545, 172] width 456 height 43
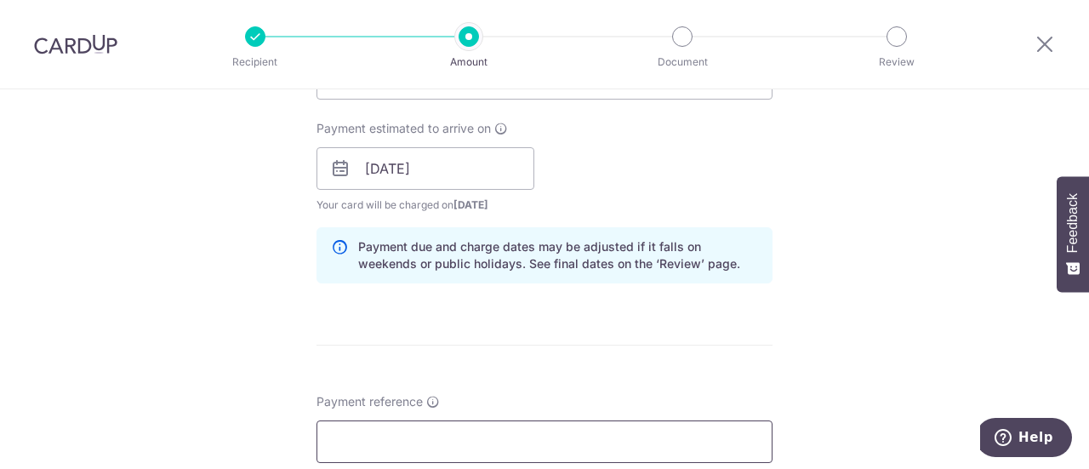
scroll to position [681, 0]
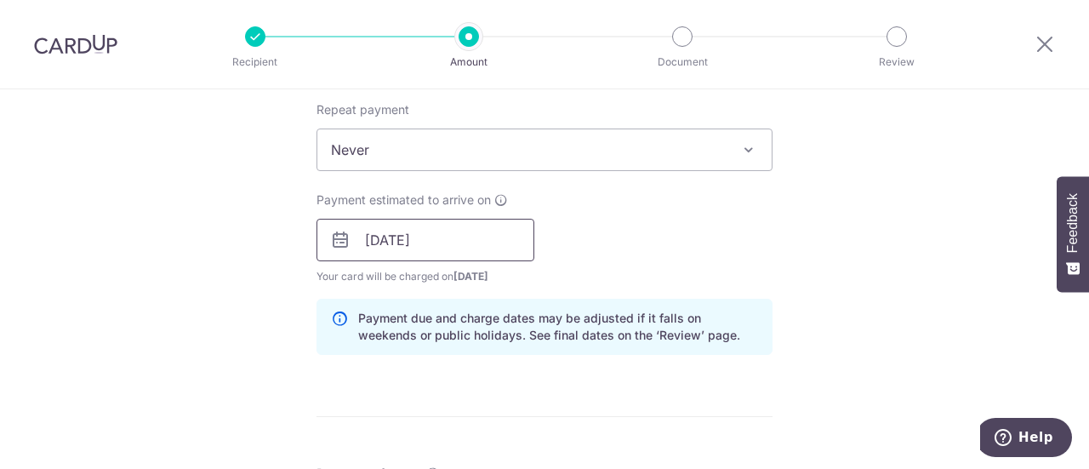
click at [464, 243] on input "[DATE]" at bounding box center [426, 240] width 218 height 43
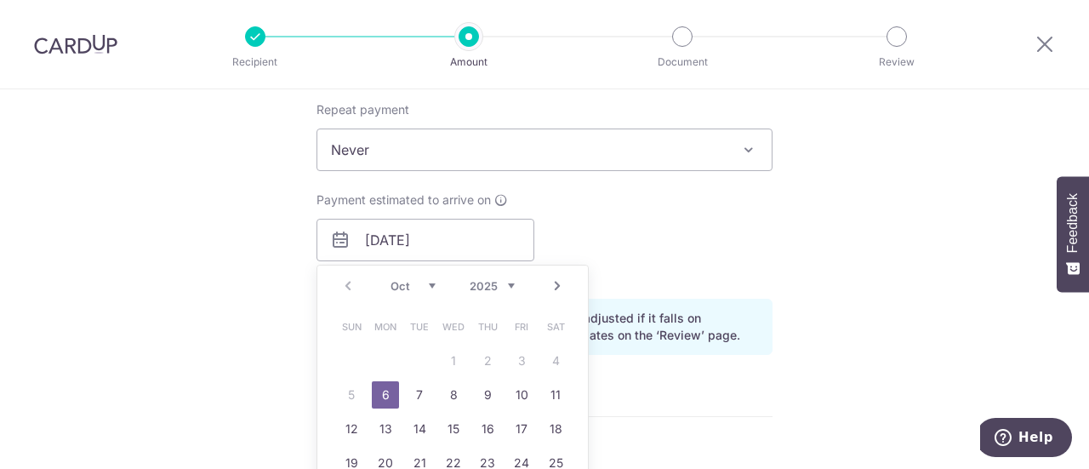
click at [383, 396] on link "6" at bounding box center [385, 394] width 27 height 27
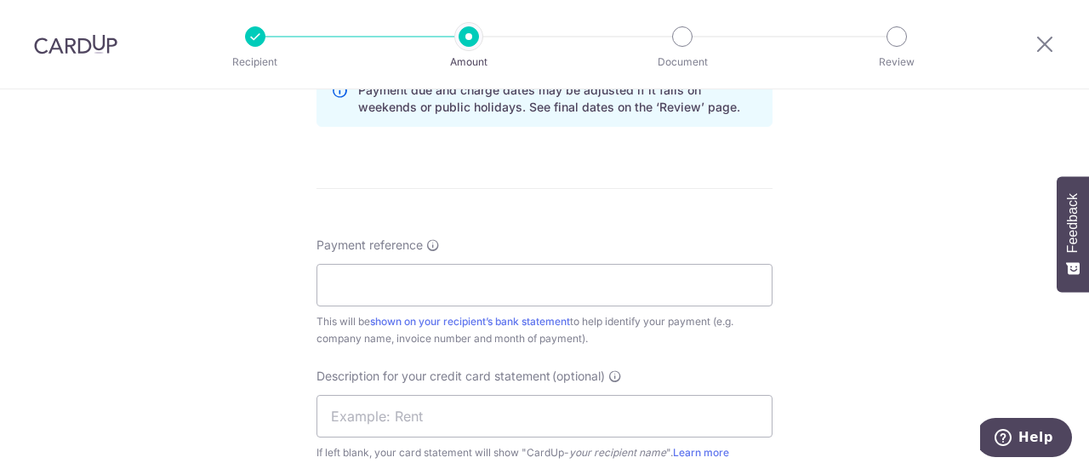
scroll to position [936, 0]
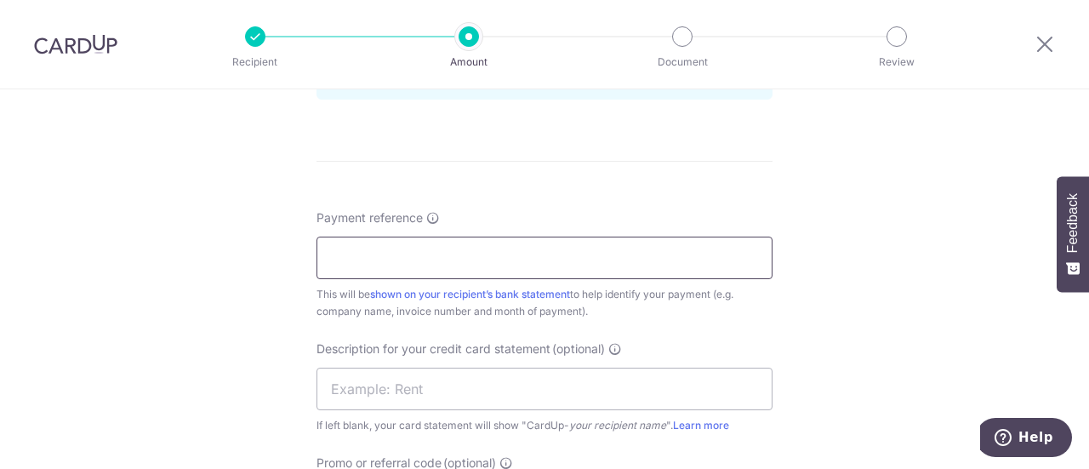
click at [436, 263] on input "Payment reference" at bounding box center [545, 258] width 456 height 43
type input "REC-IV25-00060"
click at [876, 172] on div "Tell us more about your payment Enter payment amount SGD 7,500.00 7500.00 GST (…" at bounding box center [544, 14] width 1089 height 1723
click at [797, 290] on div "Tell us more about your payment Enter payment amount SGD 7,500.00 7500.00 GST (…" at bounding box center [544, 14] width 1089 height 1723
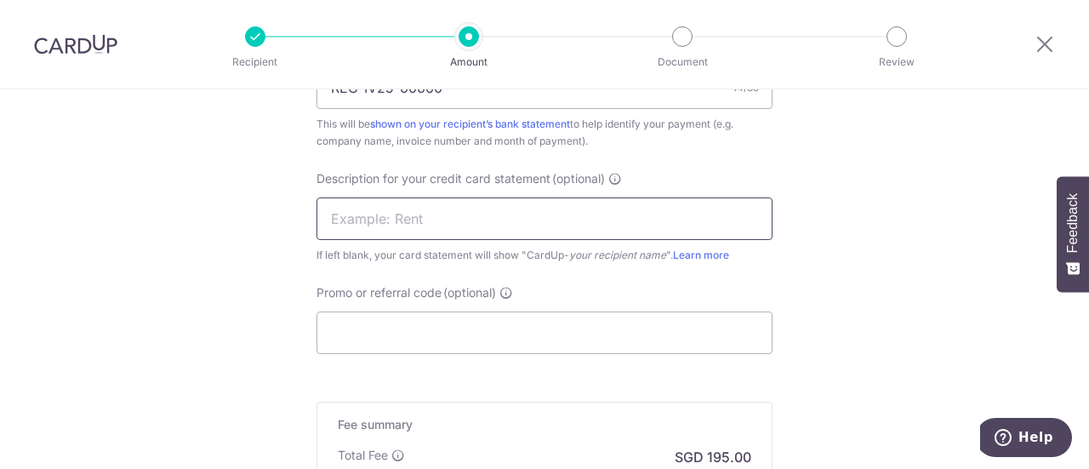
click at [446, 232] on input "text" at bounding box center [545, 218] width 456 height 43
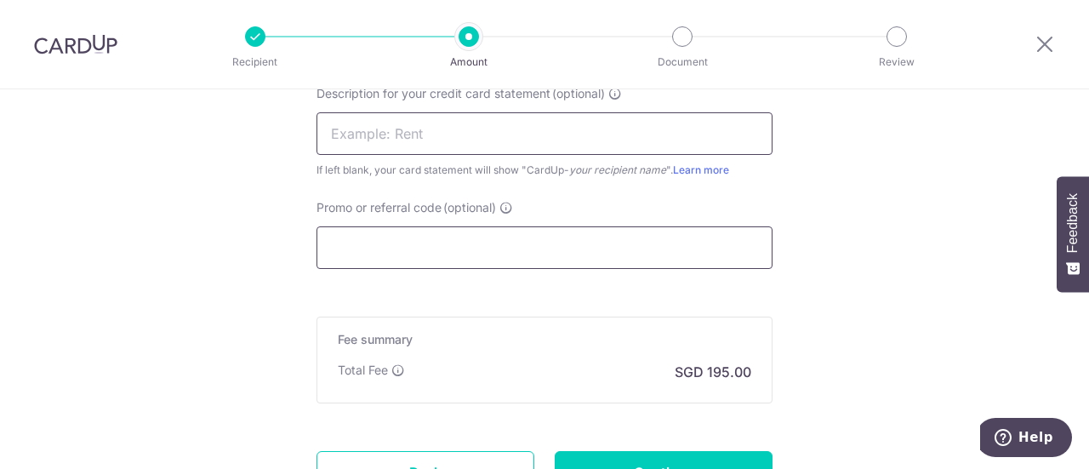
scroll to position [1276, 0]
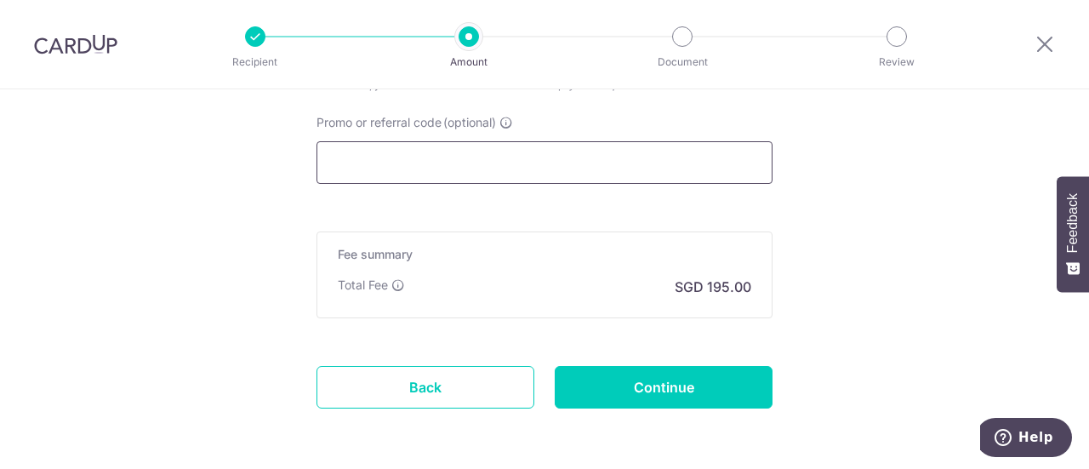
click at [399, 165] on input "Promo or referral code (optional)" at bounding box center [545, 162] width 456 height 43
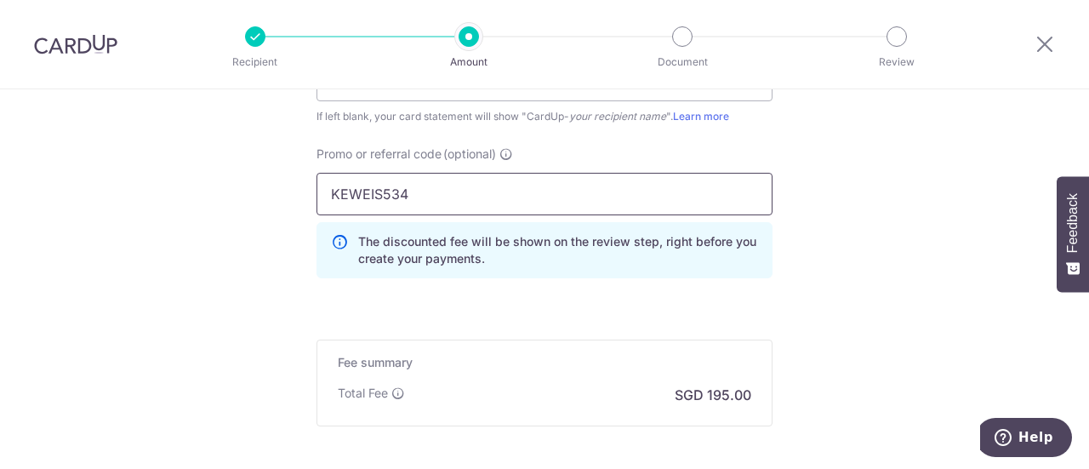
scroll to position [1415, 0]
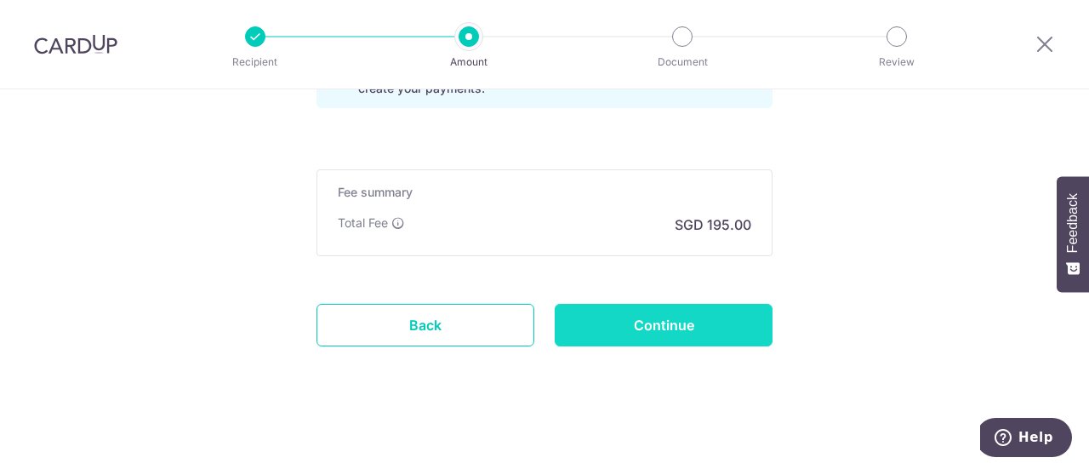
type input "KEWEIS534"
click at [671, 311] on input "Continue" at bounding box center [664, 325] width 218 height 43
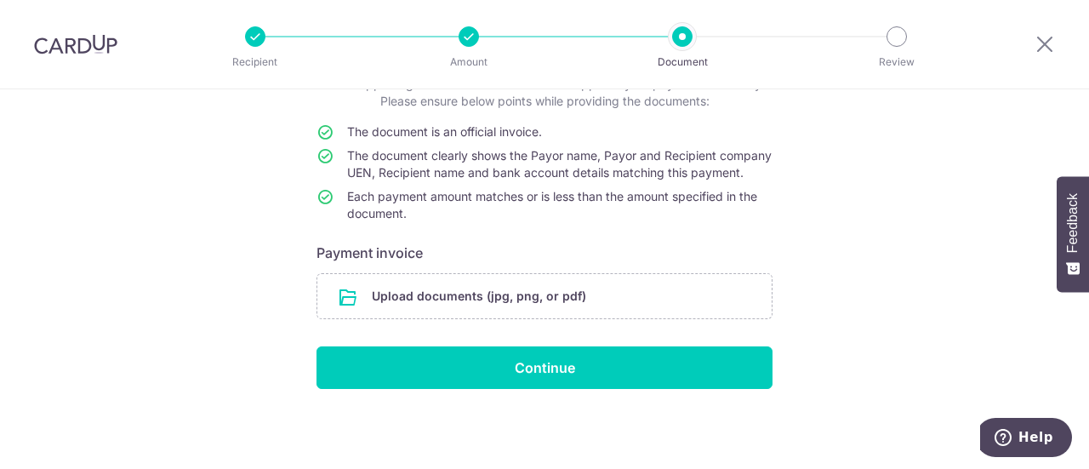
scroll to position [141, 0]
click at [1010, 235] on div "Help us verify your payment Your supporting documents will enable us to approve…" at bounding box center [544, 215] width 1089 height 505
click at [425, 302] on input "file" at bounding box center [544, 296] width 454 height 44
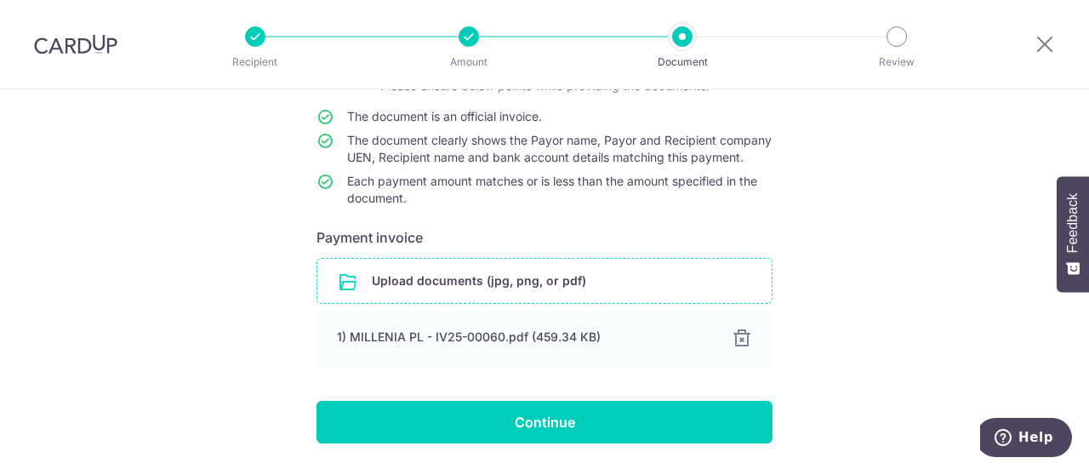
scroll to position [211, 0]
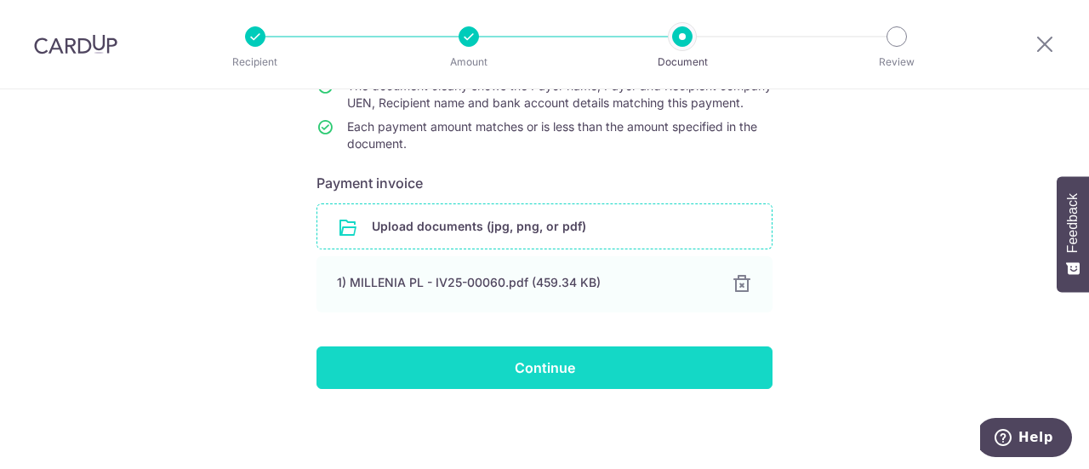
click at [601, 375] on input "Continue" at bounding box center [545, 367] width 456 height 43
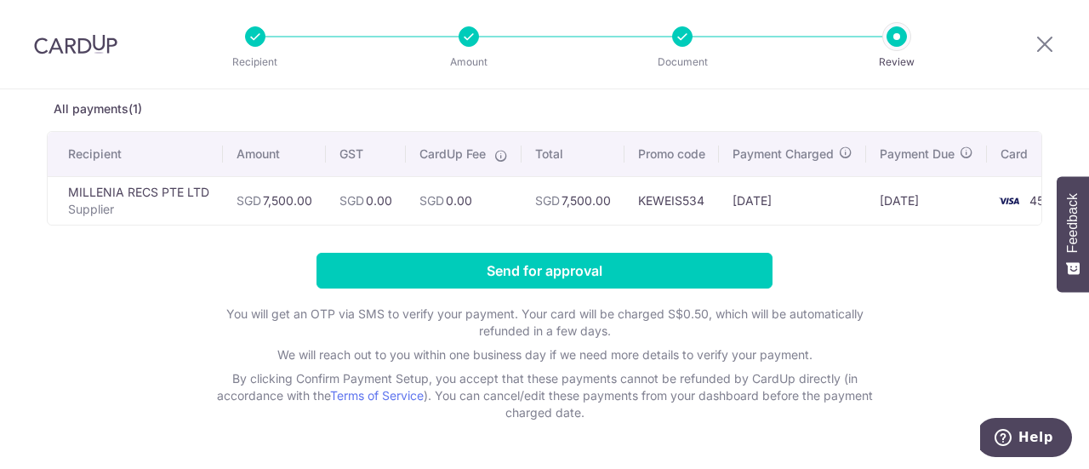
scroll to position [61, 0]
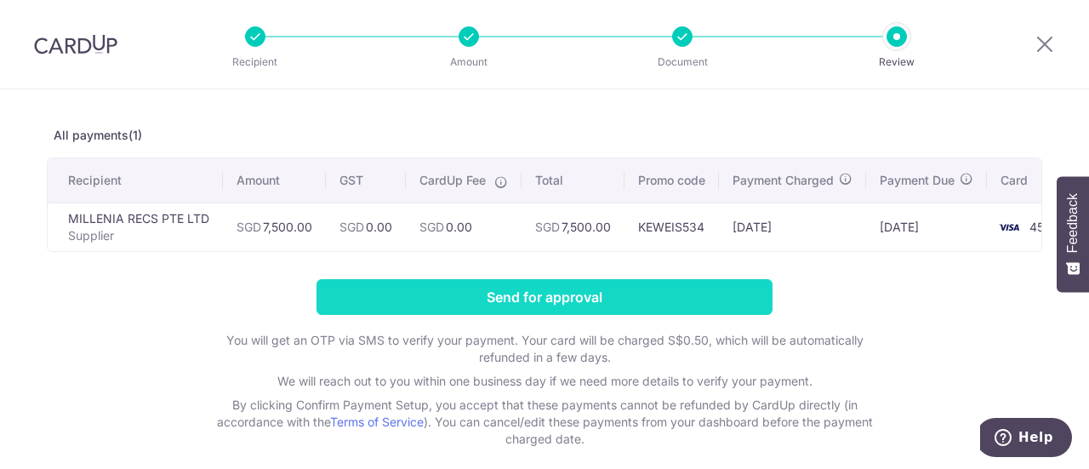
click at [550, 300] on input "Send for approval" at bounding box center [545, 297] width 456 height 36
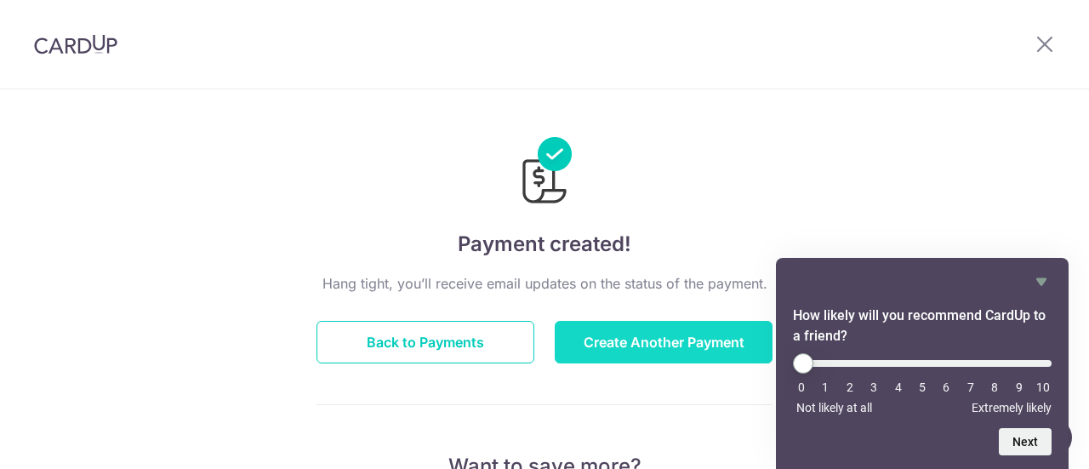
click at [626, 339] on button "Create Another Payment" at bounding box center [664, 342] width 218 height 43
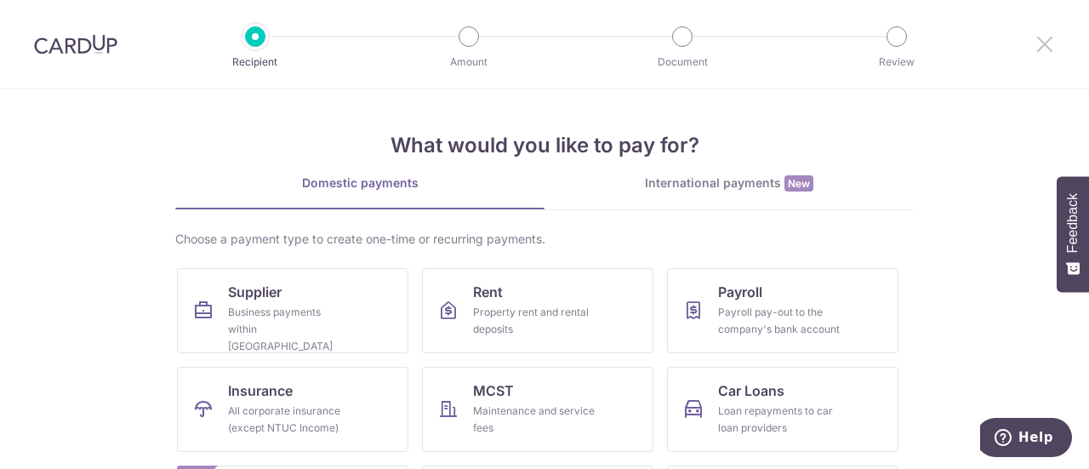
click at [1047, 49] on icon at bounding box center [1045, 43] width 20 height 21
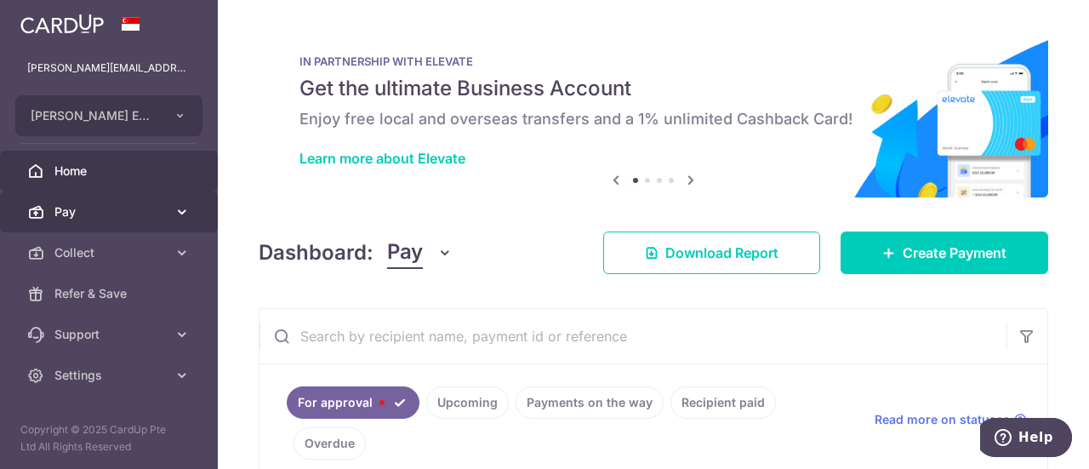
click at [77, 207] on span "Pay" at bounding box center [110, 211] width 112 height 17
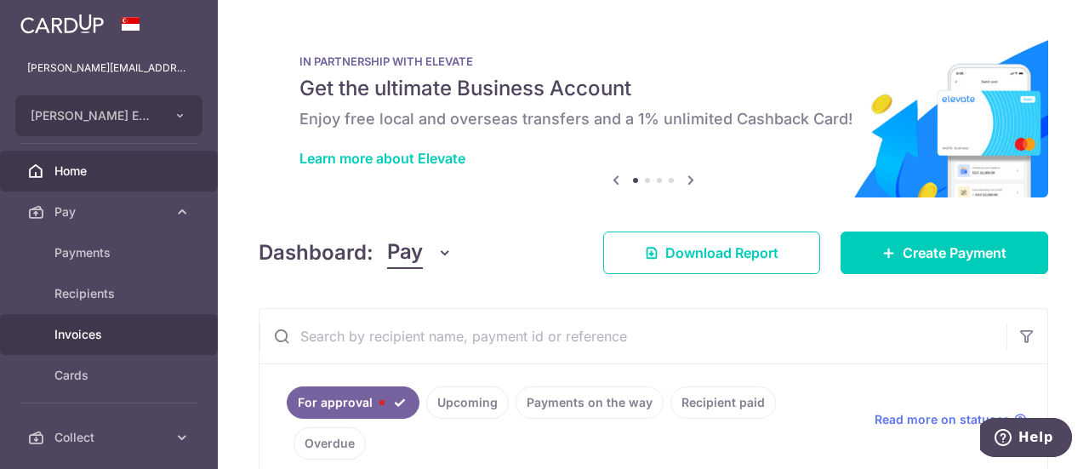
click at [87, 336] on span "Invoices" at bounding box center [110, 334] width 112 height 17
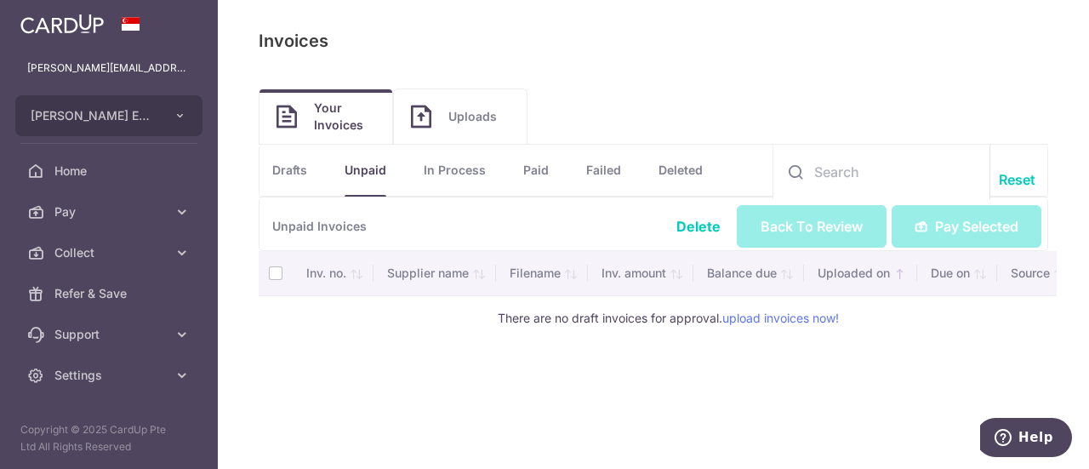
click at [465, 110] on span "Uploads" at bounding box center [478, 116] width 61 height 17
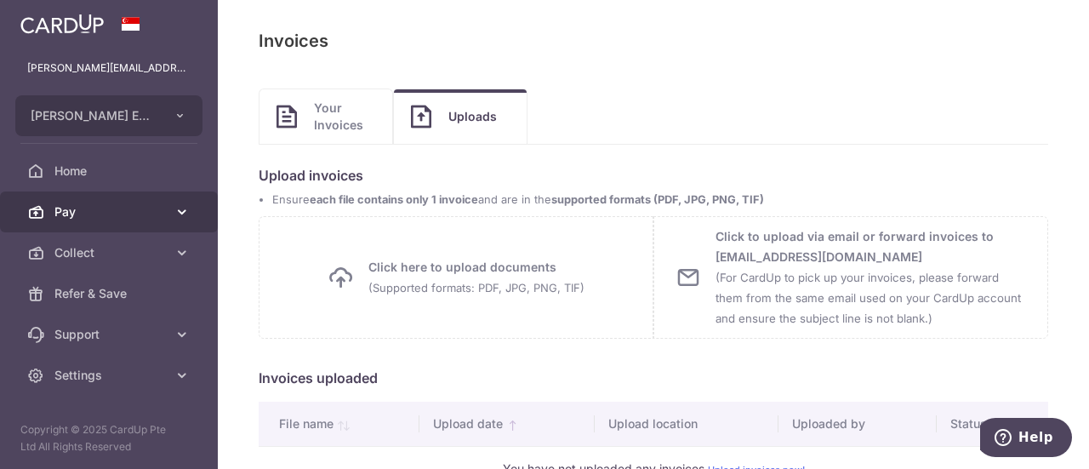
click at [73, 207] on span "Pay" at bounding box center [110, 211] width 112 height 17
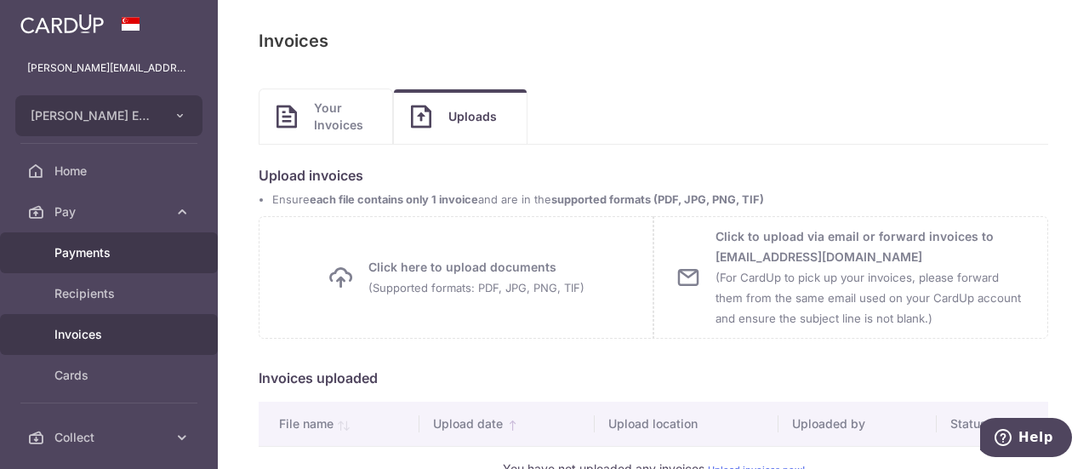
click at [66, 248] on span "Payments" at bounding box center [110, 252] width 112 height 17
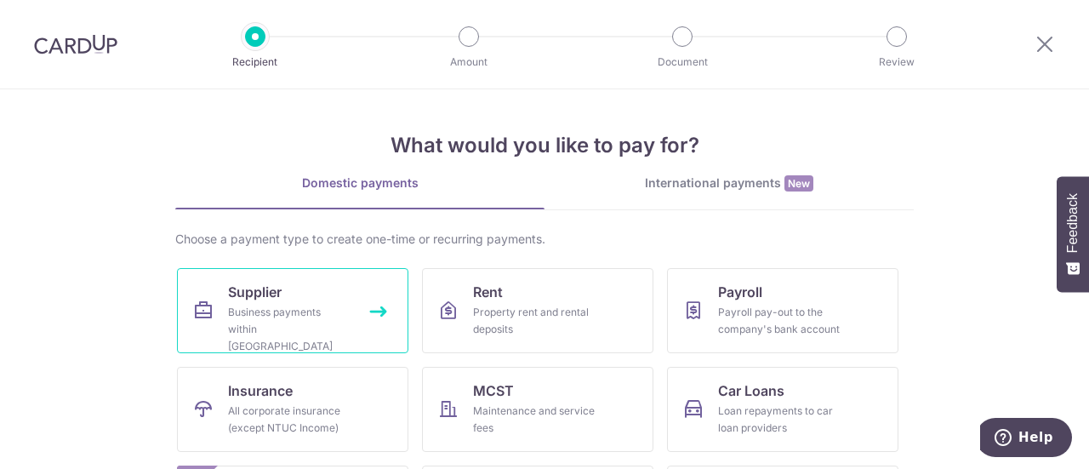
click at [289, 316] on div "Business payments within [GEOGRAPHIC_DATA]" at bounding box center [289, 329] width 123 height 51
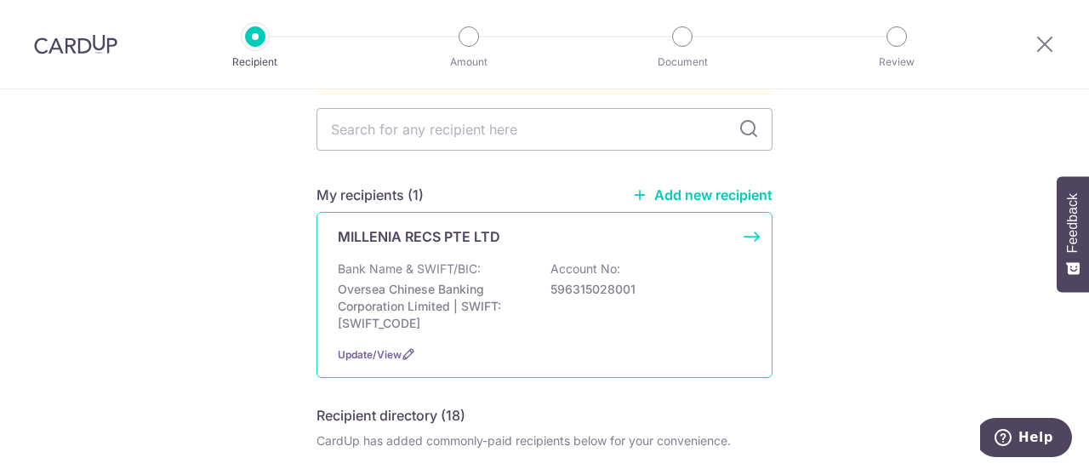
scroll to position [170, 0]
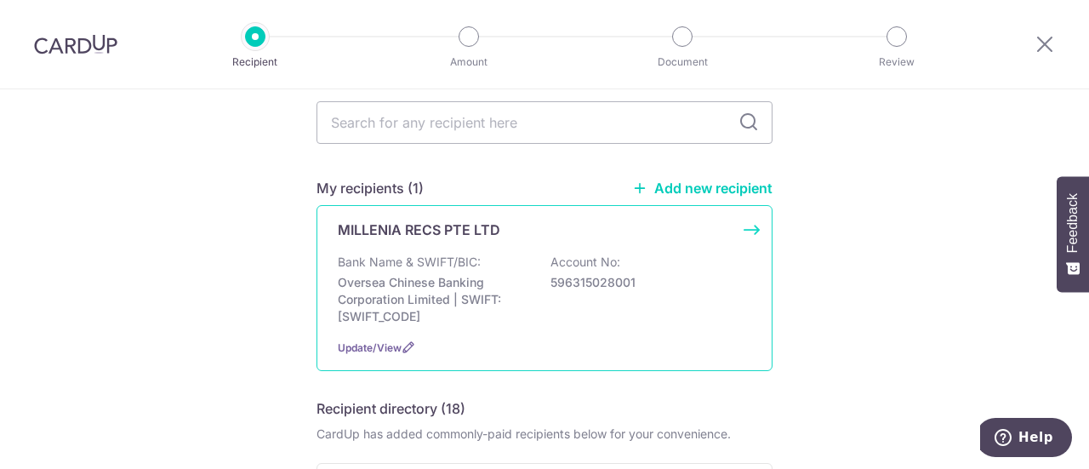
click at [752, 211] on div "MILLENIA RECS PTE LTD Bank Name & SWIFT/BIC: Oversea Chinese Banking Corporatio…" at bounding box center [545, 288] width 456 height 166
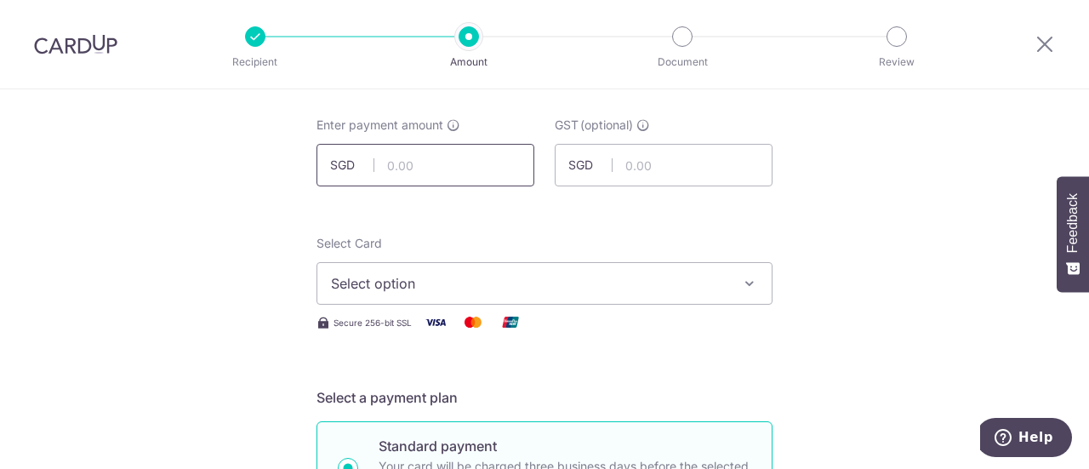
click at [429, 161] on input "text" at bounding box center [426, 165] width 218 height 43
type input "7"
type input "6,955.51"
click at [643, 235] on div "Select Card Select option Add credit card Your Cards **** 4518" at bounding box center [545, 270] width 456 height 70
click at [547, 283] on span "Select option" at bounding box center [529, 283] width 397 height 20
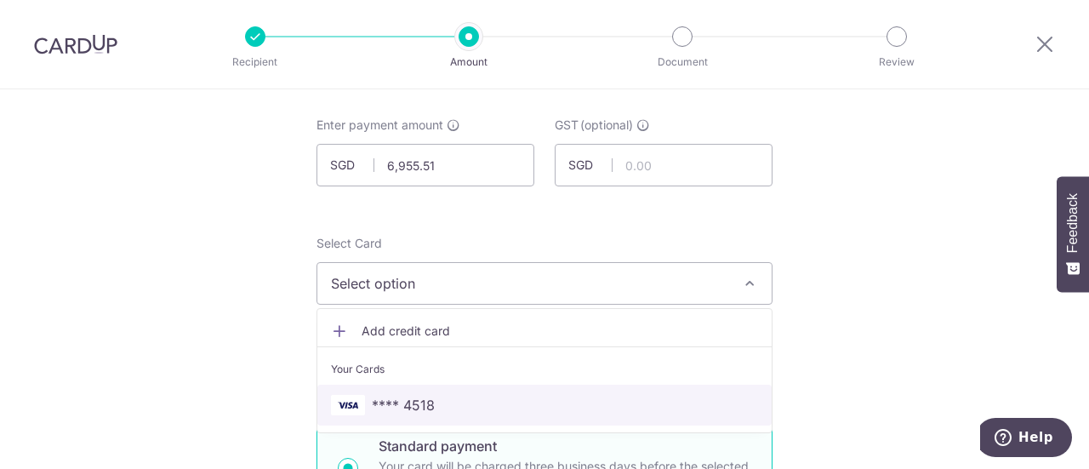
drag, startPoint x: 397, startPoint y: 401, endPoint x: 564, endPoint y: 338, distance: 179.1
click at [397, 399] on span "**** 4518" at bounding box center [403, 405] width 63 height 20
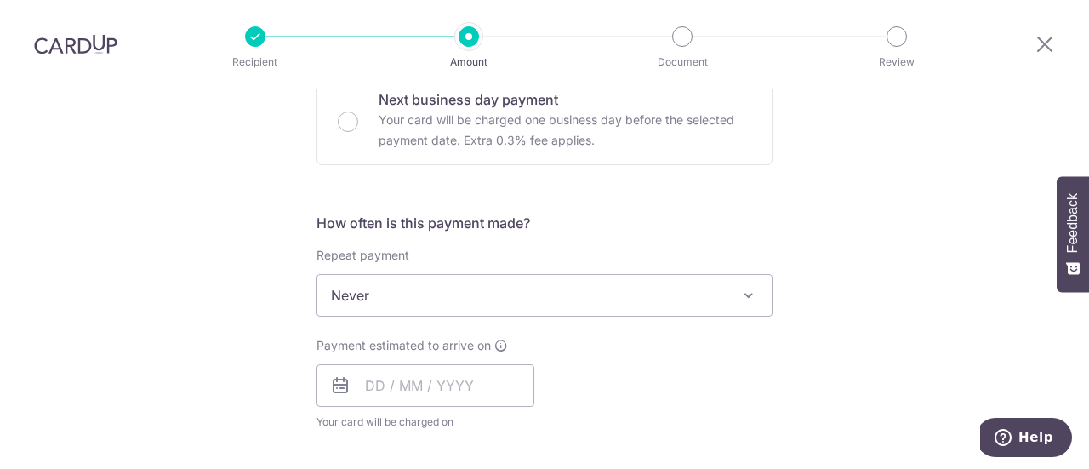
scroll to position [596, 0]
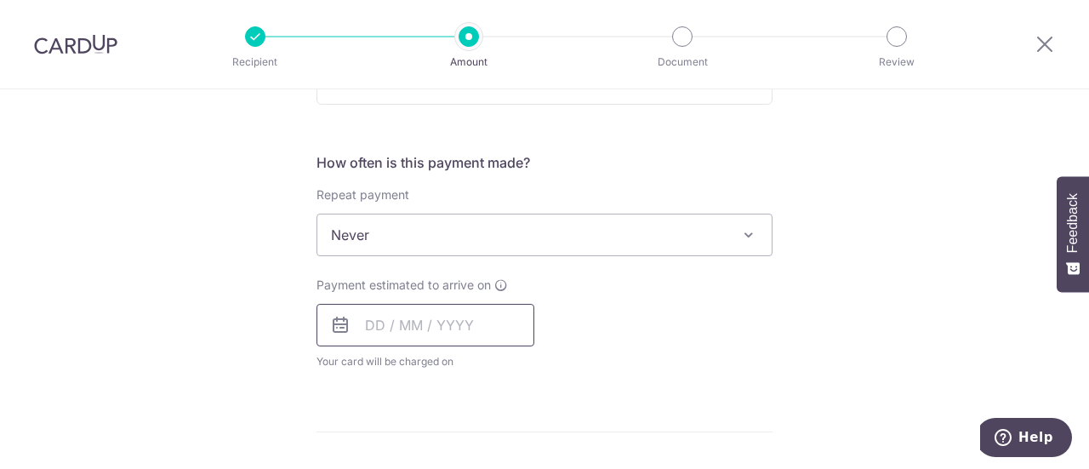
click at [384, 331] on input "text" at bounding box center [426, 325] width 218 height 43
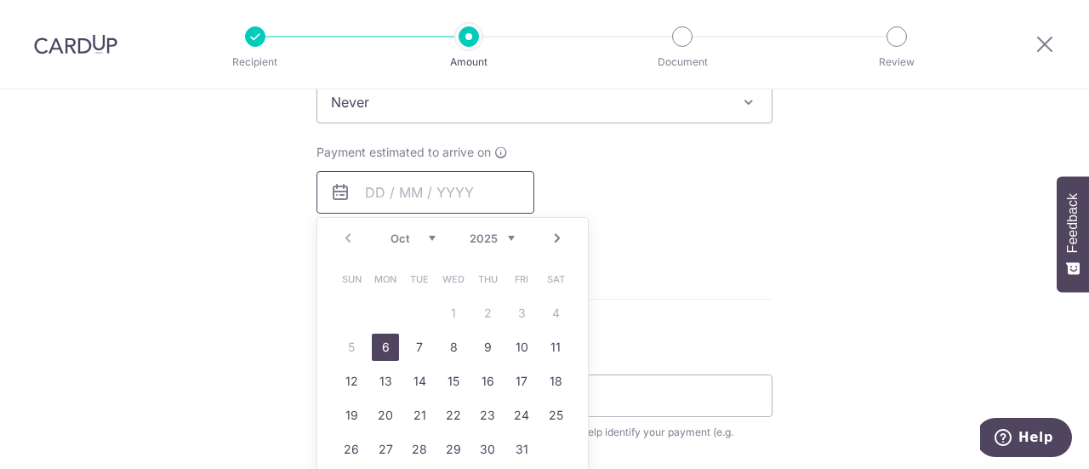
scroll to position [851, 0]
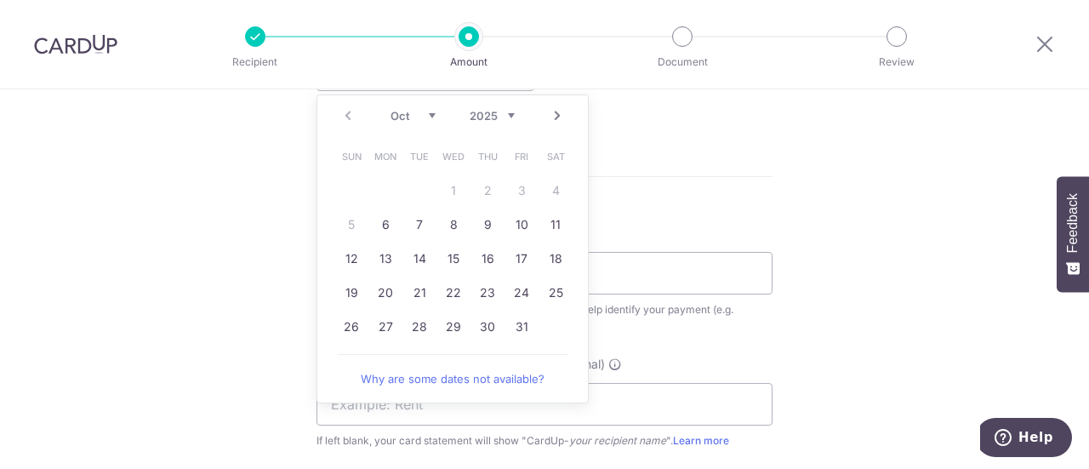
click at [384, 225] on link "6" at bounding box center [385, 224] width 27 height 27
type input "[DATE]"
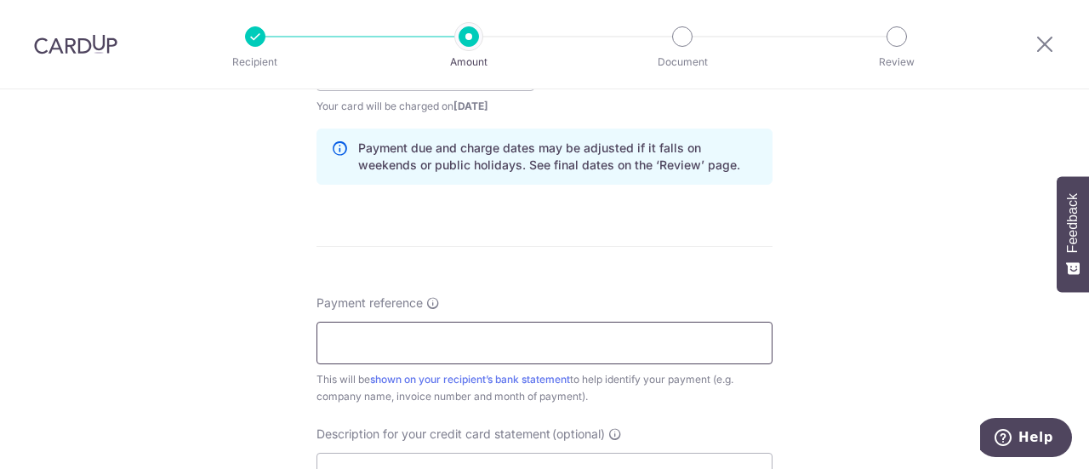
click at [429, 353] on input "Payment reference" at bounding box center [545, 343] width 456 height 43
type input "REC-IV25-00060"
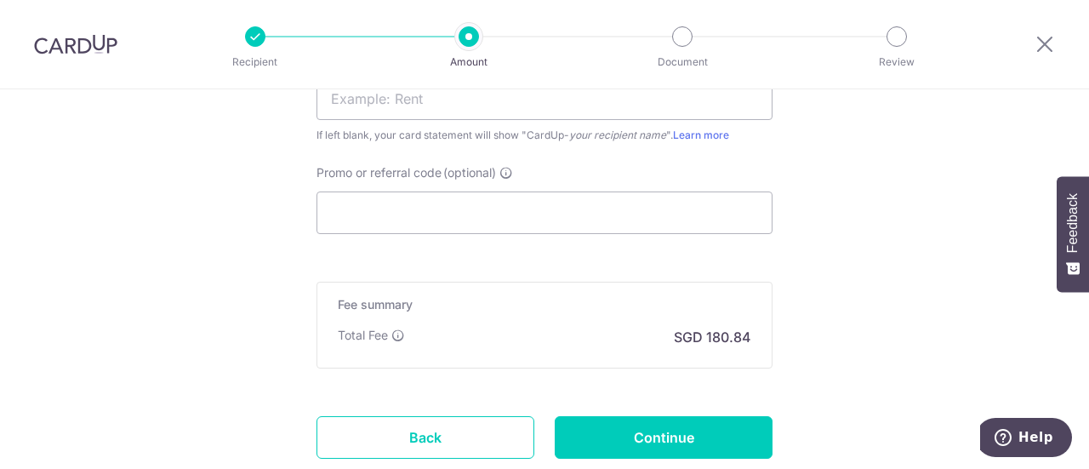
scroll to position [1191, 0]
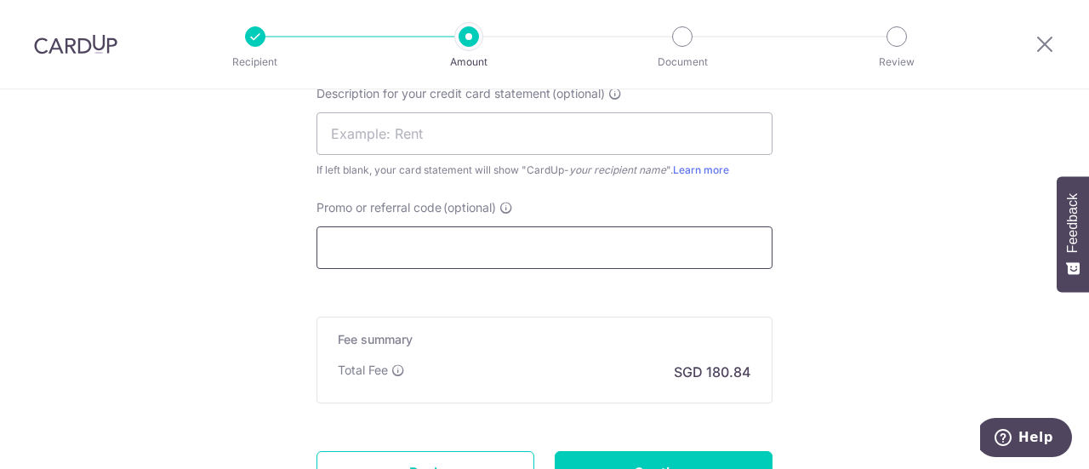
click at [395, 245] on input "Promo or referral code (optional)" at bounding box center [545, 247] width 456 height 43
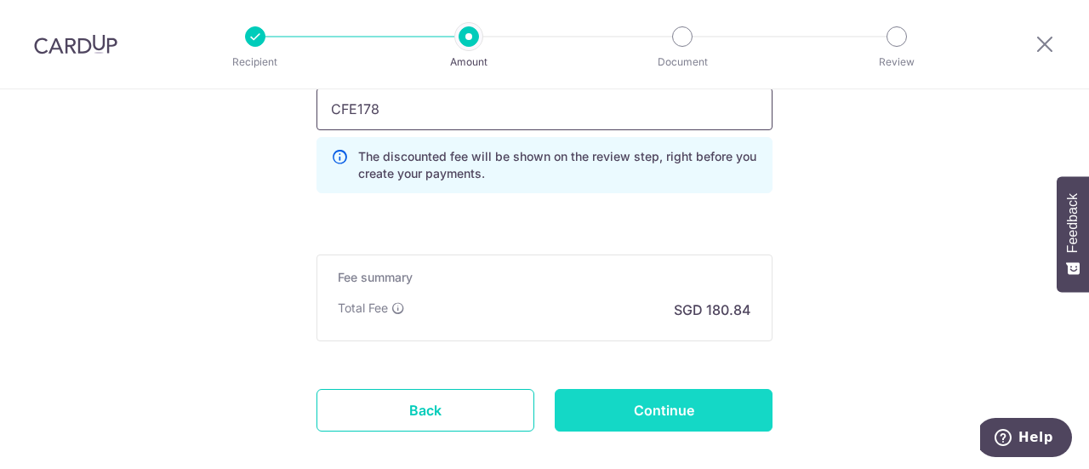
scroll to position [1415, 0]
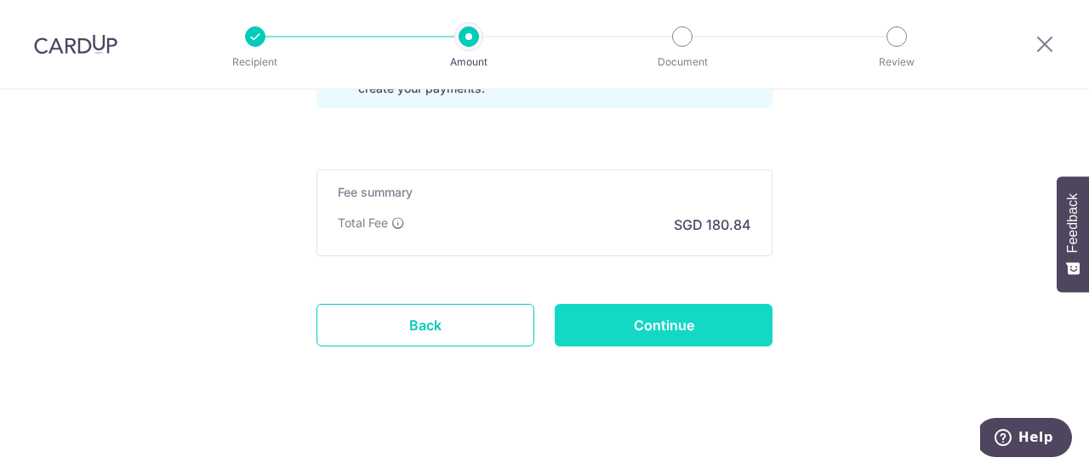
type input "CFE178"
click at [676, 332] on input "Continue" at bounding box center [664, 325] width 218 height 43
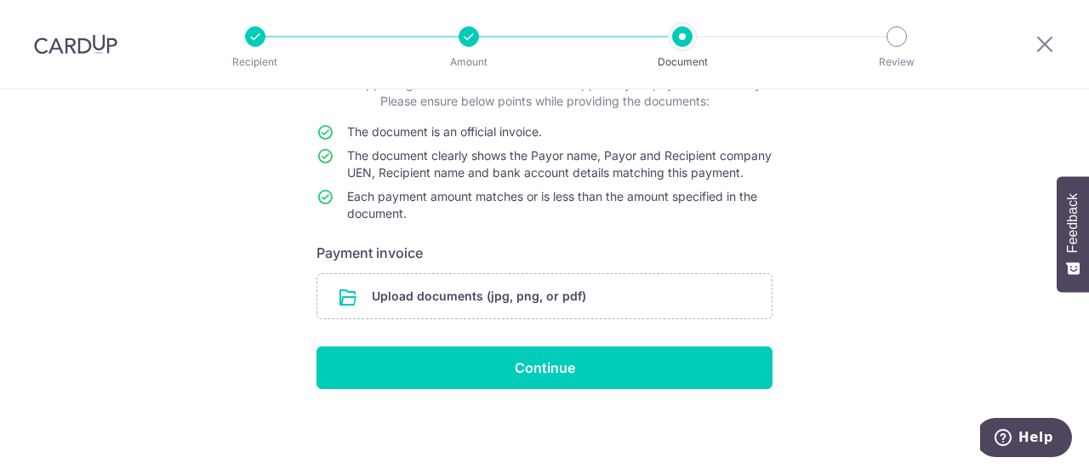
scroll to position [141, 0]
click at [539, 298] on input "file" at bounding box center [544, 296] width 454 height 44
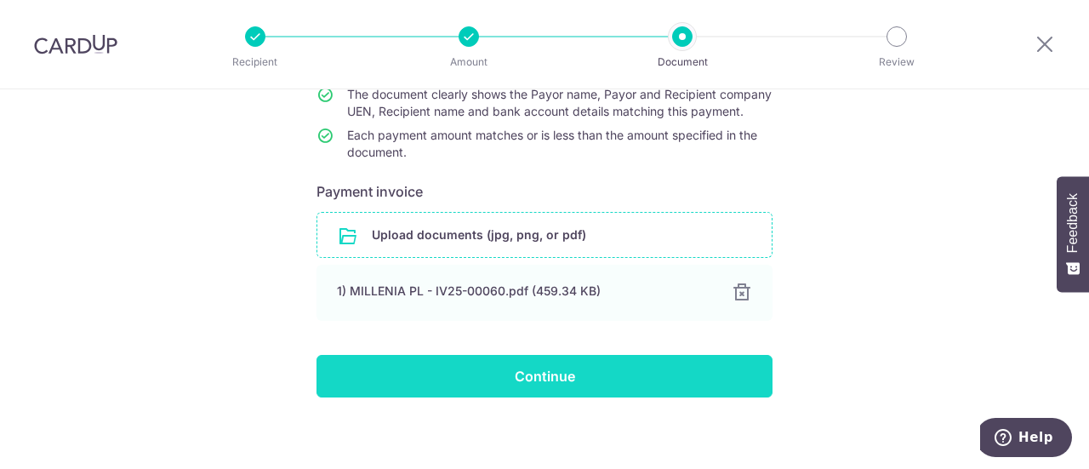
scroll to position [211, 0]
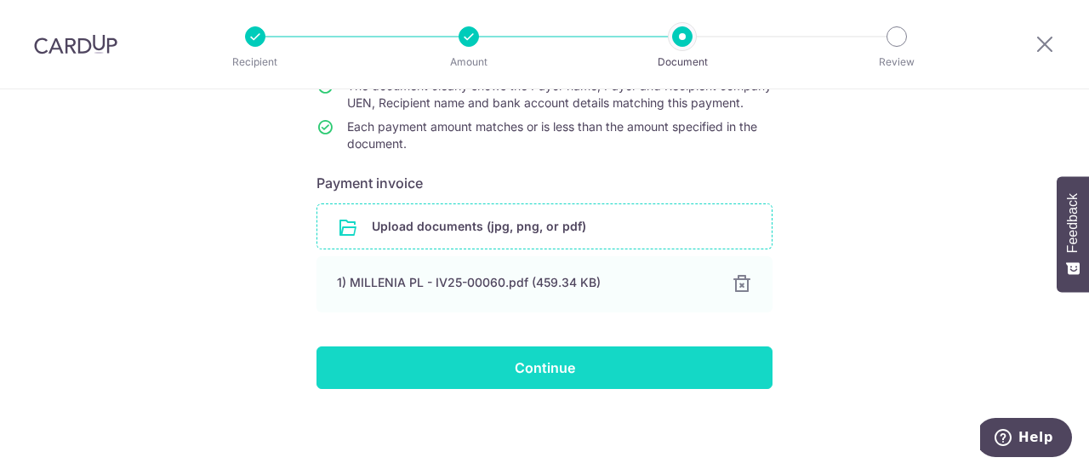
click at [591, 372] on input "Continue" at bounding box center [545, 367] width 456 height 43
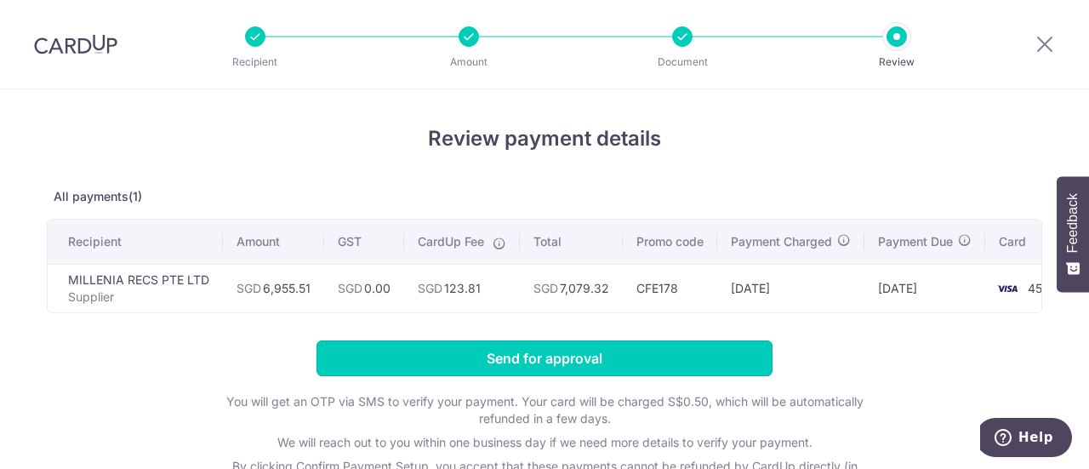
click at [465, 363] on input "Send for approval" at bounding box center [545, 358] width 456 height 36
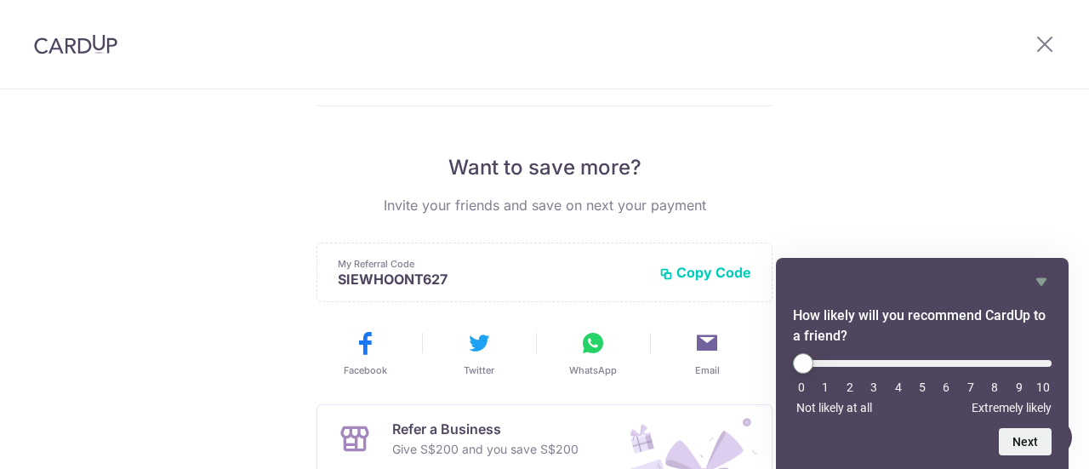
scroll to position [272, 0]
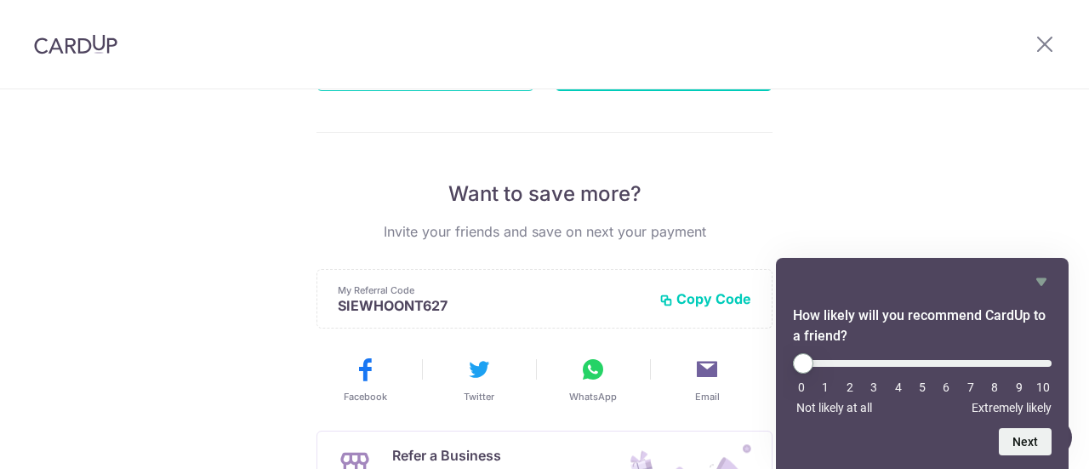
click at [862, 165] on div "Payment created! Hang tight, you’ll receive email updates on the status of the …" at bounding box center [544, 271] width 1089 height 909
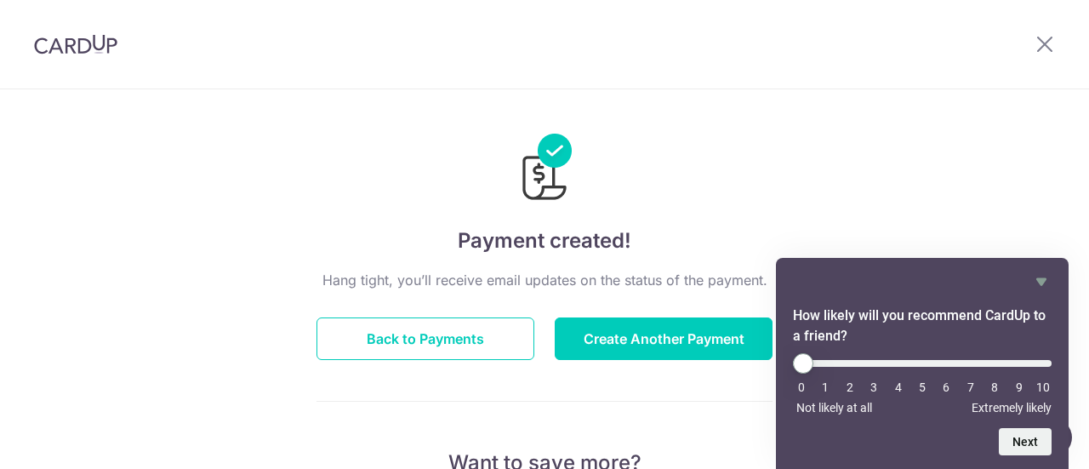
scroll to position [0, 0]
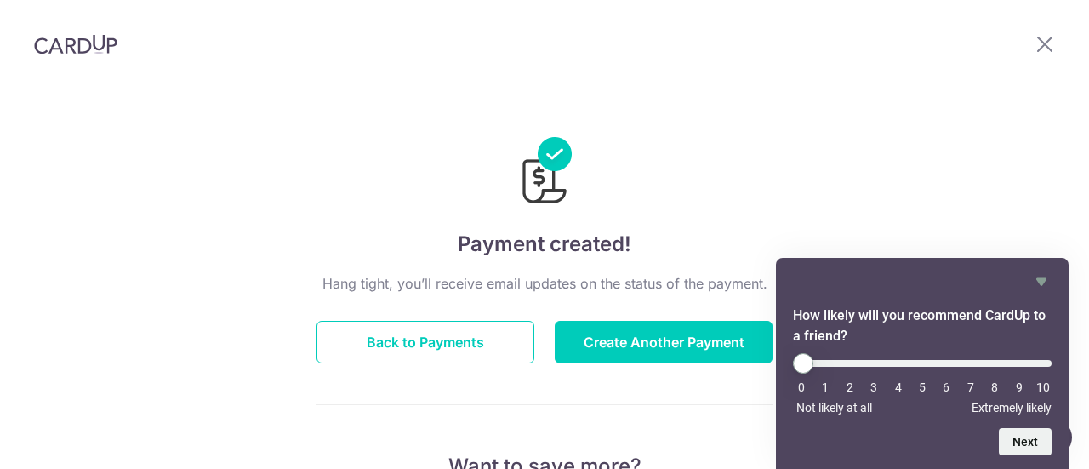
click at [1047, 43] on icon at bounding box center [1045, 43] width 20 height 21
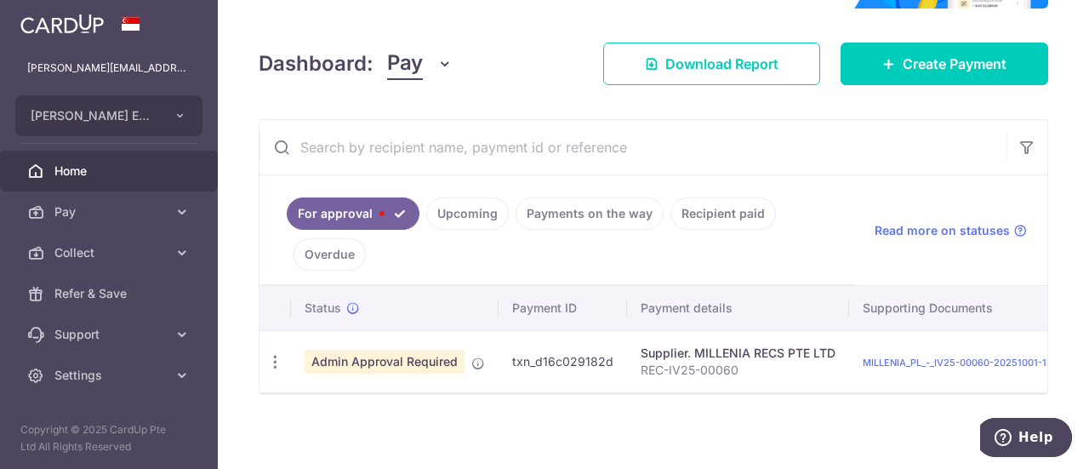
scroll to position [199, 0]
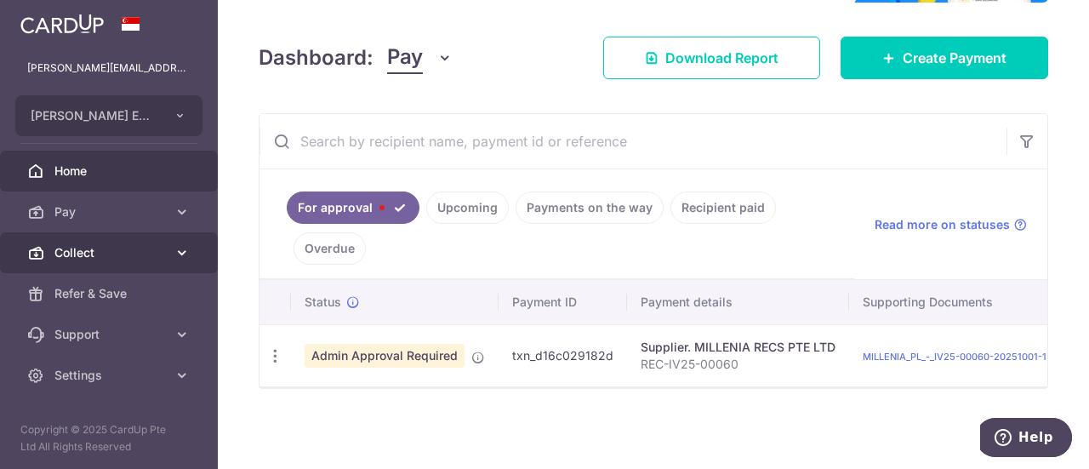
click at [88, 261] on link "Collect" at bounding box center [109, 252] width 218 height 41
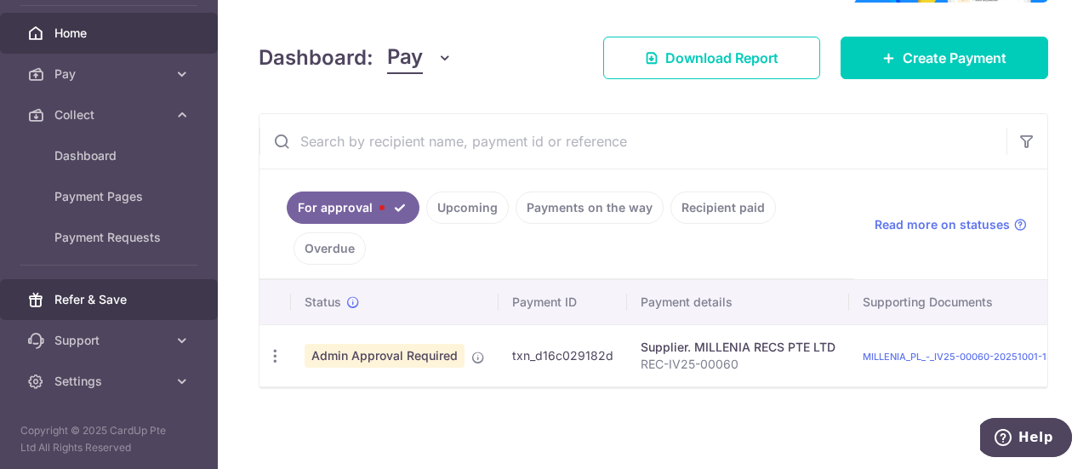
scroll to position [53, 0]
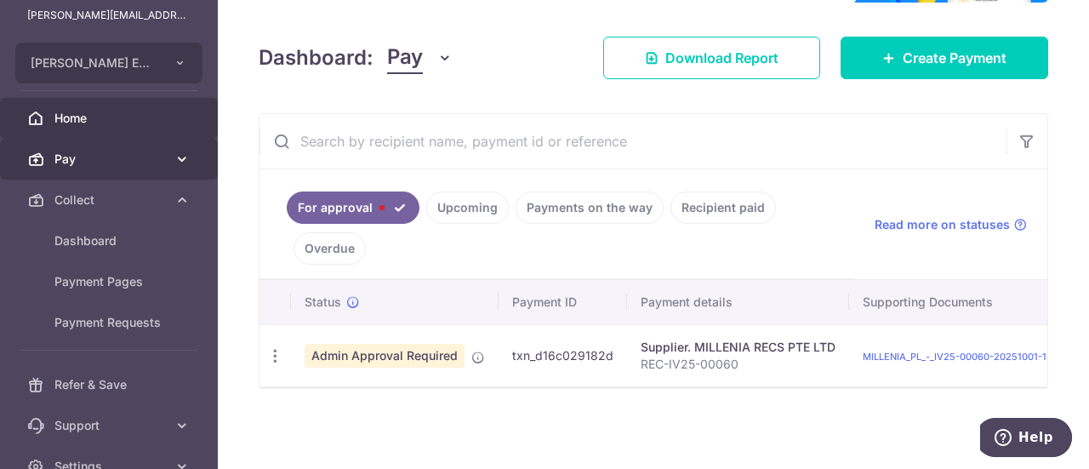
click at [112, 160] on span "Pay" at bounding box center [110, 159] width 112 height 17
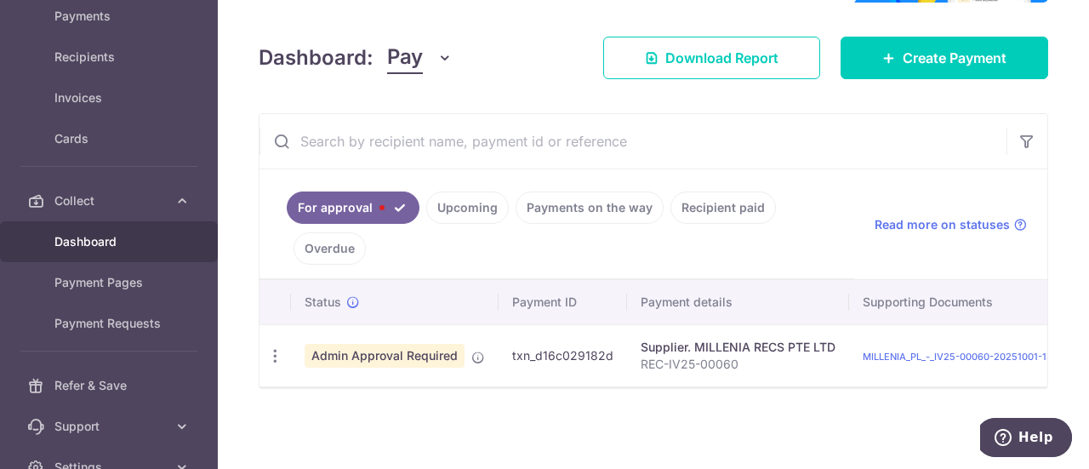
scroll to position [151, 0]
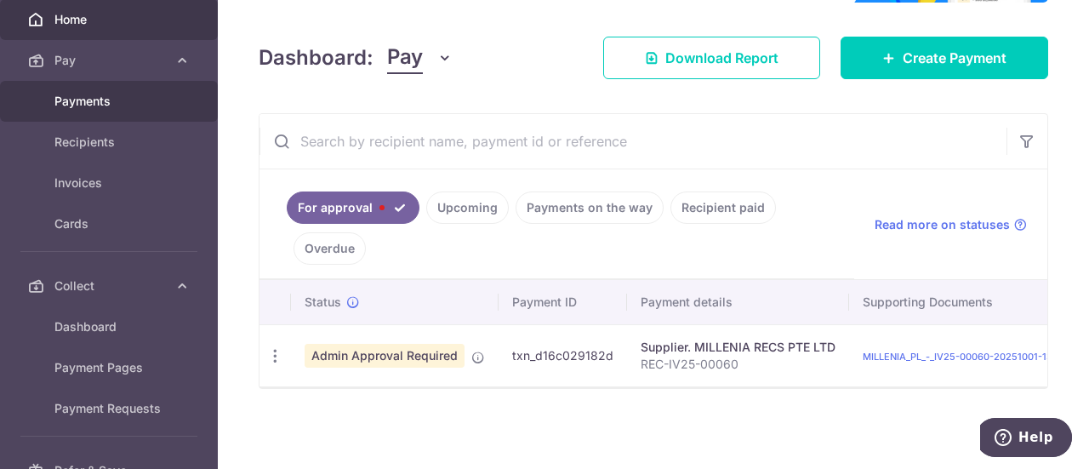
click at [131, 107] on span "Payments" at bounding box center [110, 101] width 112 height 17
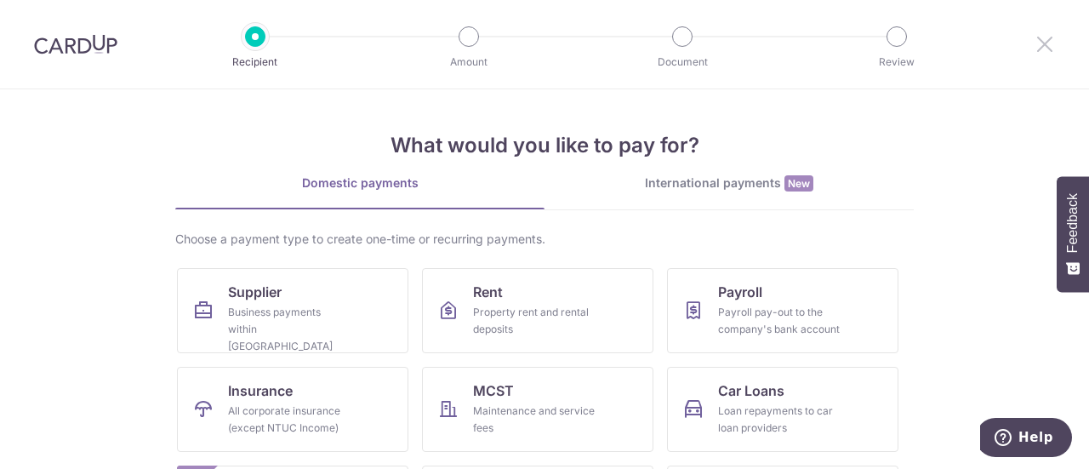
click at [1042, 46] on icon at bounding box center [1045, 43] width 20 height 21
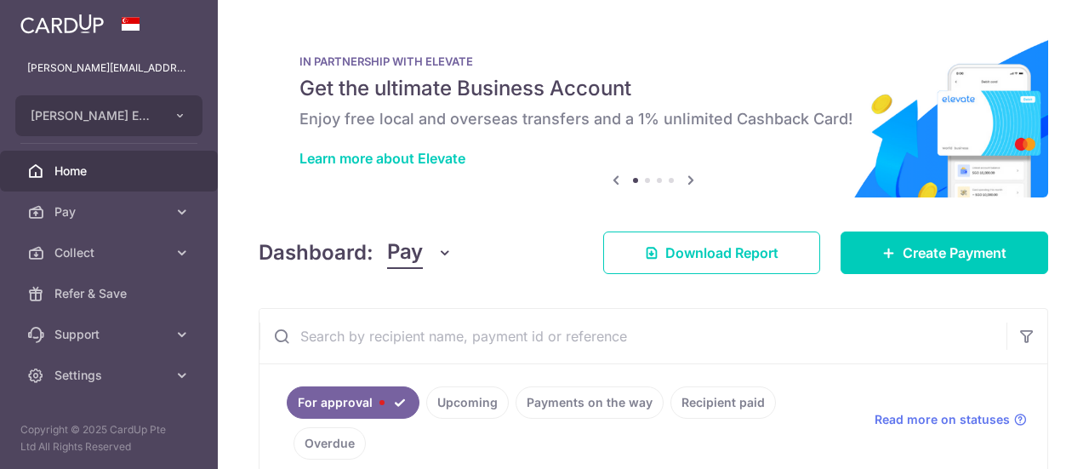
click at [1048, 47] on div "× Pause Schedule Pause all future payments in this series Pause just this one p…" at bounding box center [653, 234] width 871 height 469
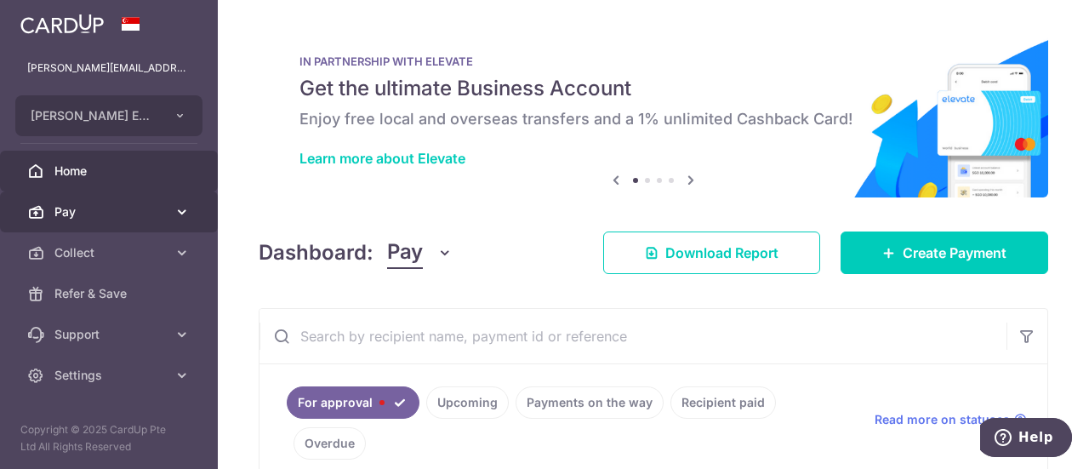
click at [86, 215] on span "Pay" at bounding box center [110, 211] width 112 height 17
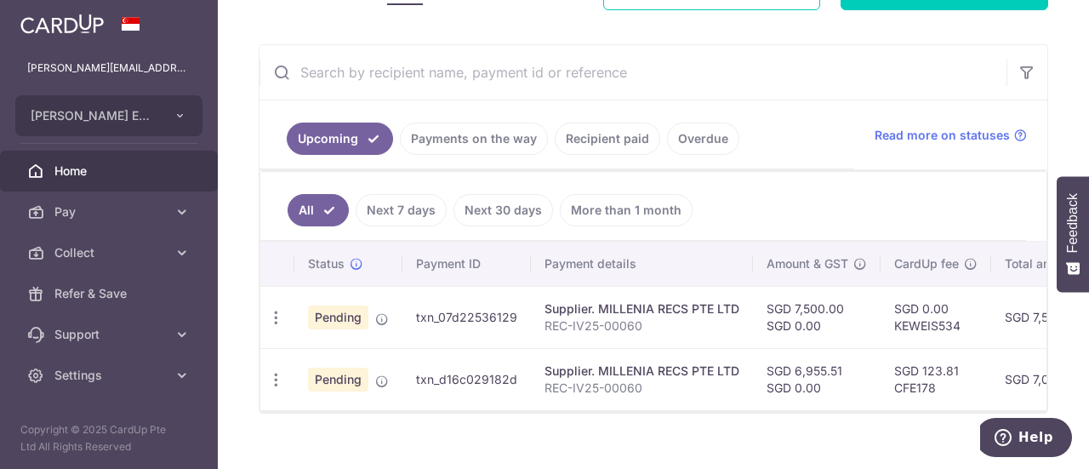
scroll to position [311, 0]
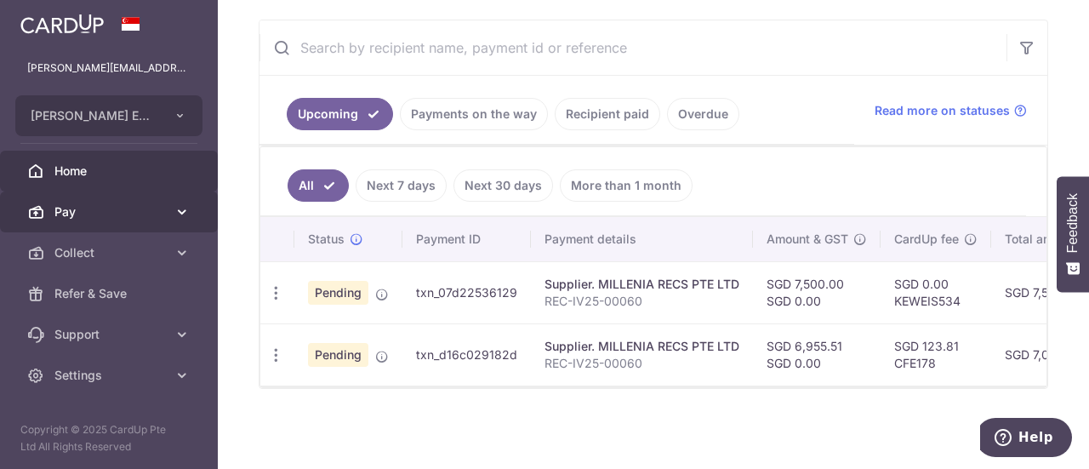
click at [84, 211] on span "Pay" at bounding box center [110, 211] width 112 height 17
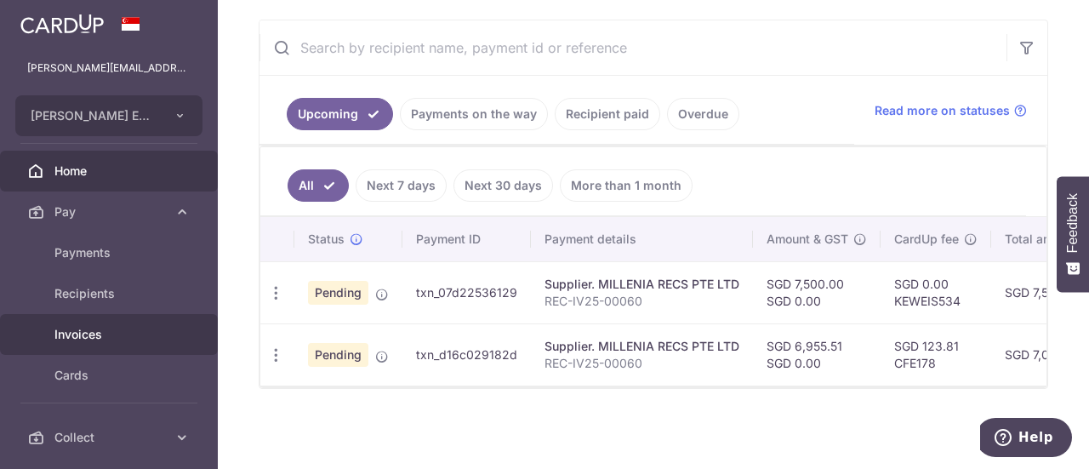
click at [81, 334] on span "Invoices" at bounding box center [110, 334] width 112 height 17
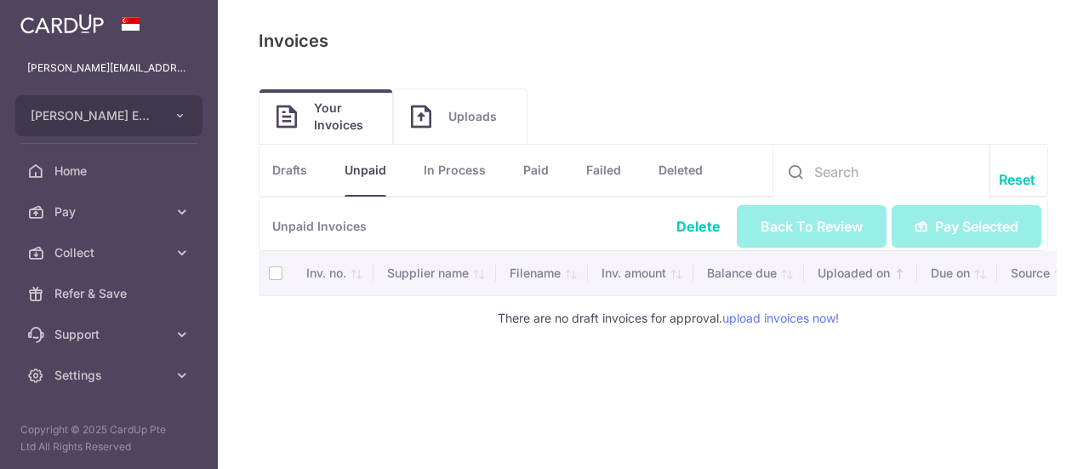
click at [482, 137] on link "Uploads" at bounding box center [460, 116] width 133 height 54
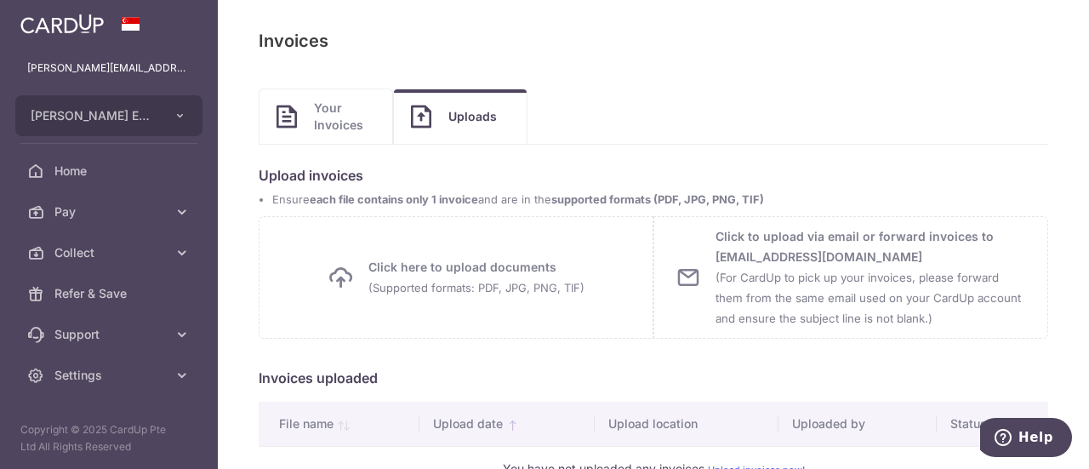
click at [465, 299] on div "Click here to upload documents (Supported formats: PDF, JPG, PNG, TIF) Uploadin…" at bounding box center [456, 277] width 395 height 123
click at [141, 210] on span "Pay" at bounding box center [110, 211] width 112 height 17
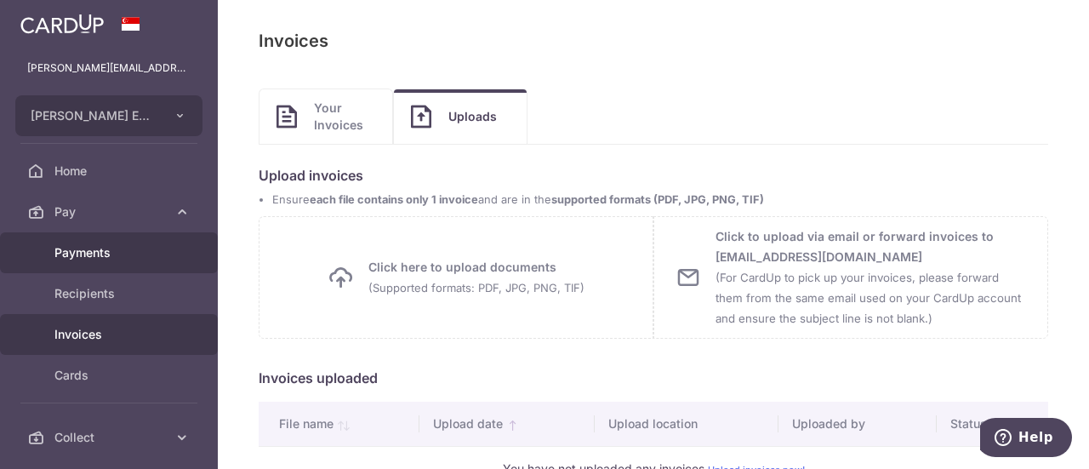
click at [148, 242] on link "Payments" at bounding box center [109, 252] width 218 height 41
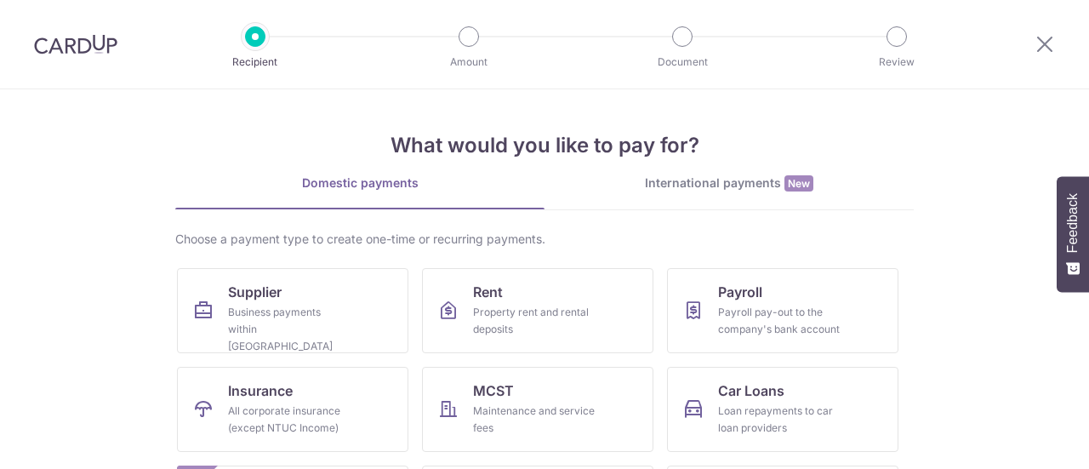
click at [248, 297] on span "Supplier" at bounding box center [255, 292] width 54 height 20
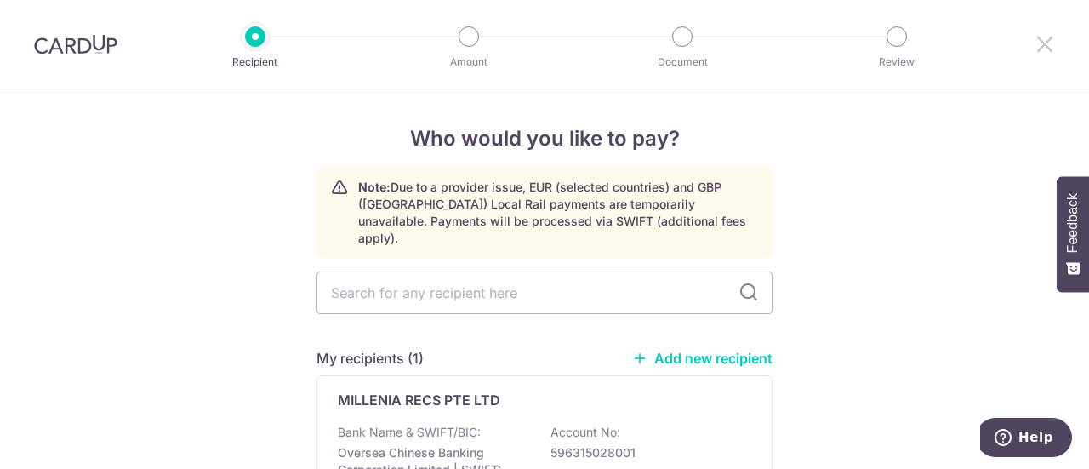
click at [1043, 37] on icon at bounding box center [1045, 43] width 20 height 21
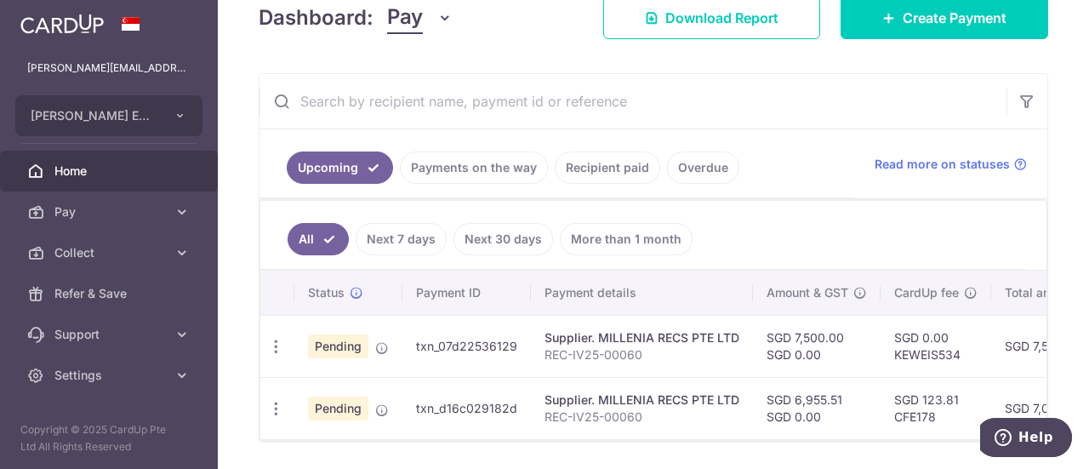
scroll to position [276, 0]
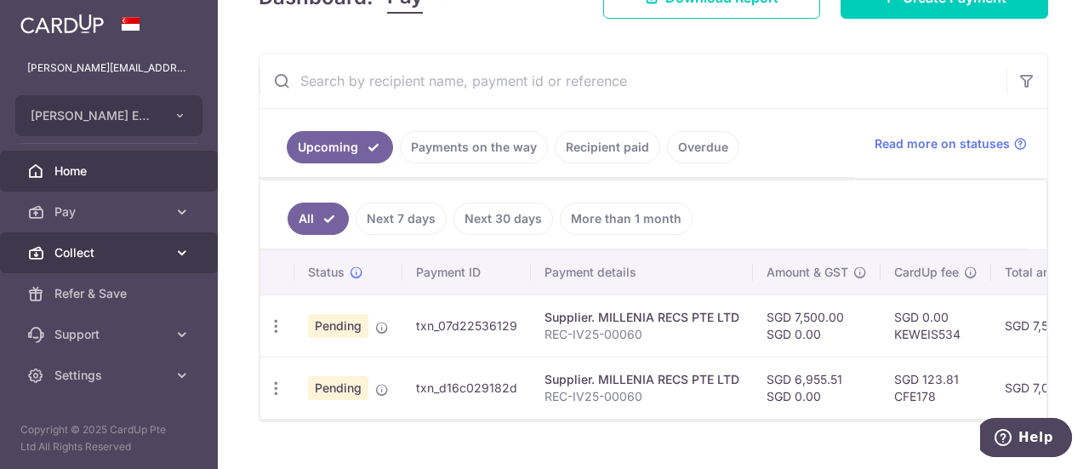
click at [63, 254] on span "Collect" at bounding box center [110, 252] width 112 height 17
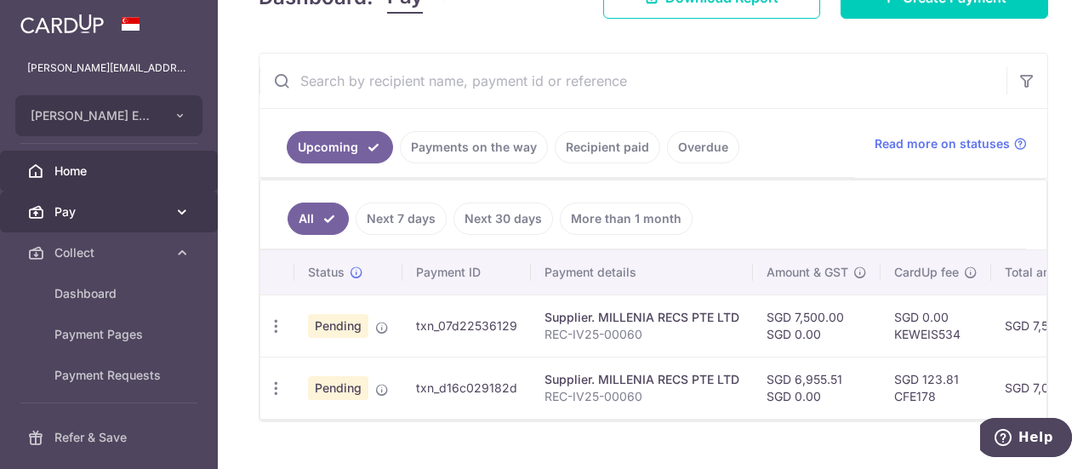
click at [78, 215] on span "Pay" at bounding box center [110, 211] width 112 height 17
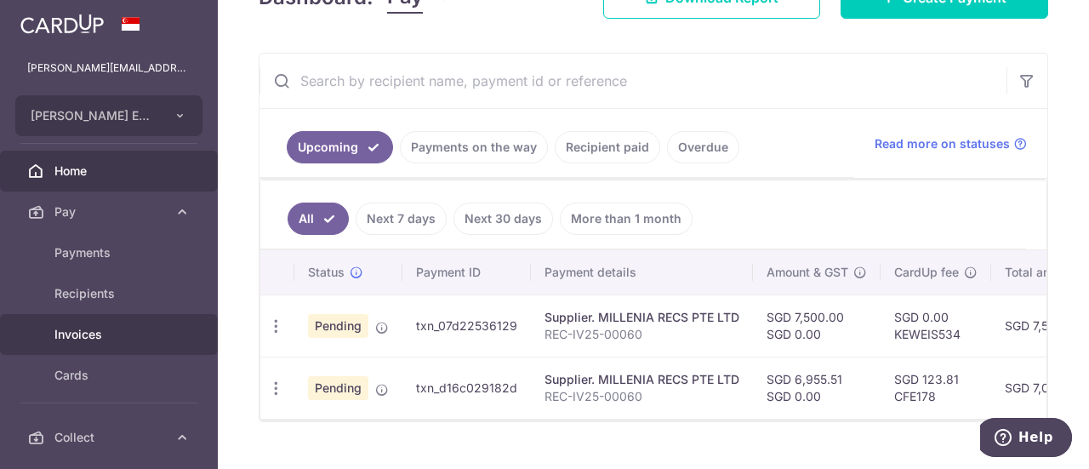
click at [93, 340] on span "Invoices" at bounding box center [110, 334] width 112 height 17
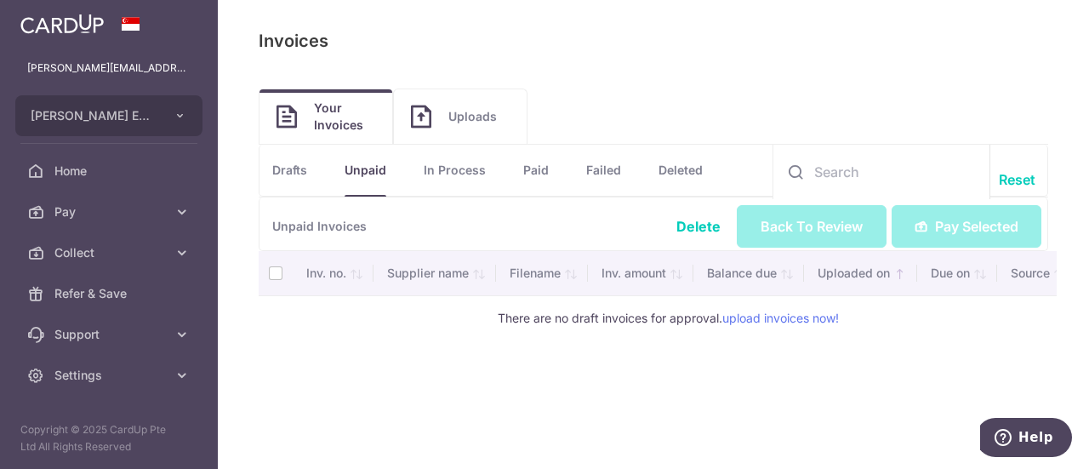
click at [480, 130] on link "Uploads" at bounding box center [460, 116] width 133 height 54
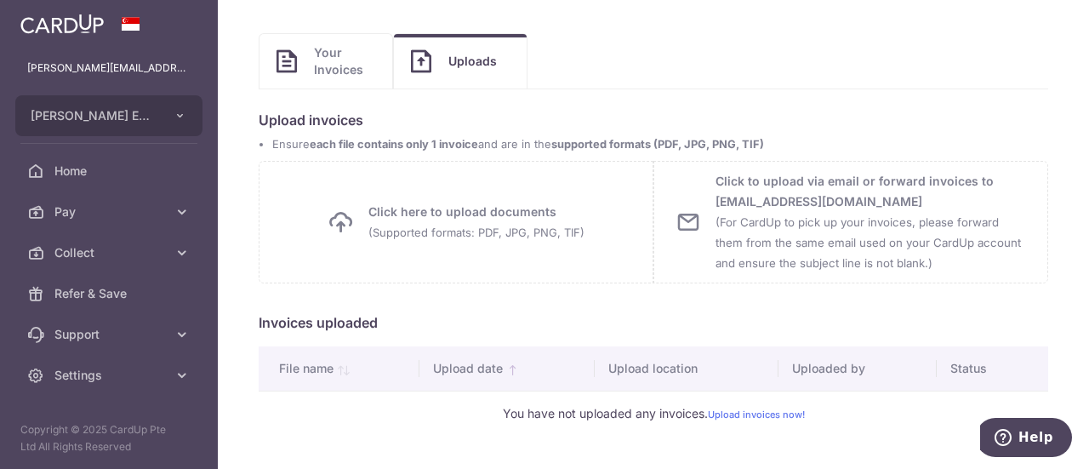
scroll to position [101, 0]
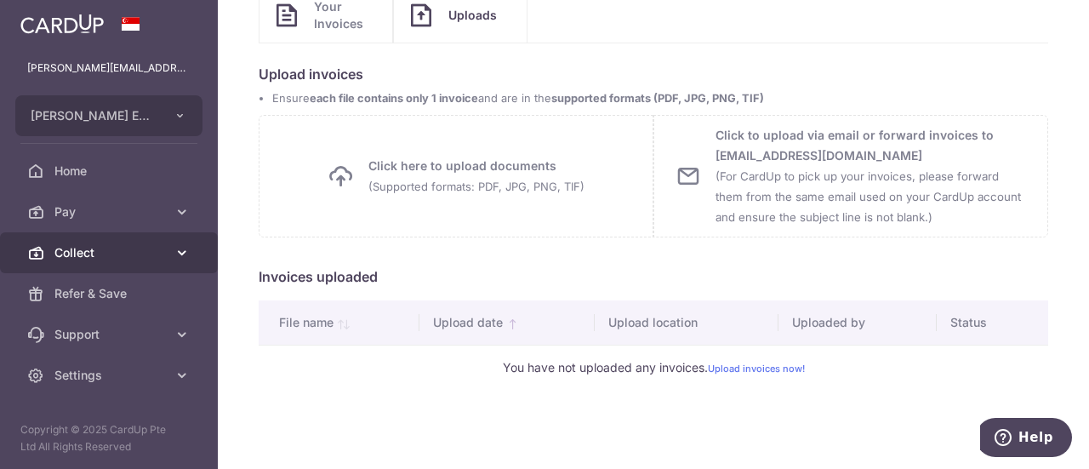
click at [93, 265] on link "Collect" at bounding box center [109, 252] width 218 height 41
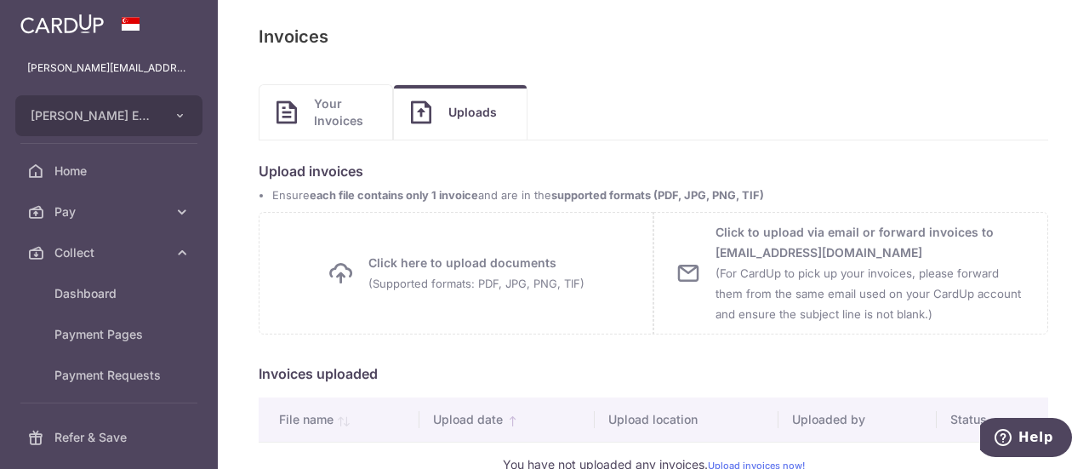
scroll to position [0, 0]
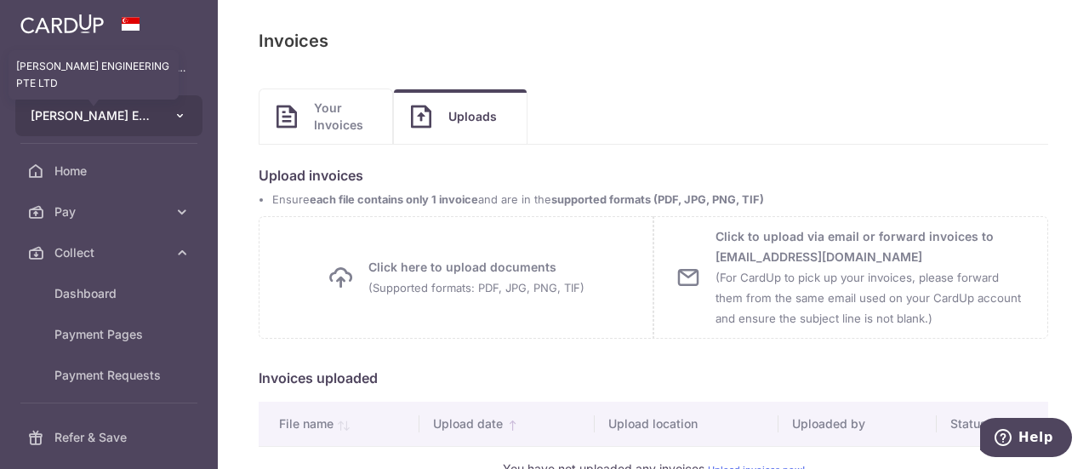
click at [149, 117] on span "CHONG FONG ENGINEERING PTE LTD" at bounding box center [94, 115] width 126 height 17
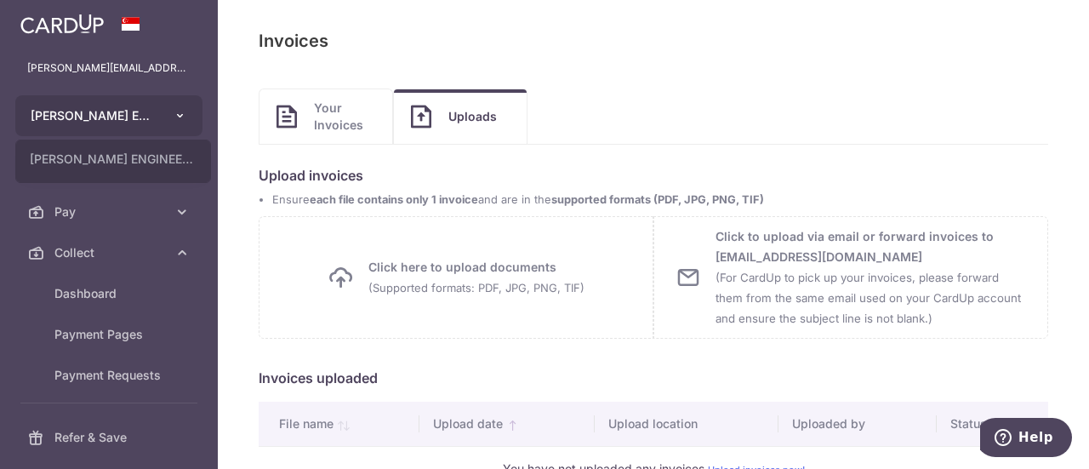
click at [172, 113] on button "CHONG FONG ENGINEERING PTE LTD" at bounding box center [108, 115] width 187 height 41
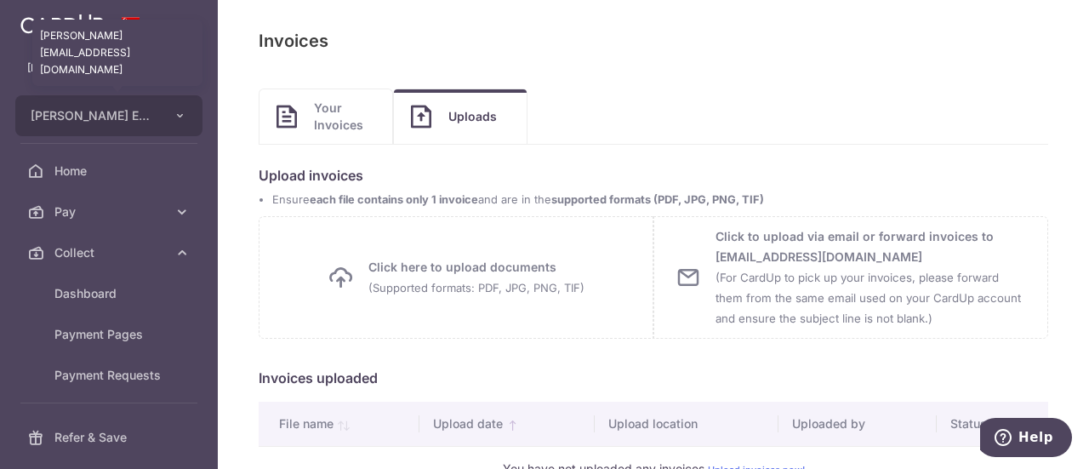
click at [134, 70] on p "jenny.tee@chongfong.com" at bounding box center [108, 68] width 163 height 17
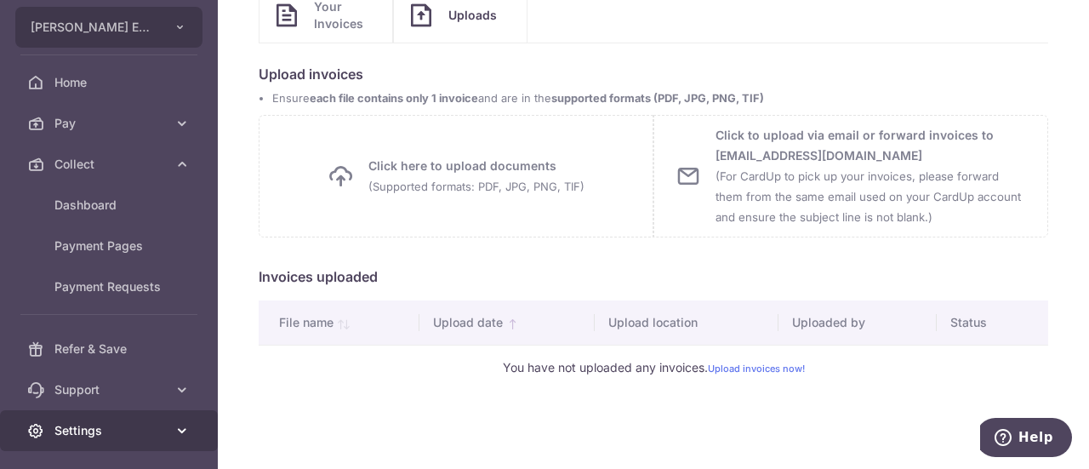
scroll to position [138, 0]
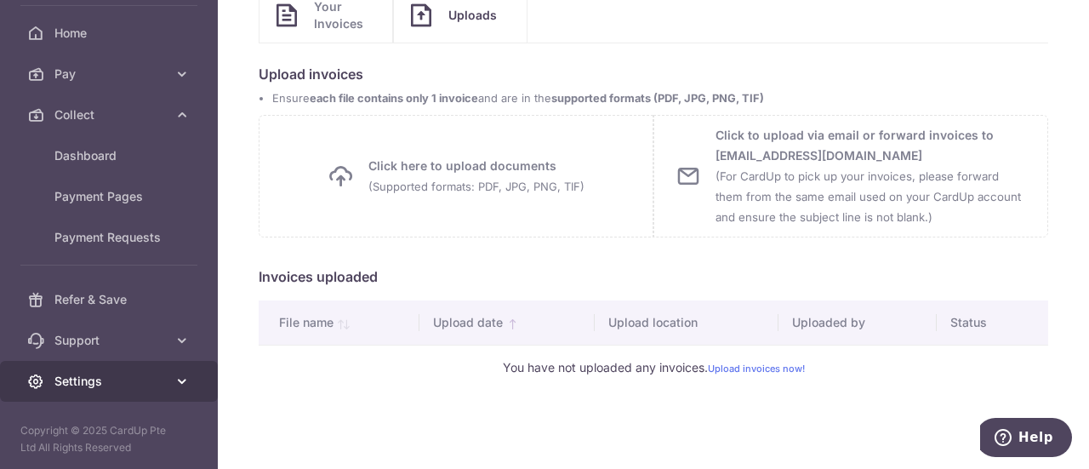
click at [168, 391] on link "Settings" at bounding box center [109, 381] width 218 height 41
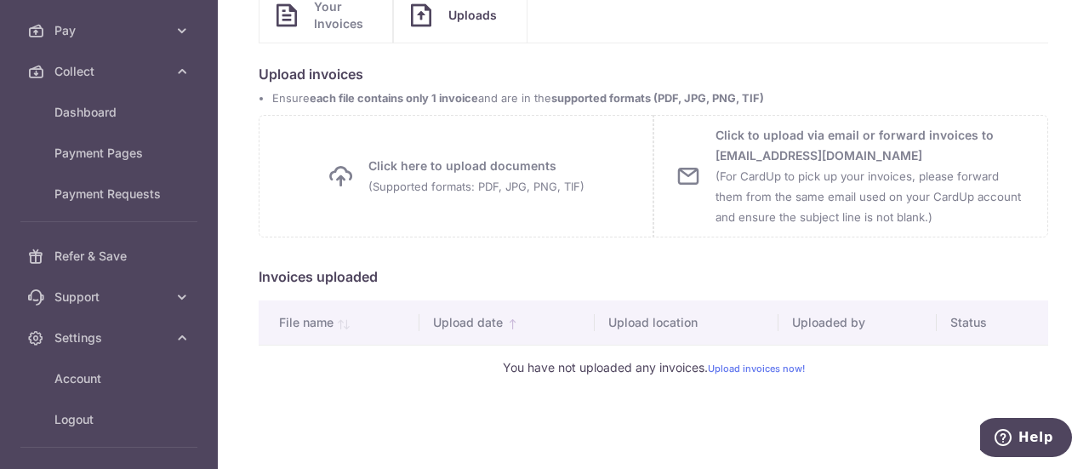
scroll to position [240, 0]
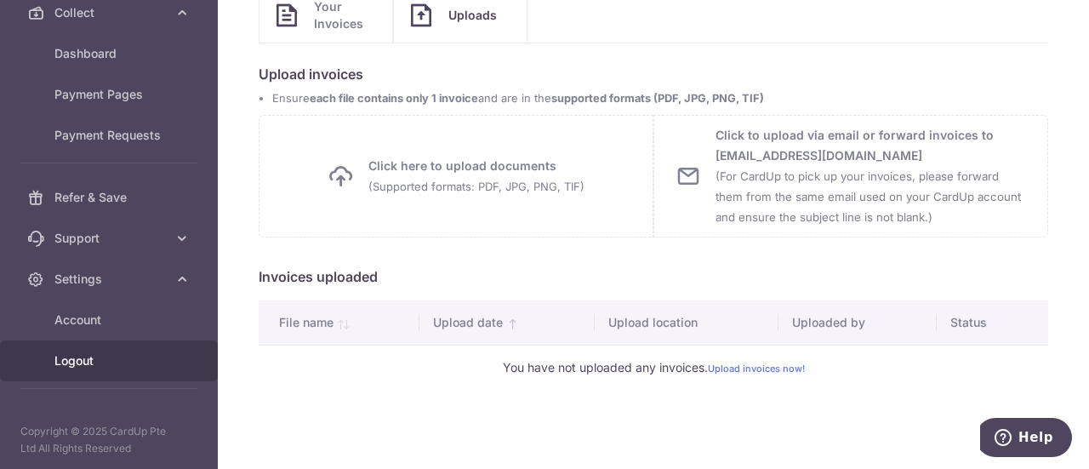
click at [91, 360] on span "Logout" at bounding box center [110, 360] width 112 height 17
